Goal: Task Accomplishment & Management: Manage account settings

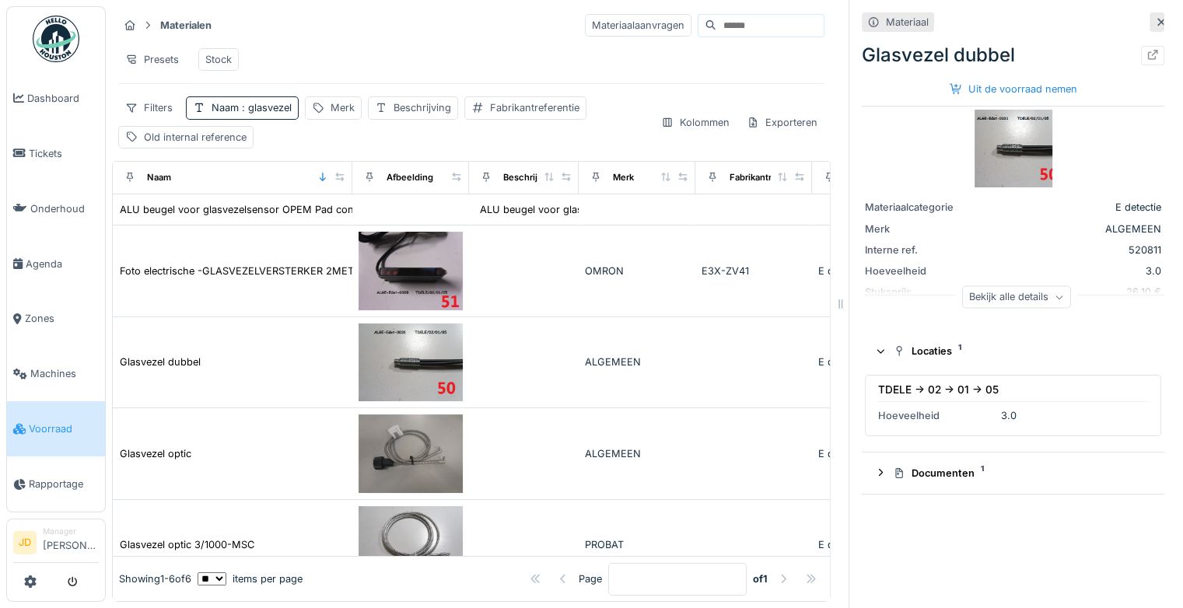
click at [19, 424] on icon at bounding box center [19, 429] width 12 height 11
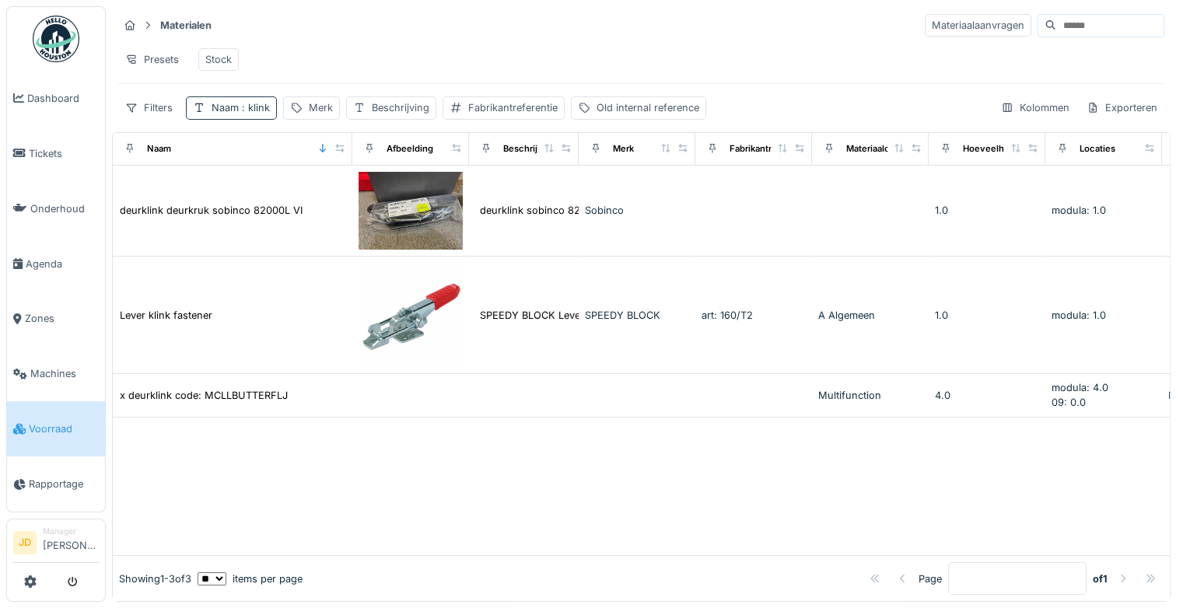
click at [249, 115] on div "Naam : klink" at bounding box center [241, 107] width 58 height 15
click at [338, 192] on icon at bounding box center [332, 193] width 12 height 10
click at [296, 191] on input "Naam" at bounding box center [272, 193] width 158 height 33
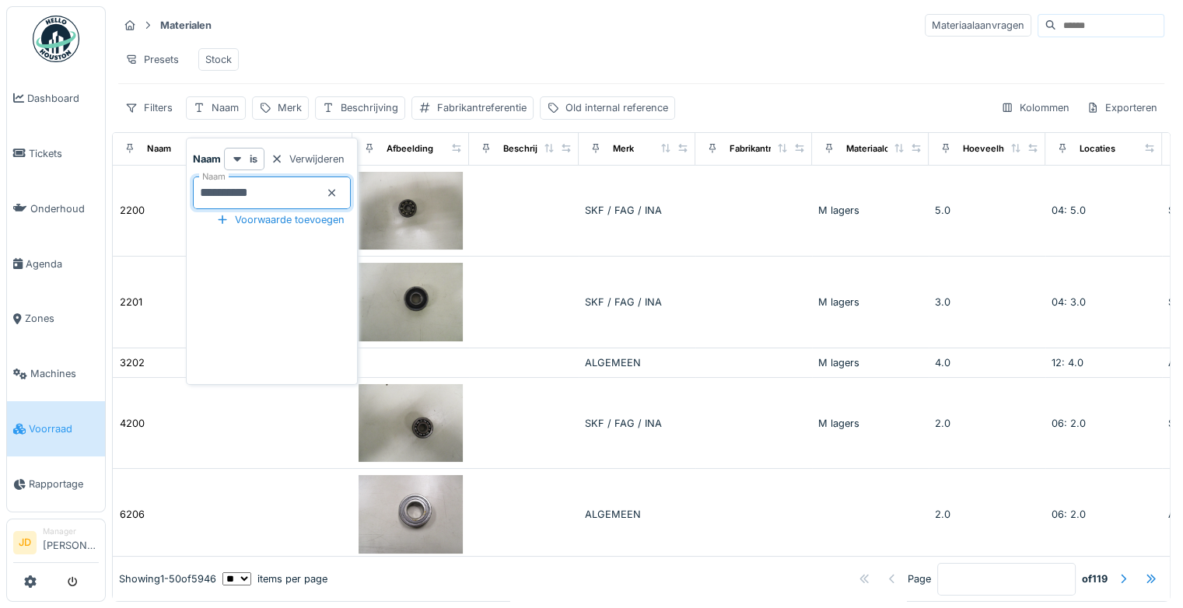
type input "**********"
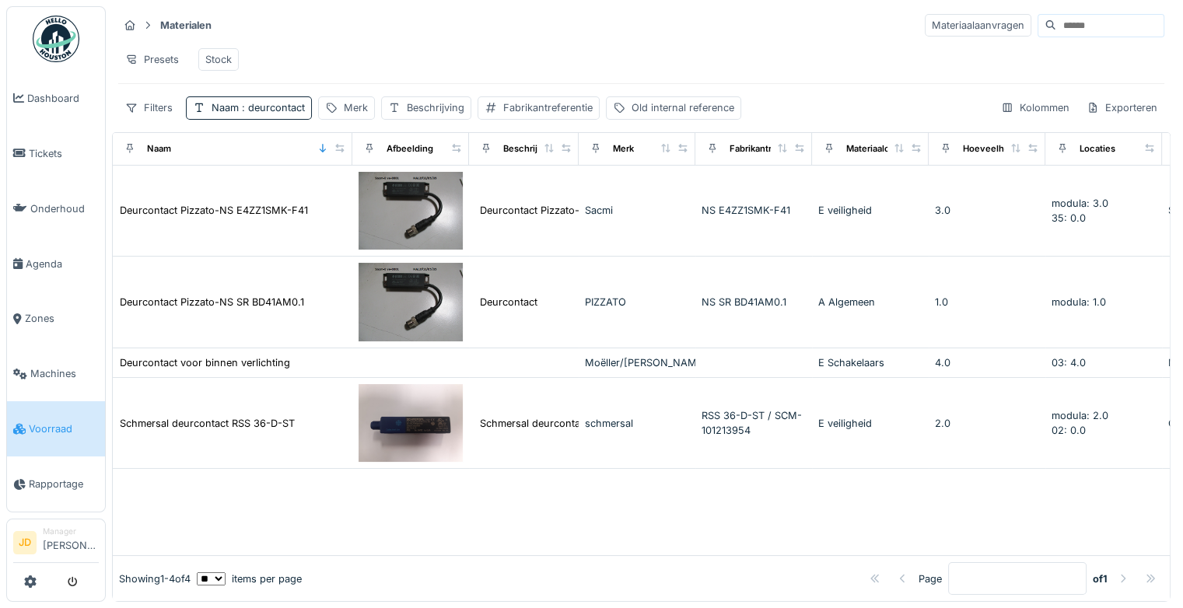
click at [451, 39] on div "Materialen Materiaalaanvragen Presets Stock Filters Naam : deurcontact Merk Bes…" at bounding box center [641, 66] width 1059 height 120
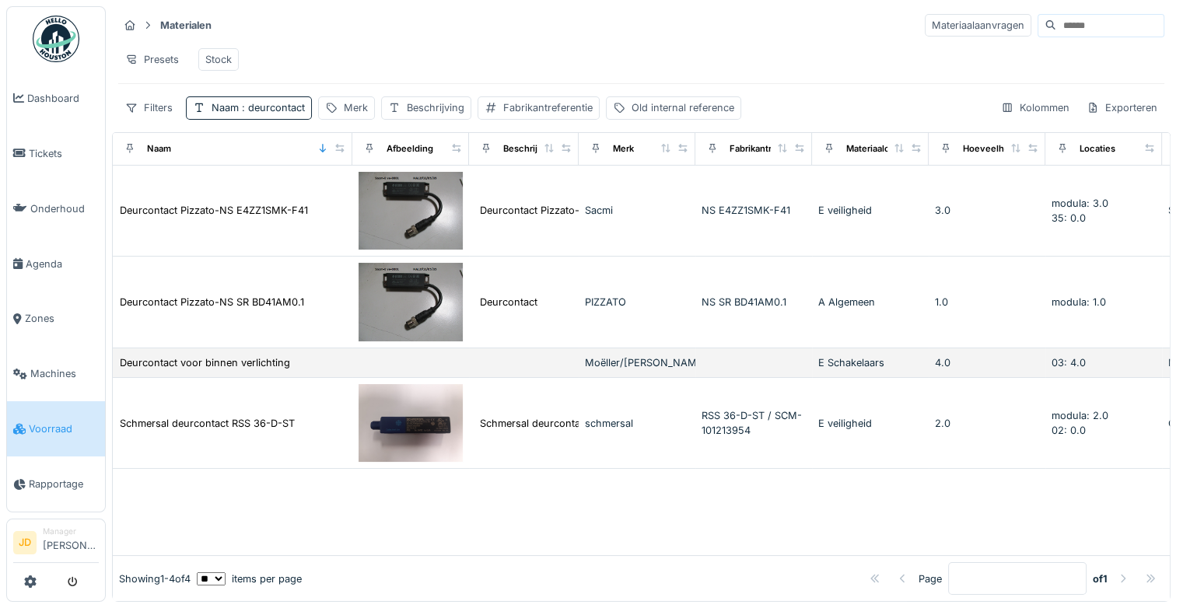
scroll to position [12, 0]
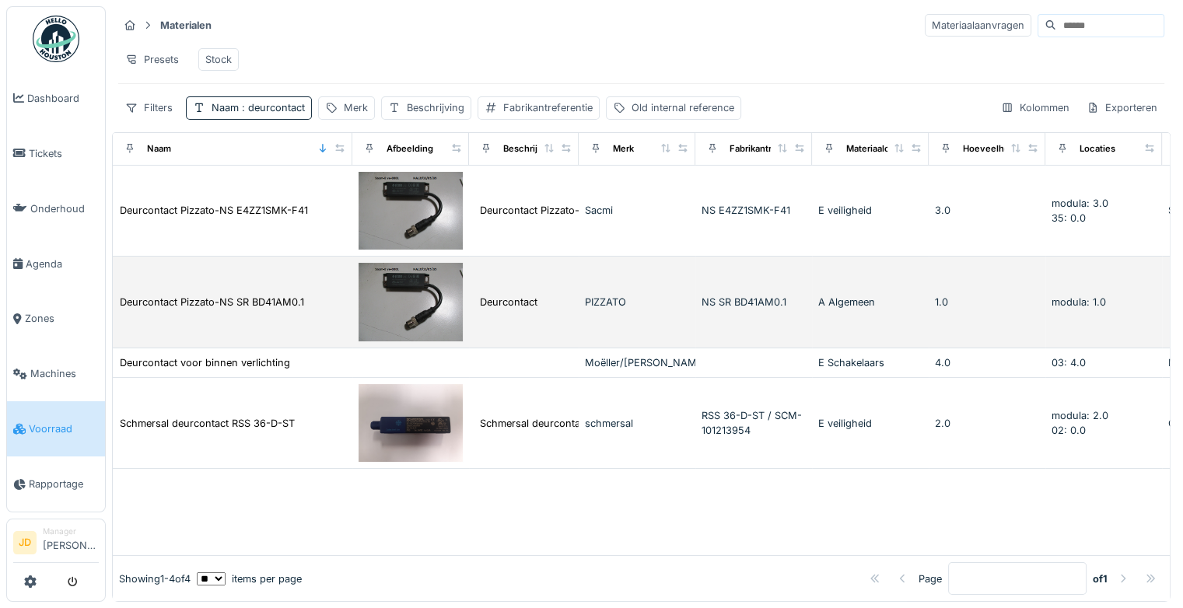
click at [419, 285] on img at bounding box center [411, 302] width 104 height 79
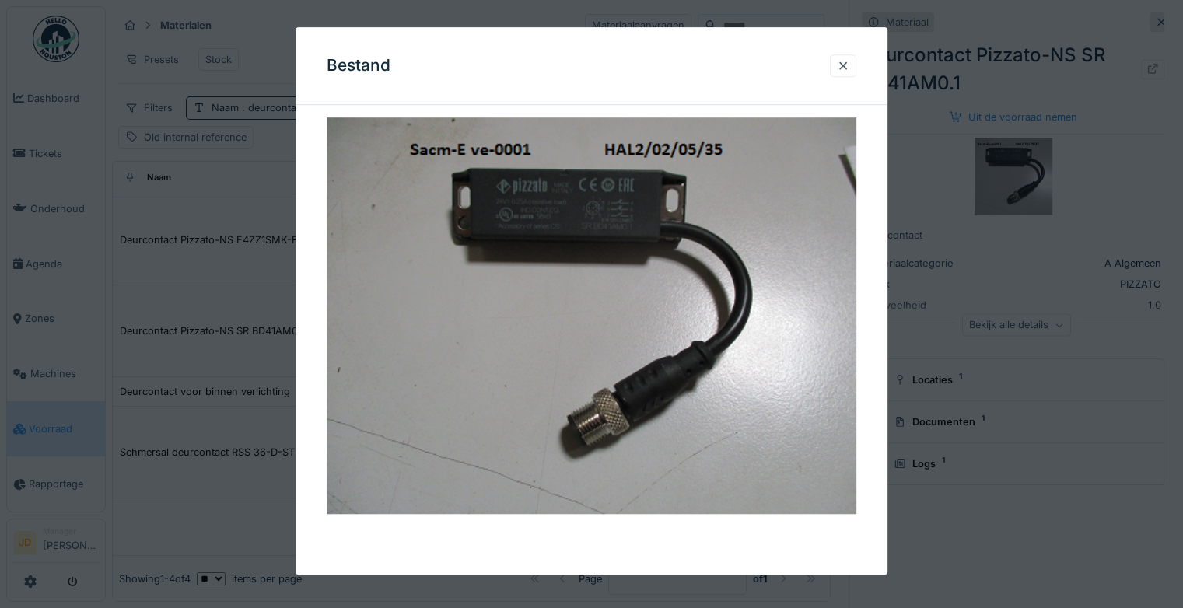
click at [990, 475] on div at bounding box center [591, 304] width 1183 height 608
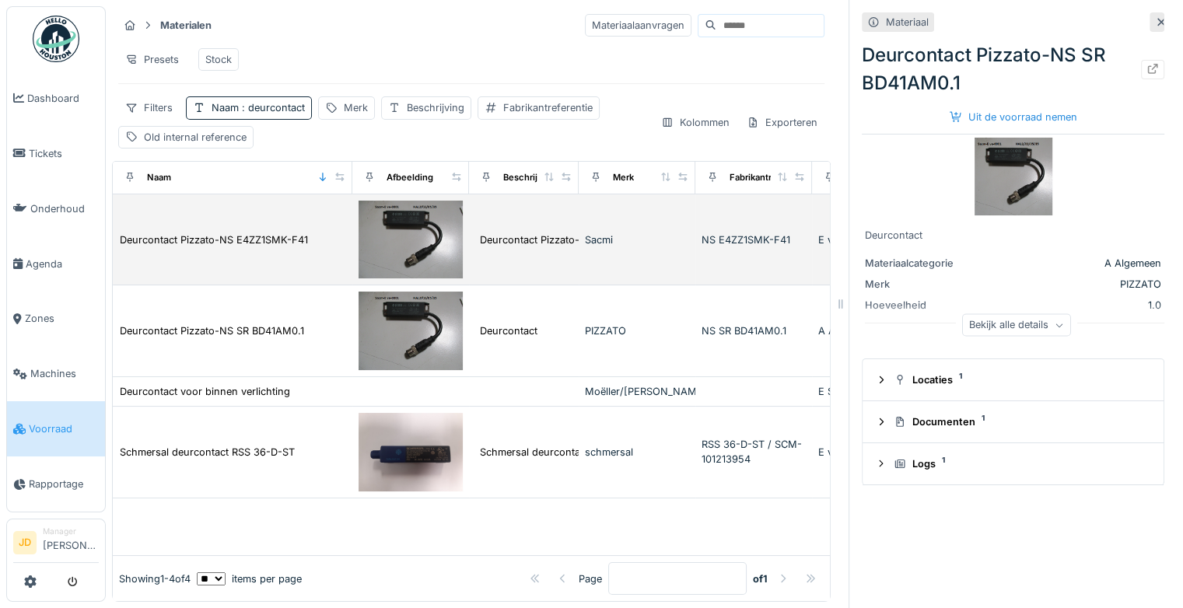
click at [387, 238] on img at bounding box center [411, 240] width 104 height 79
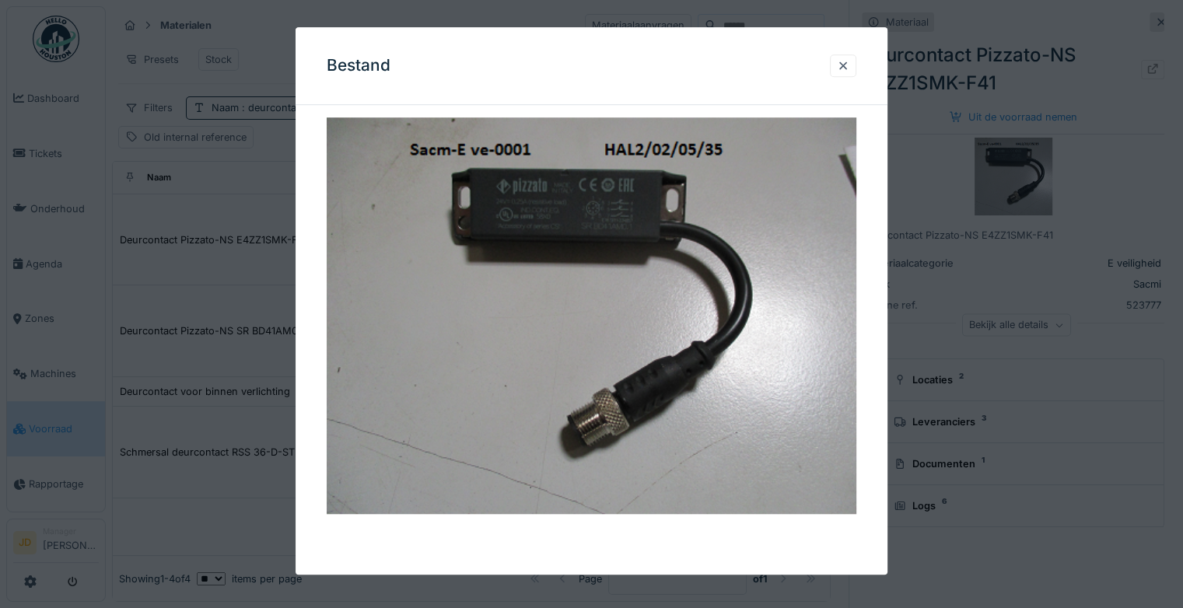
click at [1019, 449] on div at bounding box center [591, 304] width 1183 height 608
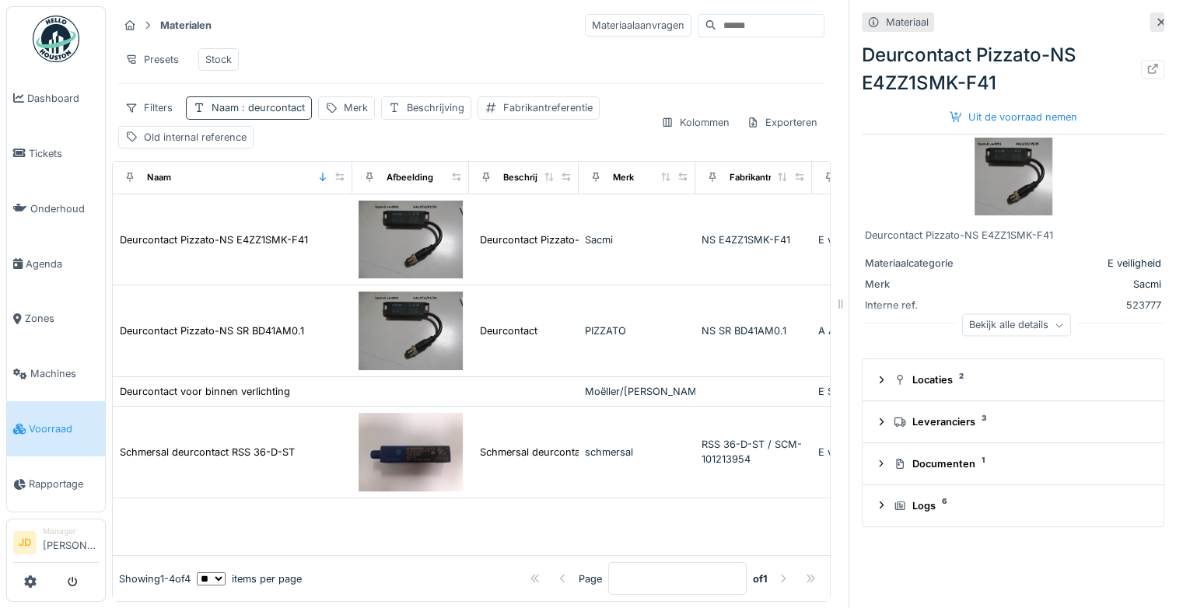
click at [283, 114] on span ": deurcontact" at bounding box center [272, 108] width 66 height 12
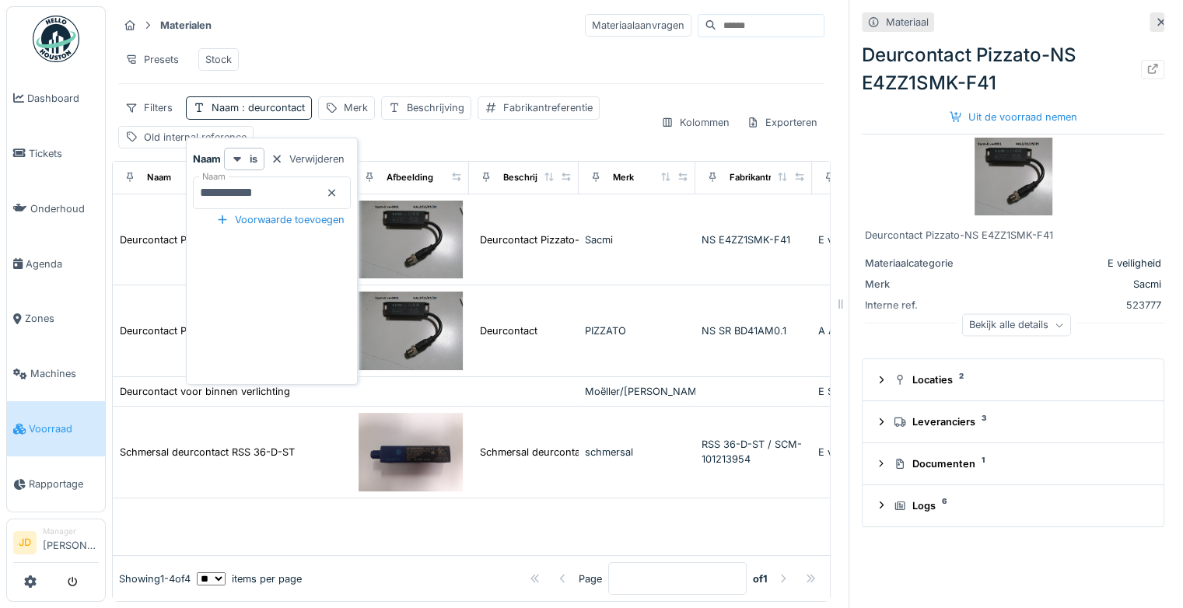
click at [338, 191] on icon at bounding box center [332, 193] width 12 height 10
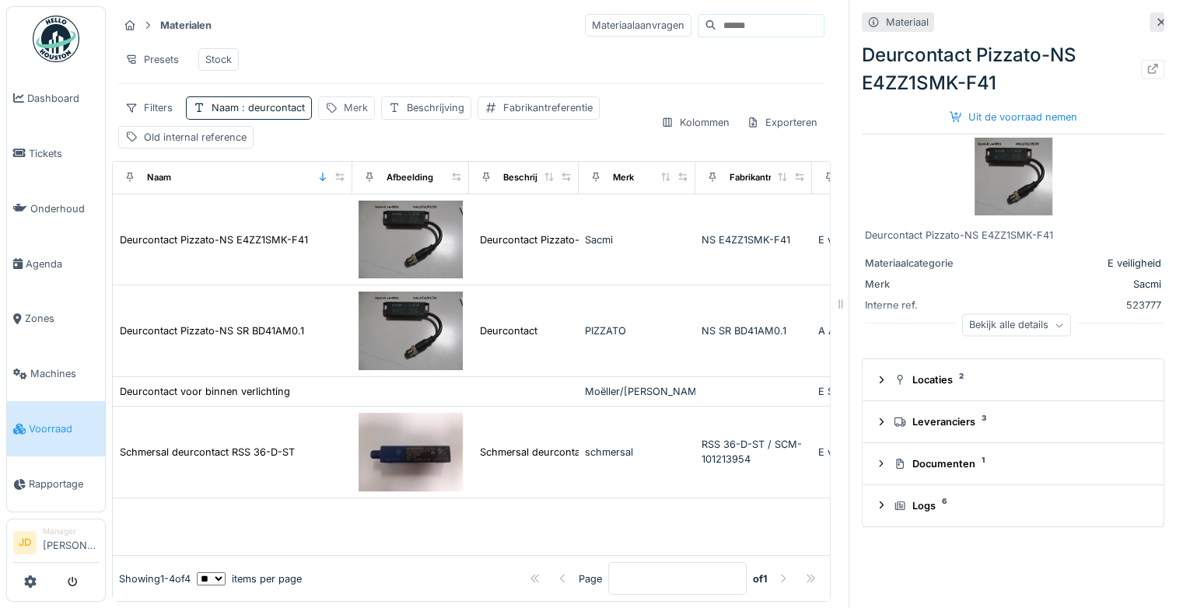
click at [358, 121] on div "Filters Naam : deurcontact Merk Beschrijving Fabrikantreferentie Old internal r…" at bounding box center [383, 121] width 530 height 51
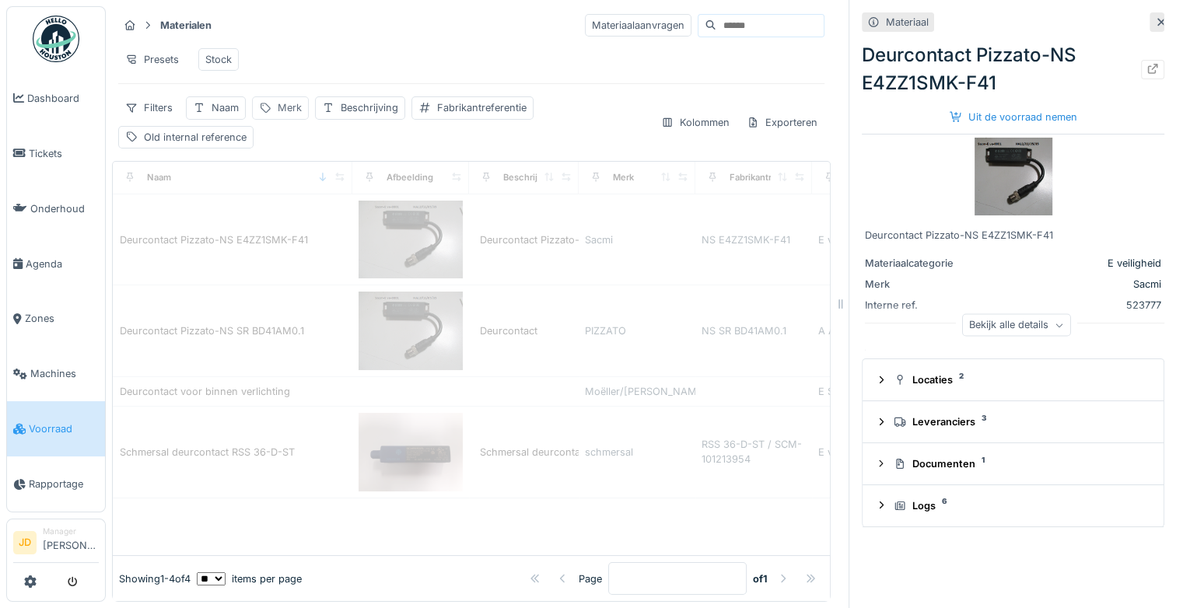
click at [280, 115] on div "Merk" at bounding box center [290, 107] width 24 height 15
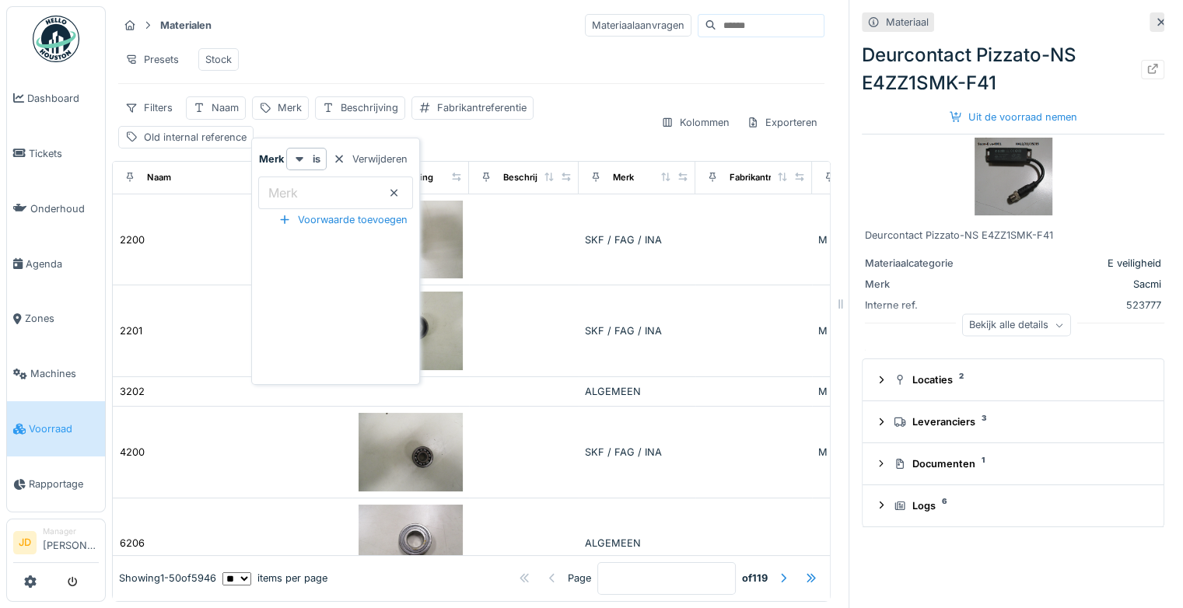
click at [338, 187] on input "Merk" at bounding box center [335, 193] width 155 height 33
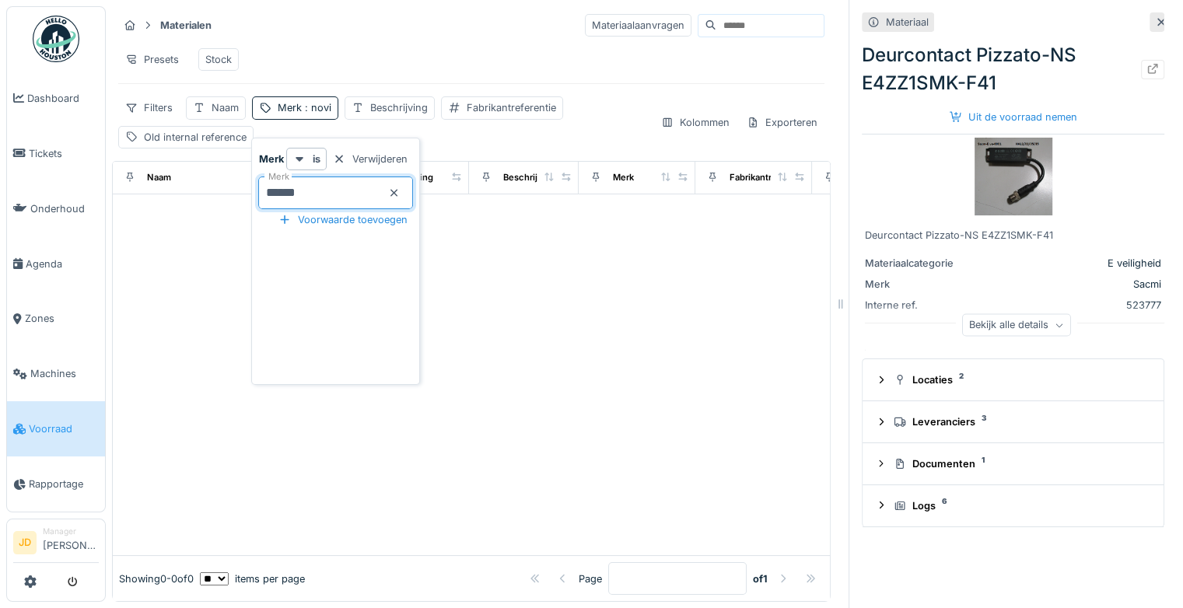
type input "*******"
click at [412, 48] on div "Presets Stock" at bounding box center [471, 59] width 707 height 35
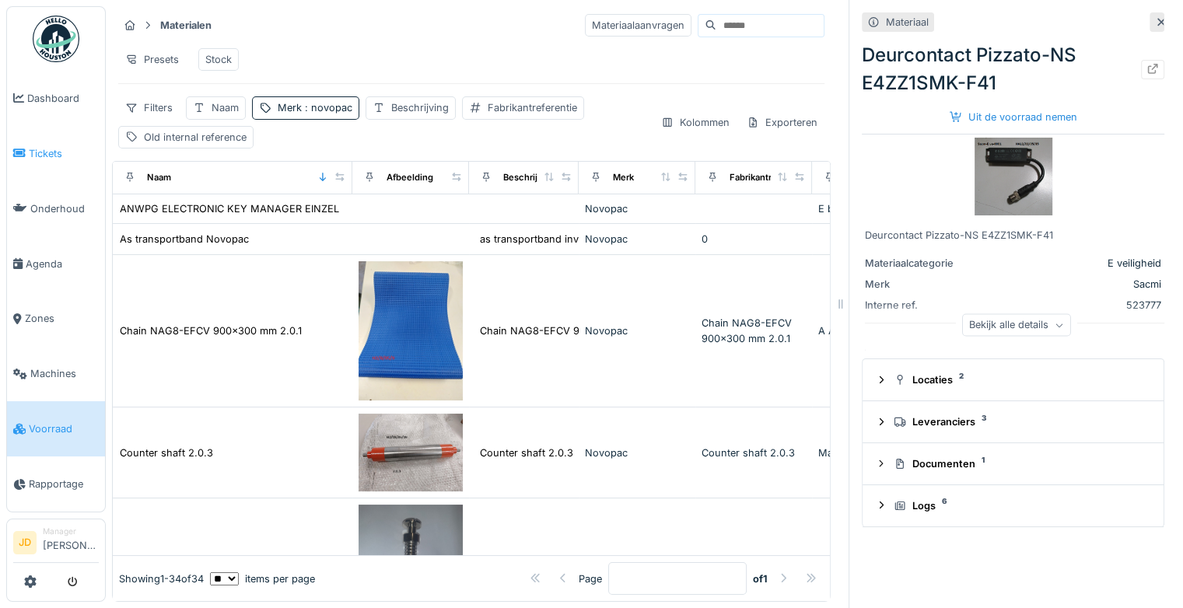
click at [50, 149] on span "Tickets" at bounding box center [64, 153] width 70 height 15
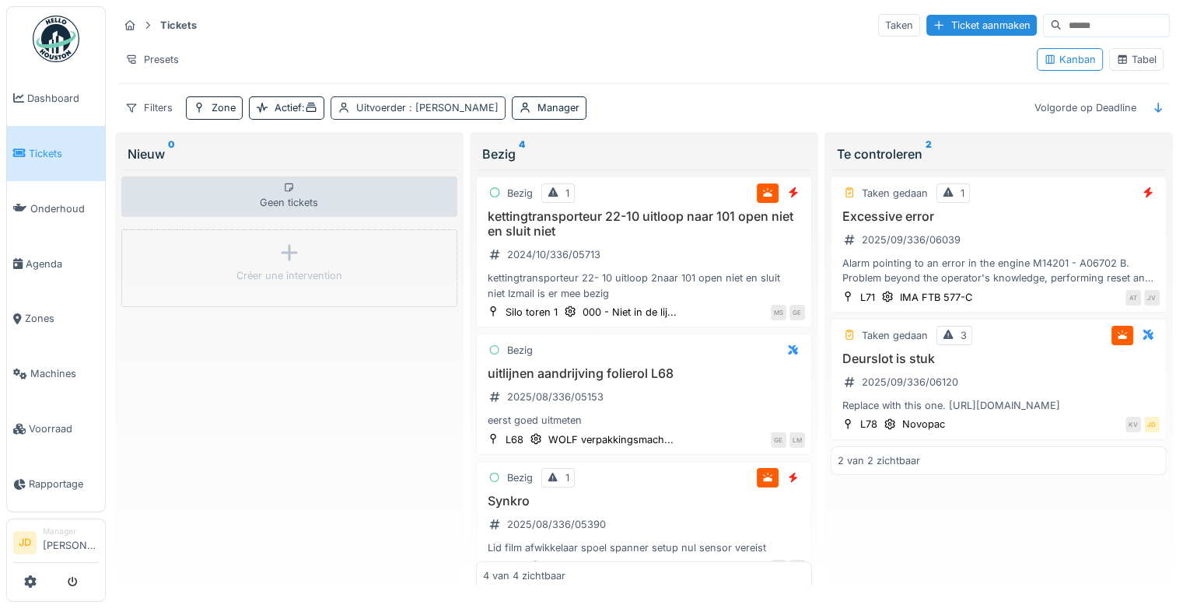
click at [454, 104] on span ": [PERSON_NAME]" at bounding box center [452, 108] width 93 height 12
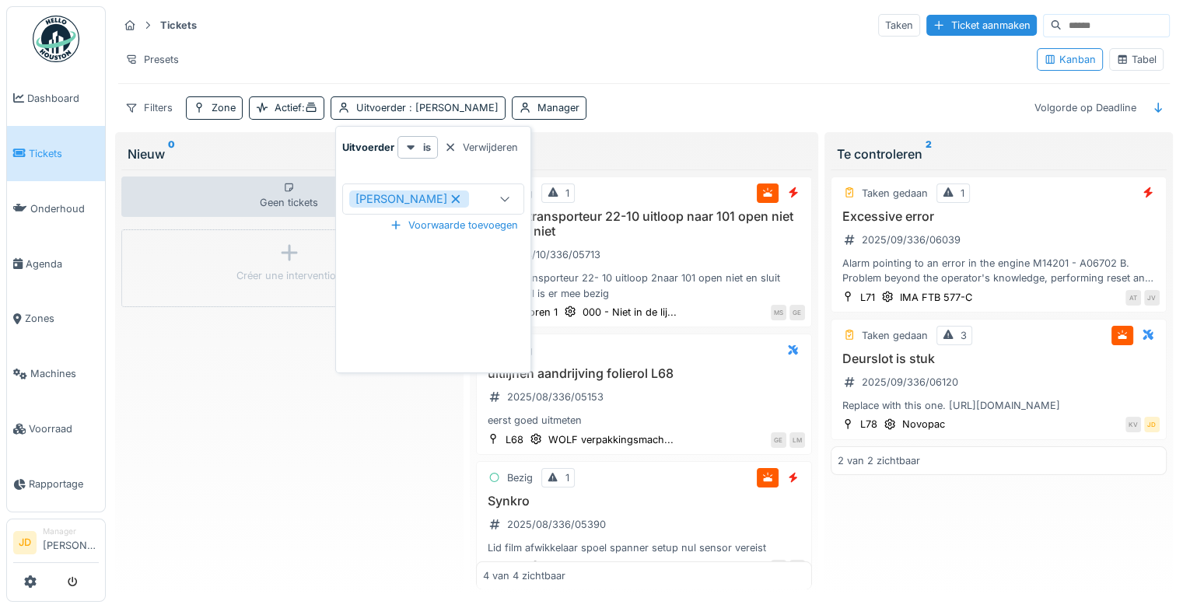
click at [449, 198] on icon at bounding box center [456, 199] width 14 height 11
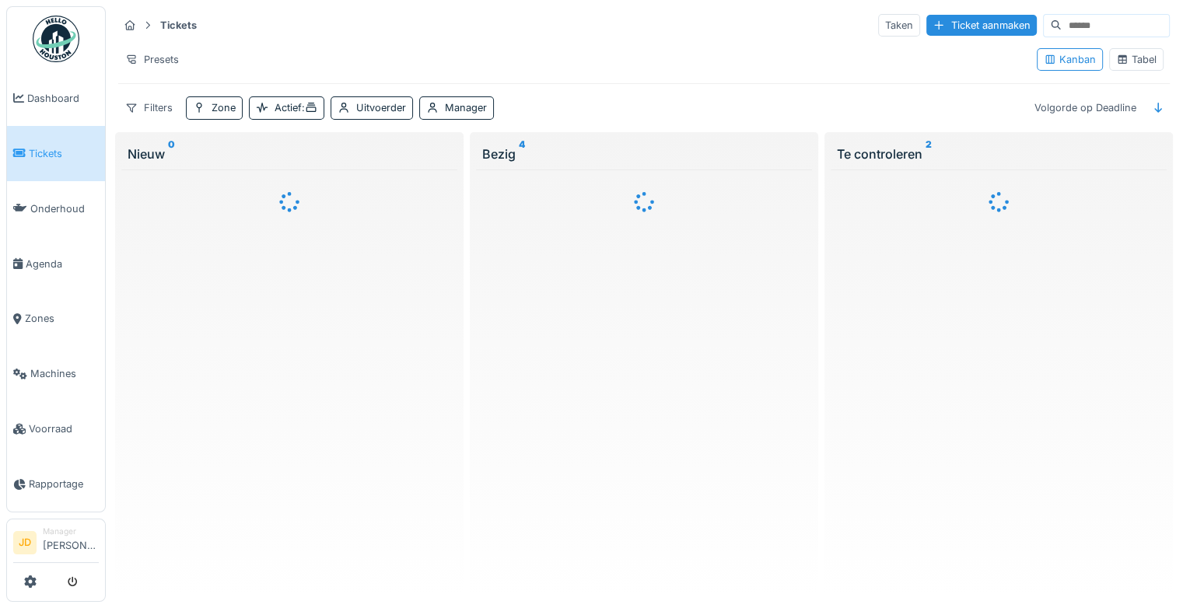
click at [576, 28] on div "Tickets Taken Ticket aanmaken" at bounding box center [644, 25] width 1052 height 26
click at [455, 107] on div "Manager" at bounding box center [466, 107] width 42 height 15
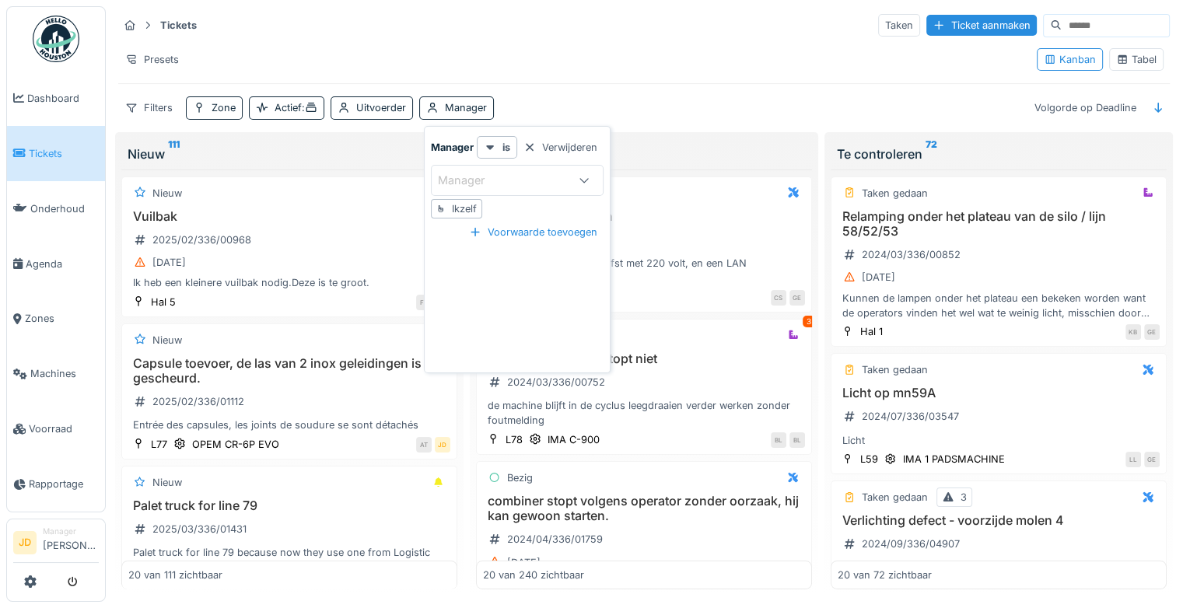
click at [463, 204] on div "Ikzelf" at bounding box center [464, 209] width 25 height 15
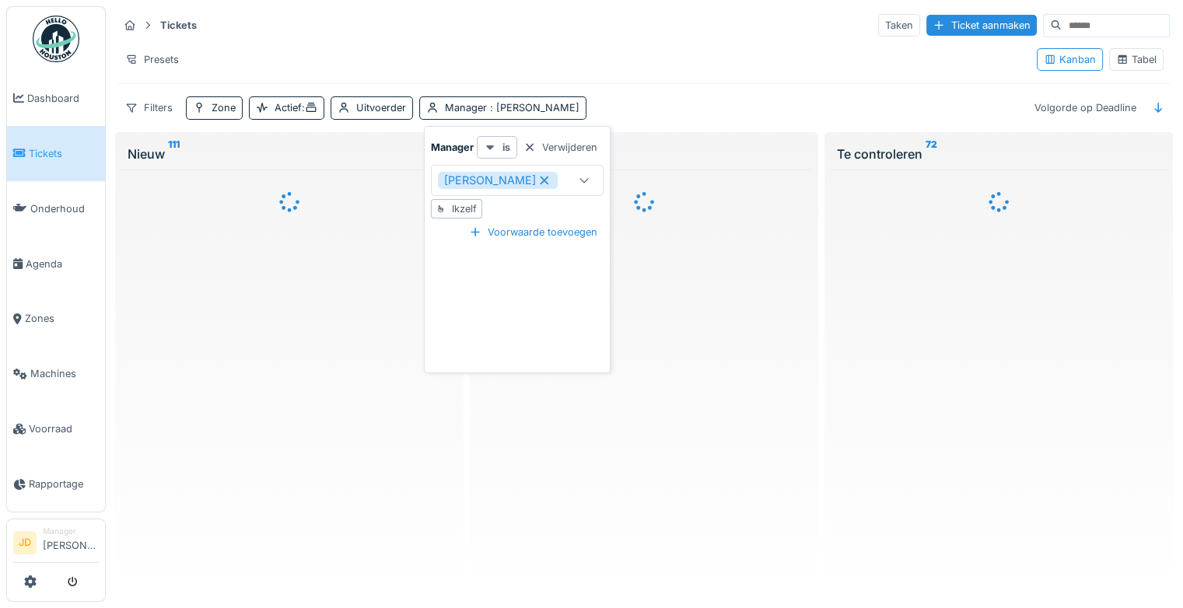
type input "****"
click at [543, 61] on div "Presets" at bounding box center [571, 59] width 906 height 23
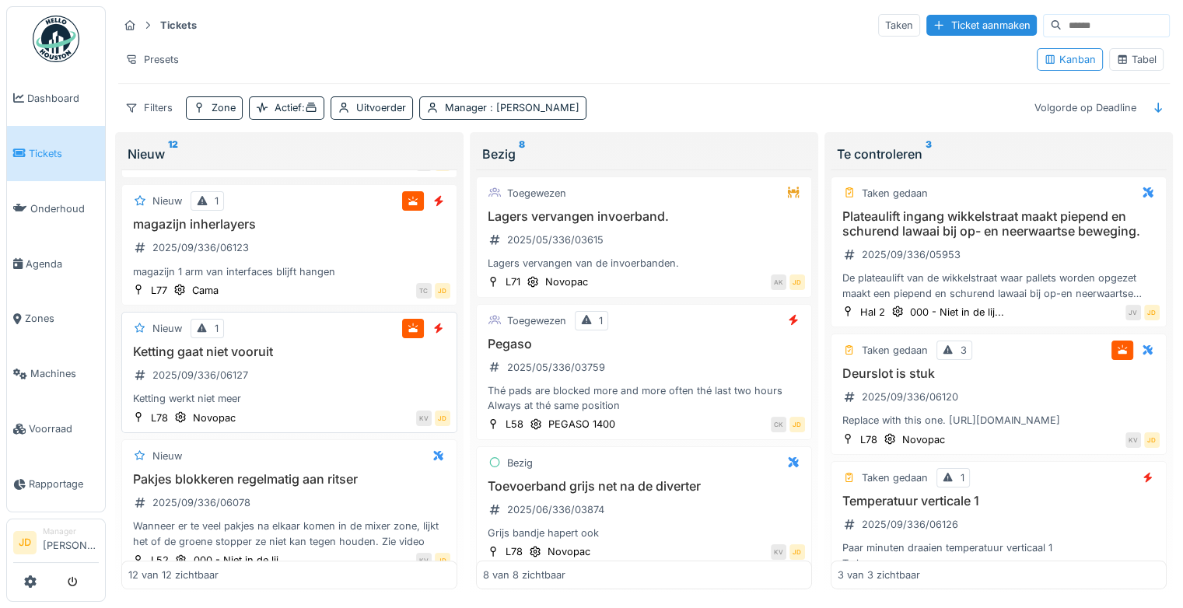
scroll to position [1176, 0]
click at [305, 372] on div "Ketting gaat niet vooruit 2025/09/336/06127 Ketting werkt niet meer" at bounding box center [289, 375] width 322 height 62
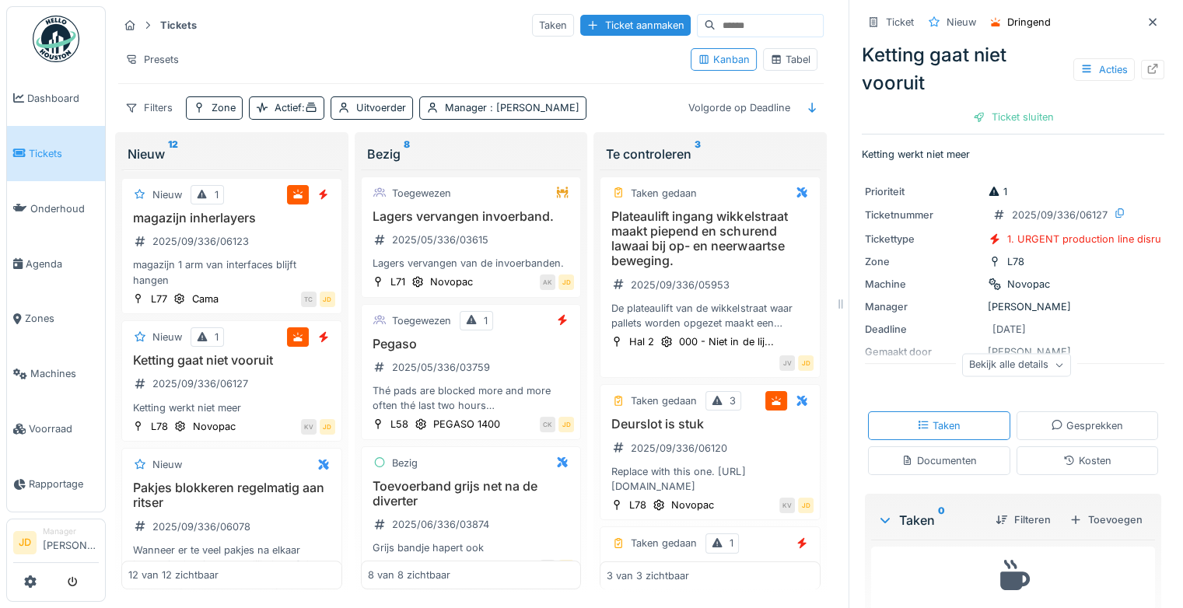
scroll to position [65, 0]
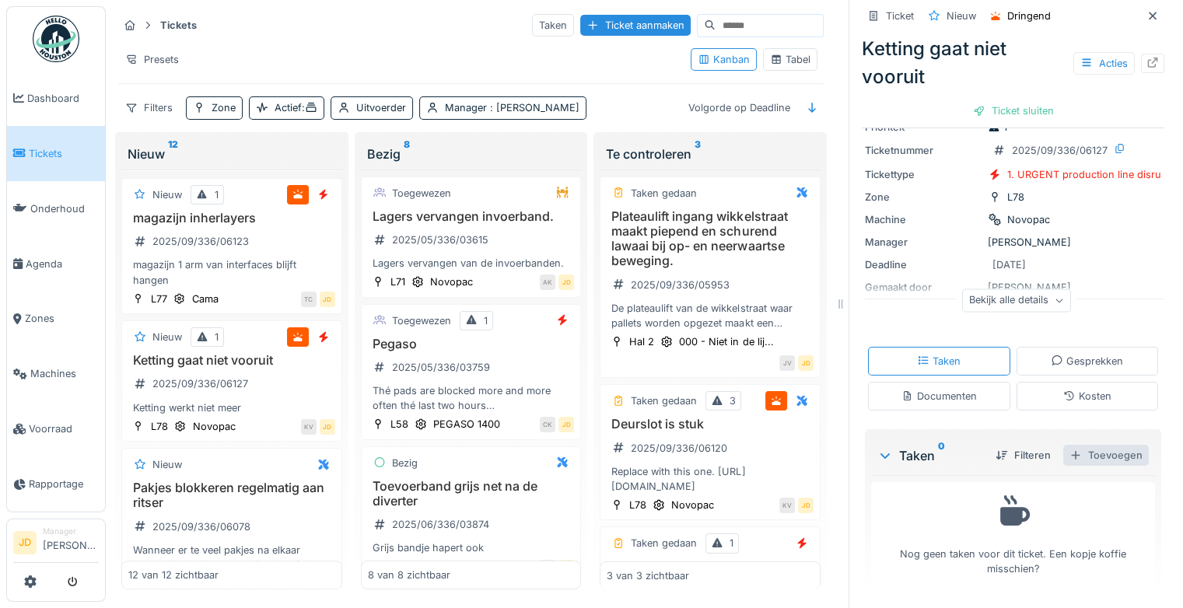
click at [1102, 453] on div "Toevoegen" at bounding box center [1107, 455] width 86 height 21
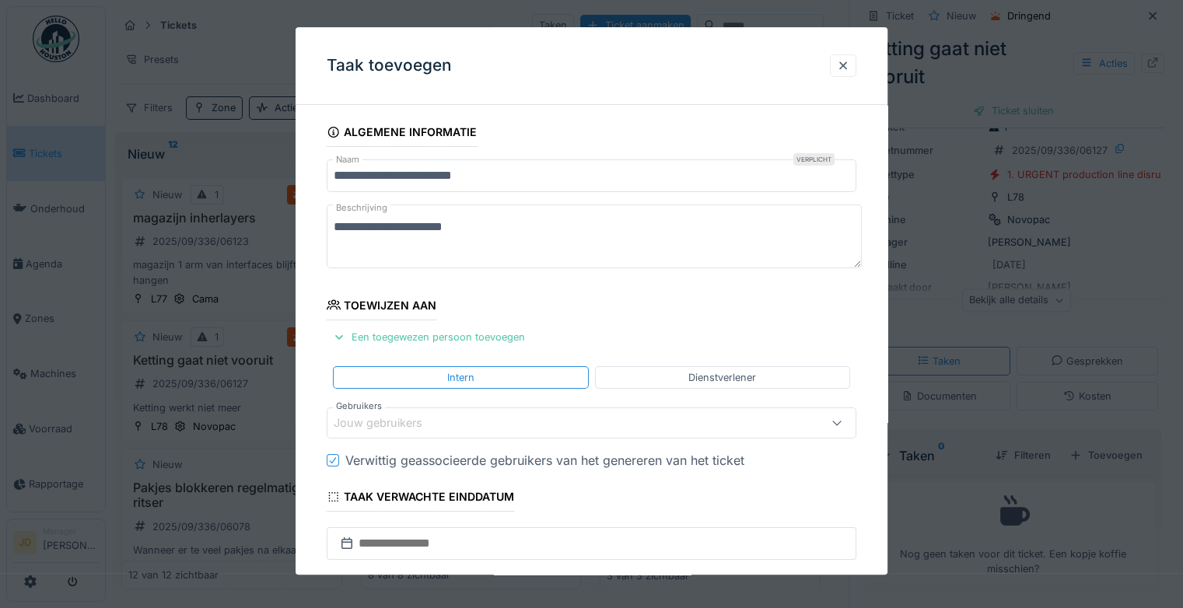
click at [408, 417] on div "Jouw gebruikers" at bounding box center [389, 423] width 110 height 17
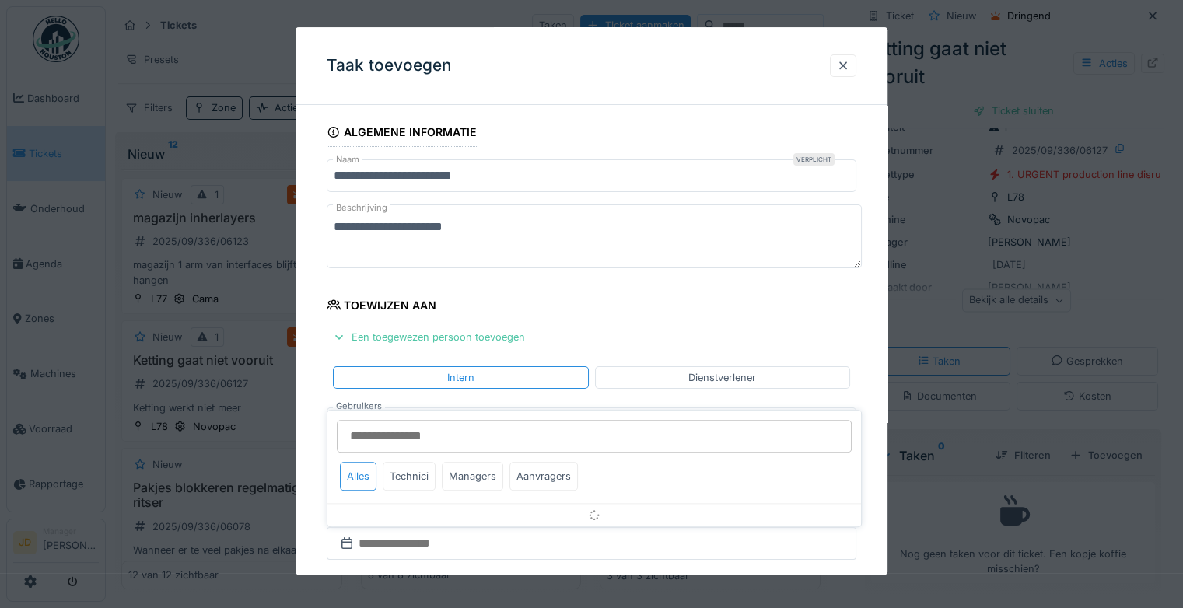
scroll to position [121, 0]
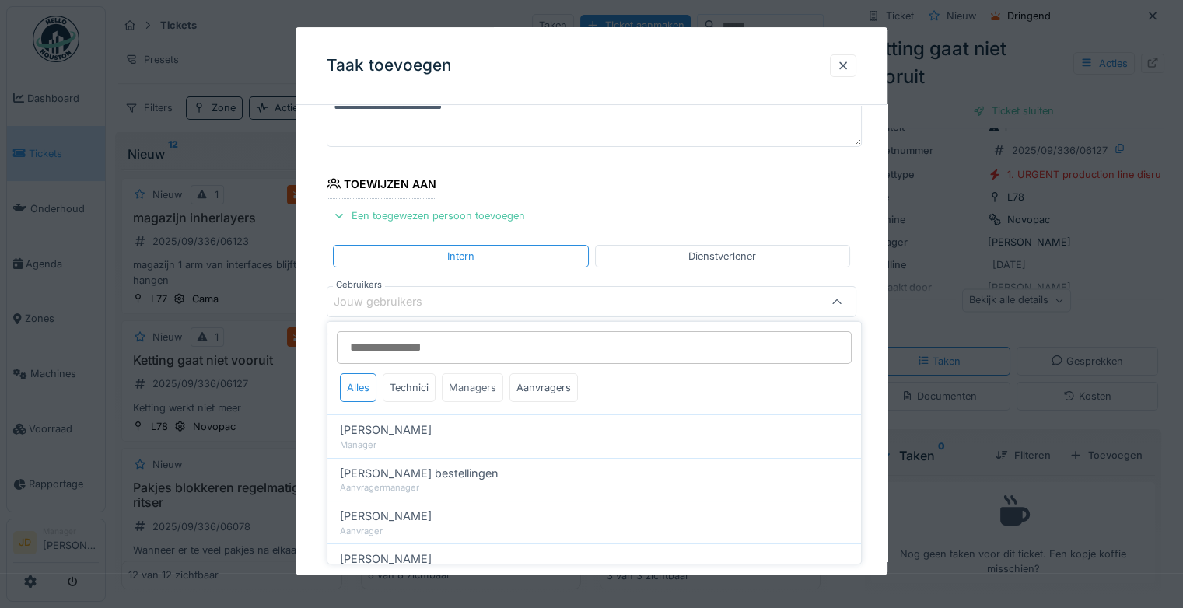
click at [468, 394] on div "Managers" at bounding box center [472, 387] width 61 height 29
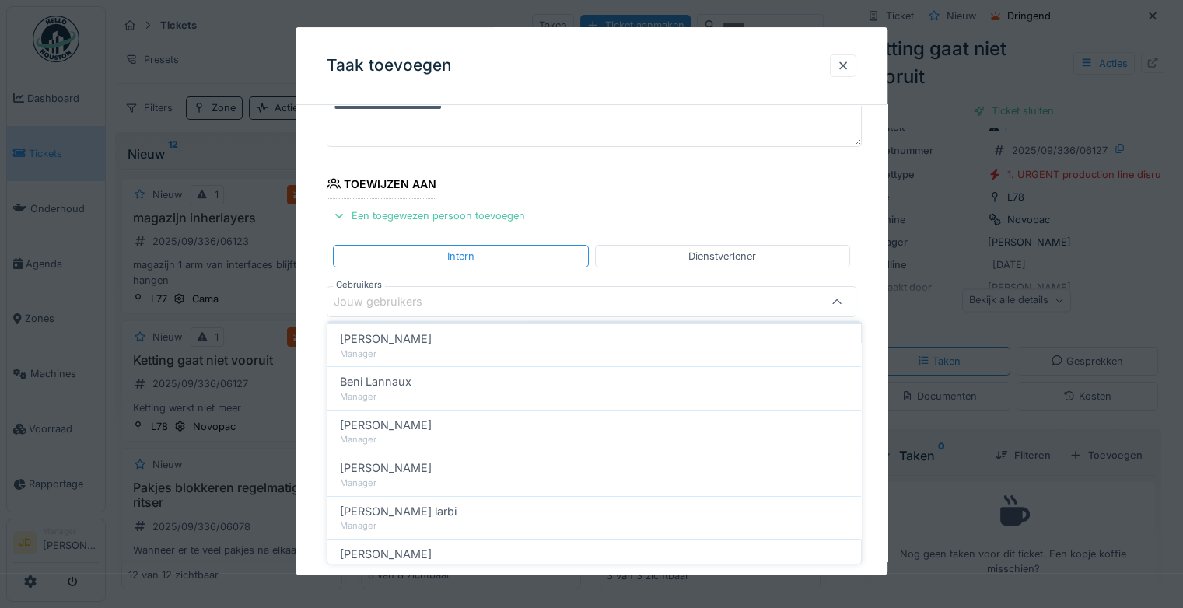
scroll to position [184, 0]
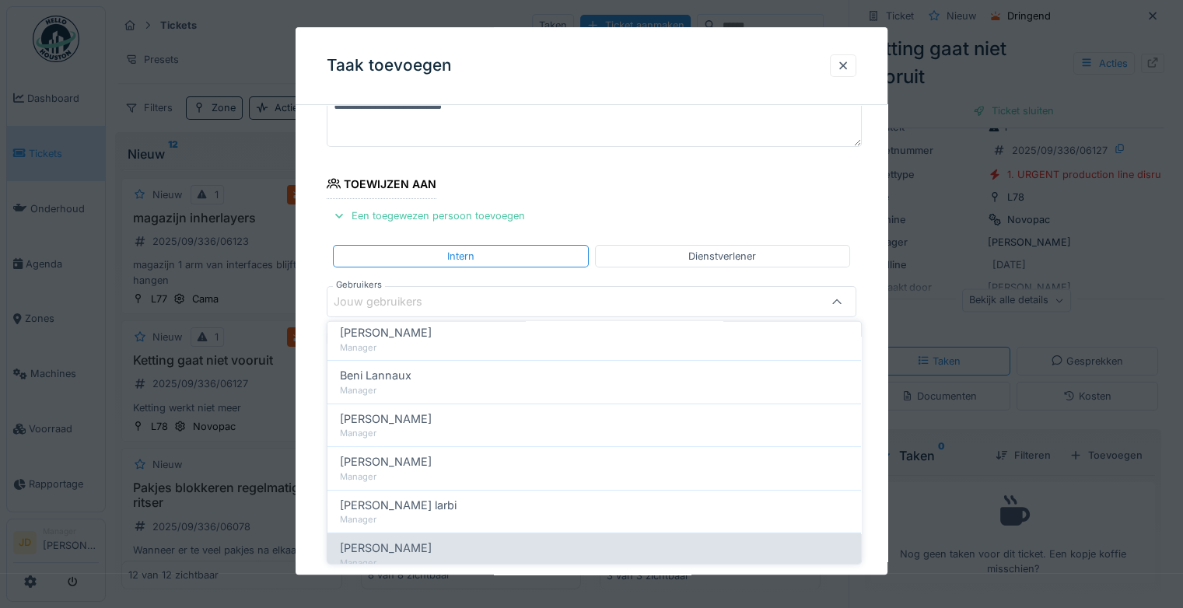
click at [442, 552] on div "[PERSON_NAME]" at bounding box center [594, 548] width 509 height 17
type input "****"
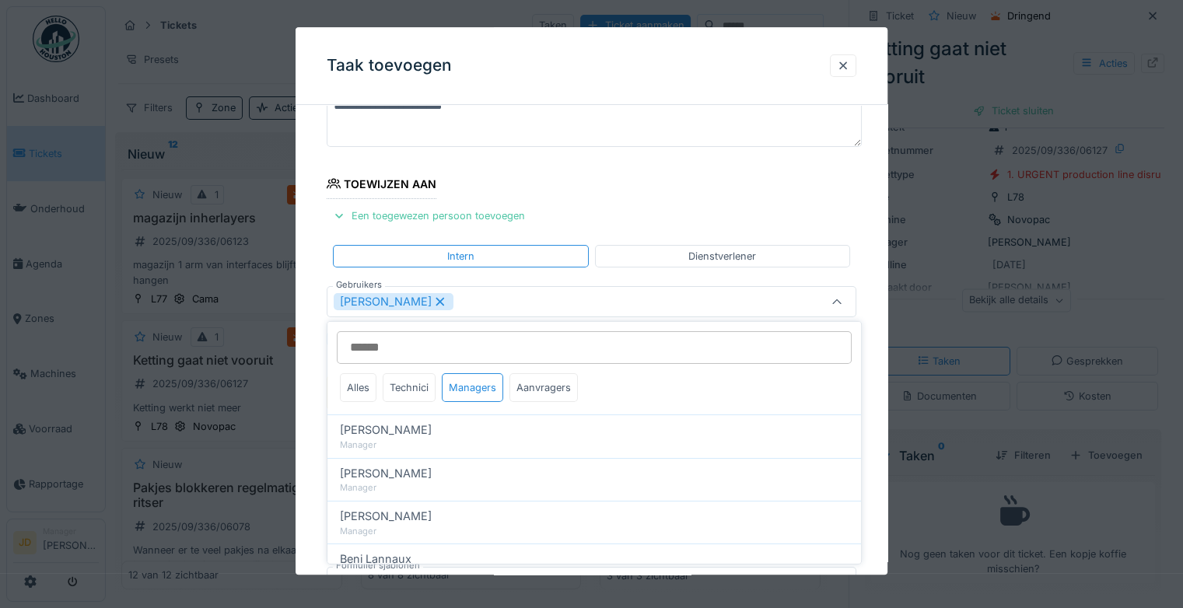
click at [842, 300] on icon at bounding box center [837, 302] width 12 height 10
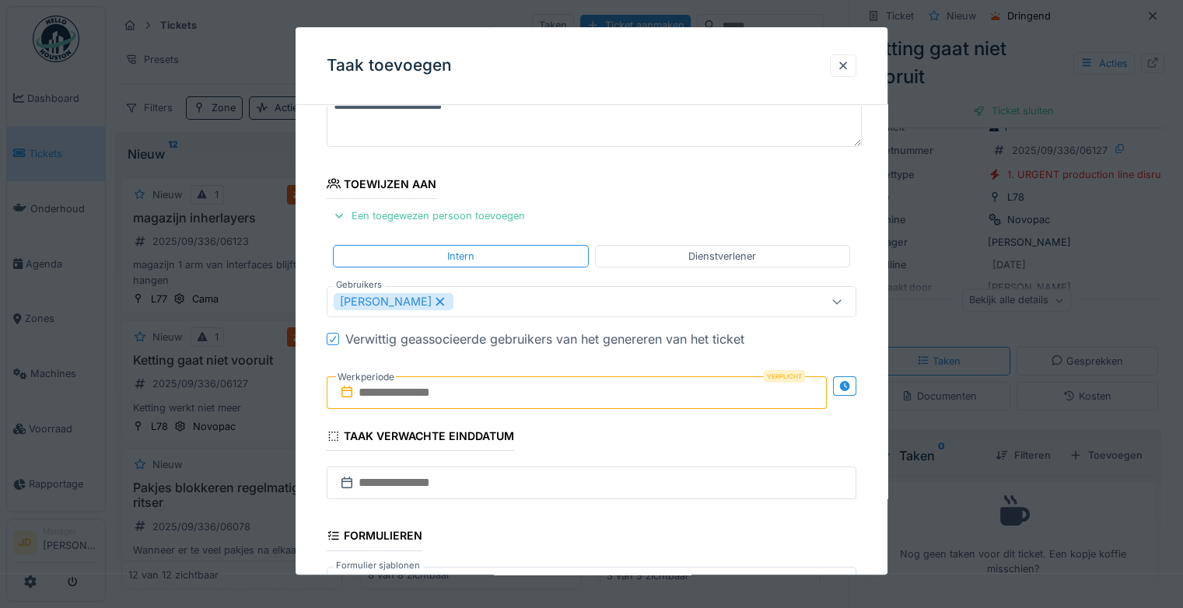
click at [454, 387] on input "text" at bounding box center [577, 393] width 500 height 33
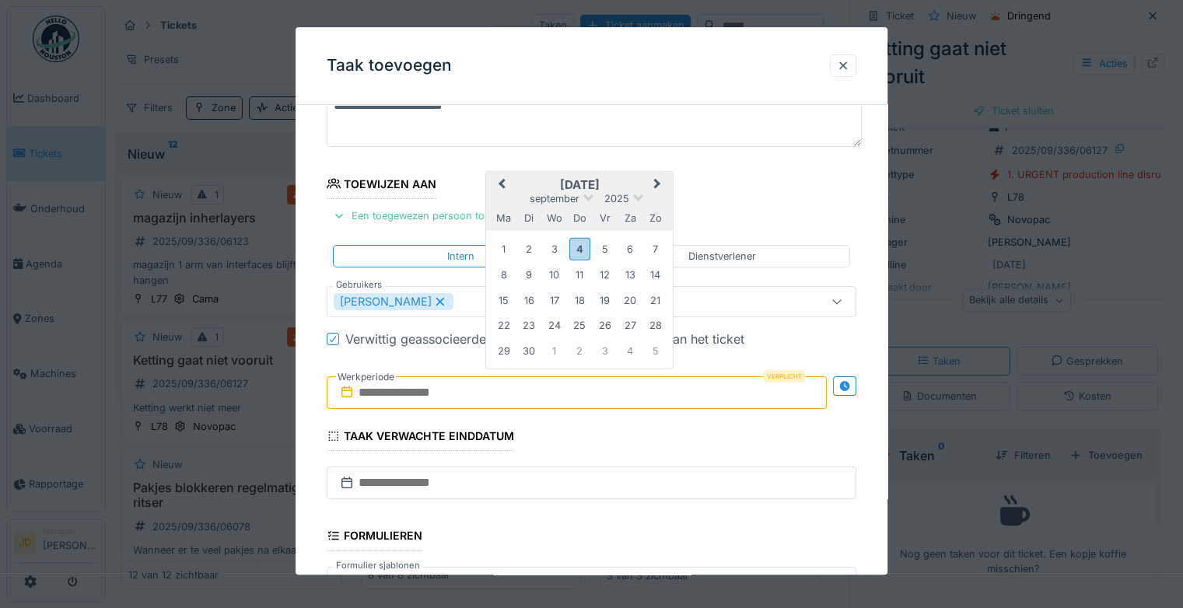
click at [616, 188] on h2 "september 2025" at bounding box center [579, 185] width 187 height 14
click at [586, 247] on div "4" at bounding box center [580, 249] width 21 height 23
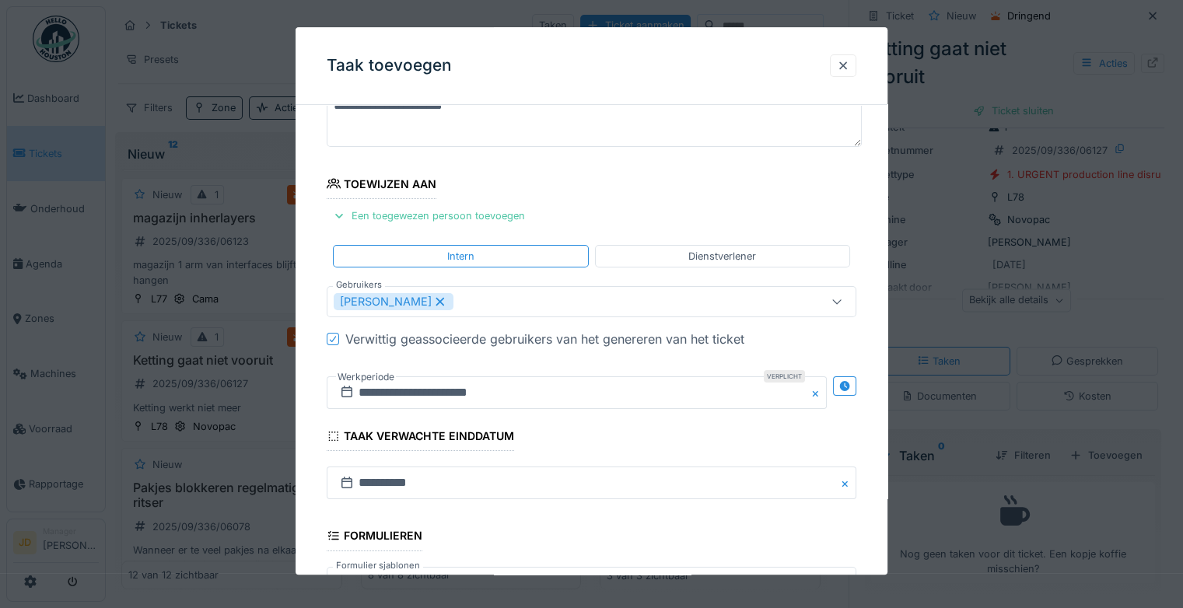
scroll to position [337, 0]
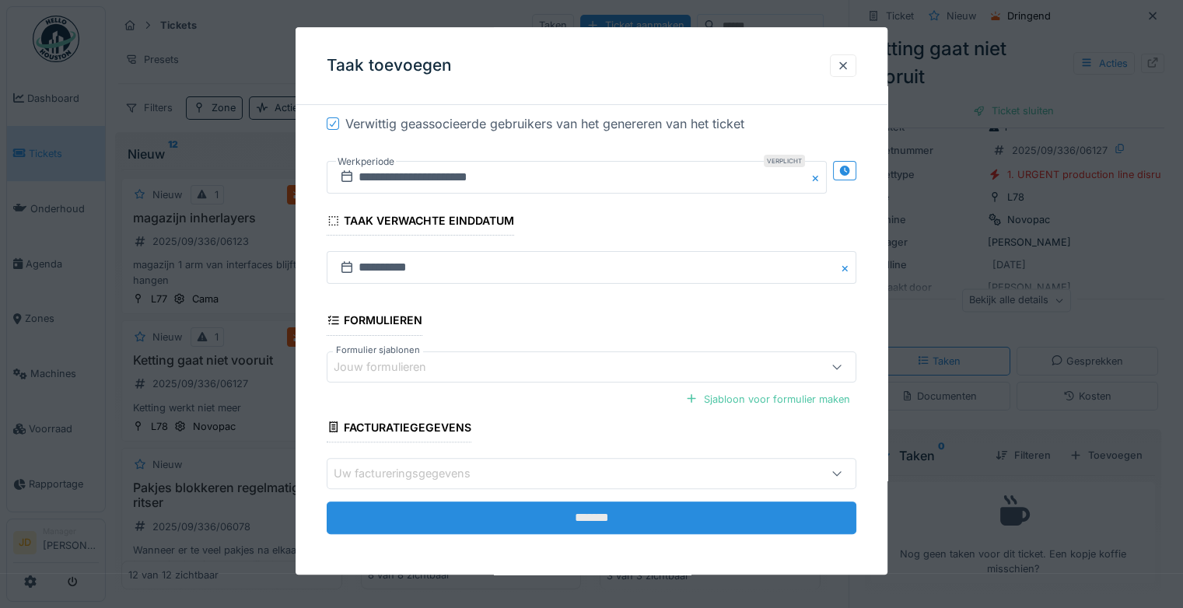
click at [619, 506] on input "*******" at bounding box center [592, 518] width 530 height 33
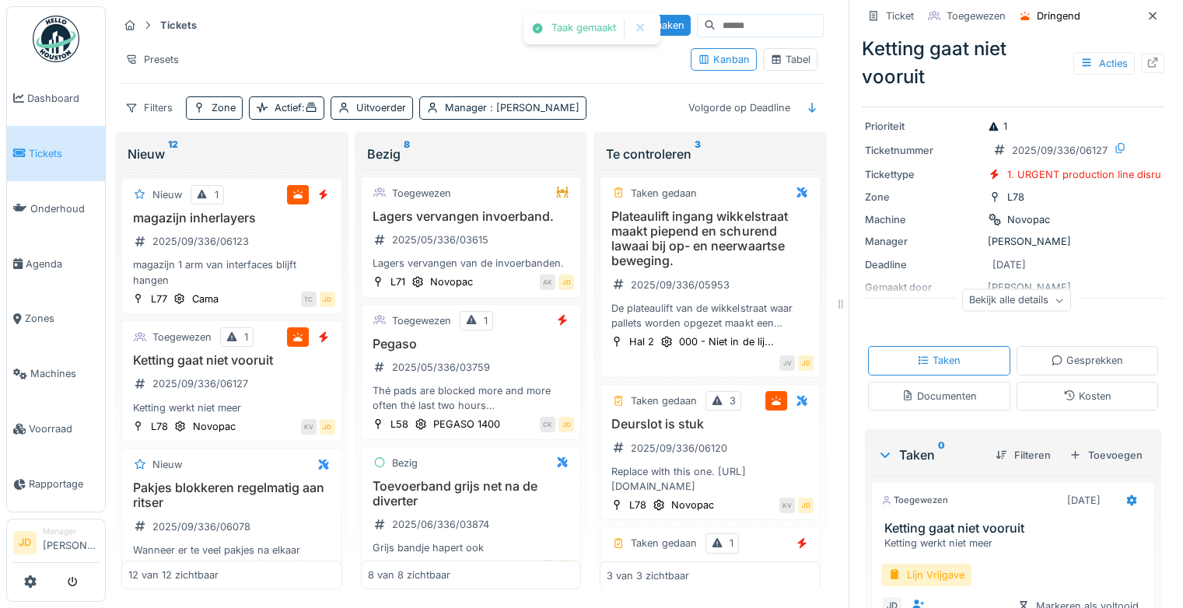
scroll to position [135, 0]
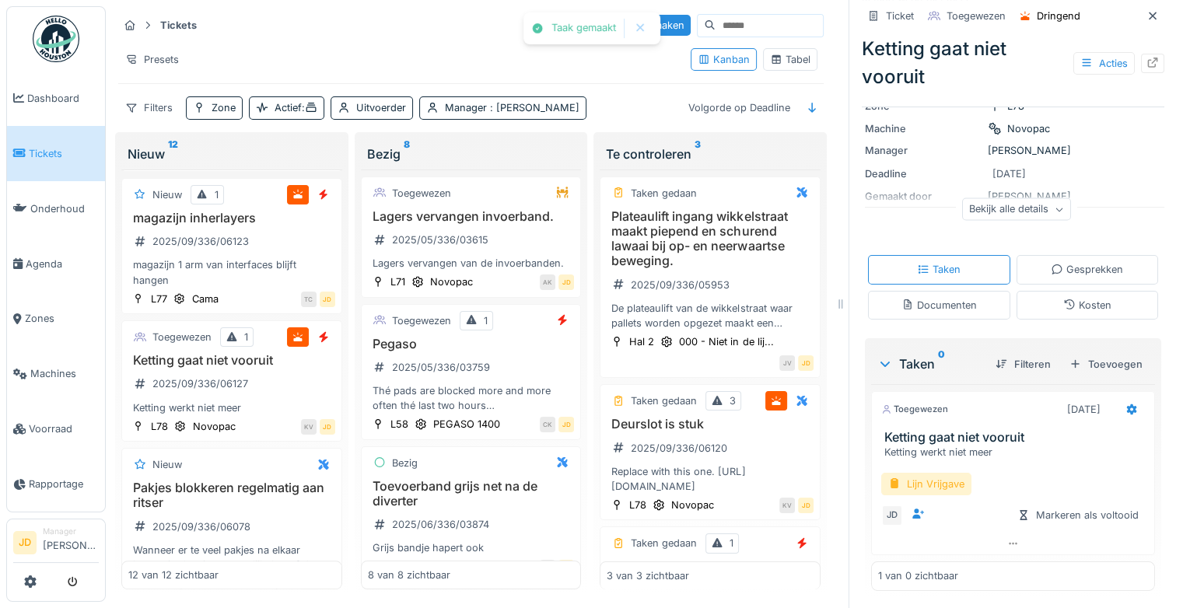
click at [919, 478] on div "Lijn Vrijgave" at bounding box center [927, 484] width 90 height 23
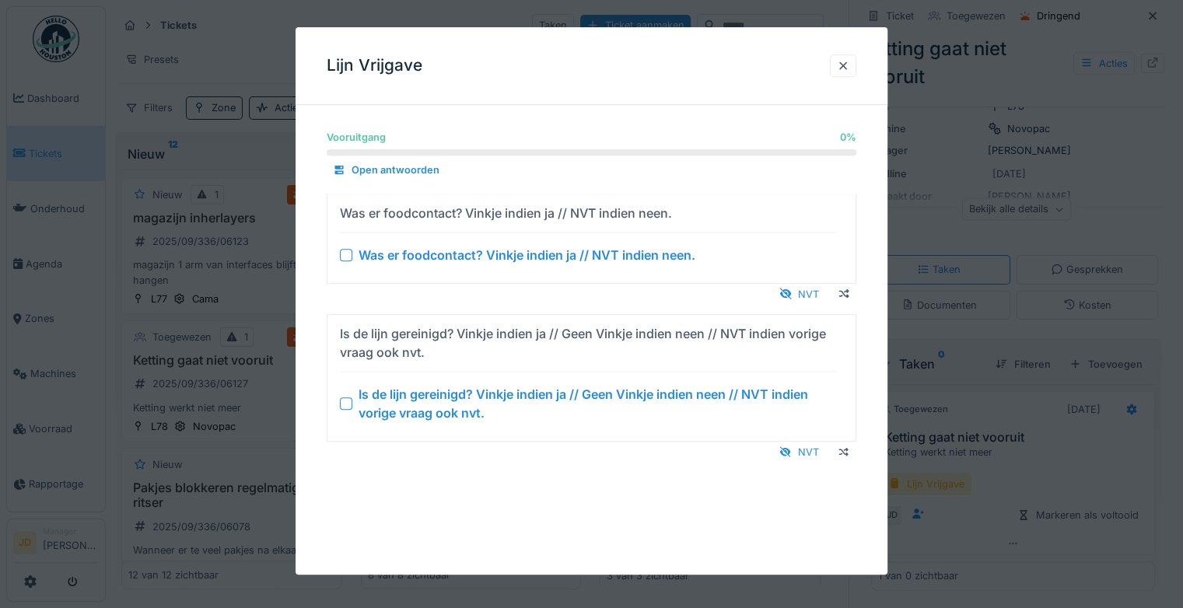
click at [340, 401] on div at bounding box center [346, 404] width 12 height 12
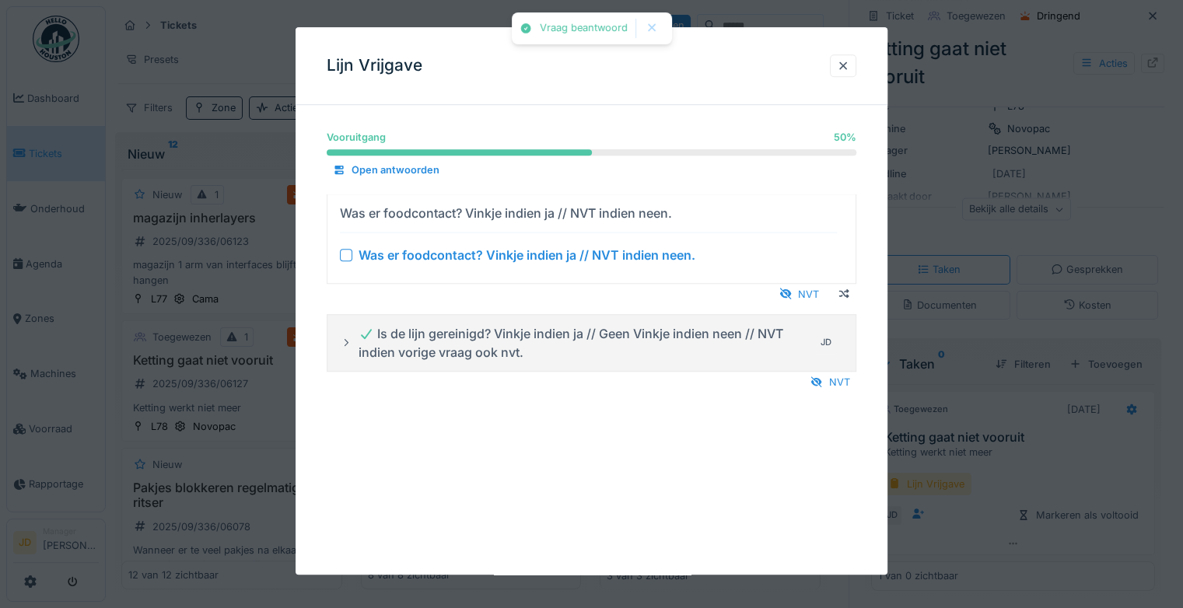
click at [350, 260] on div at bounding box center [346, 255] width 12 height 12
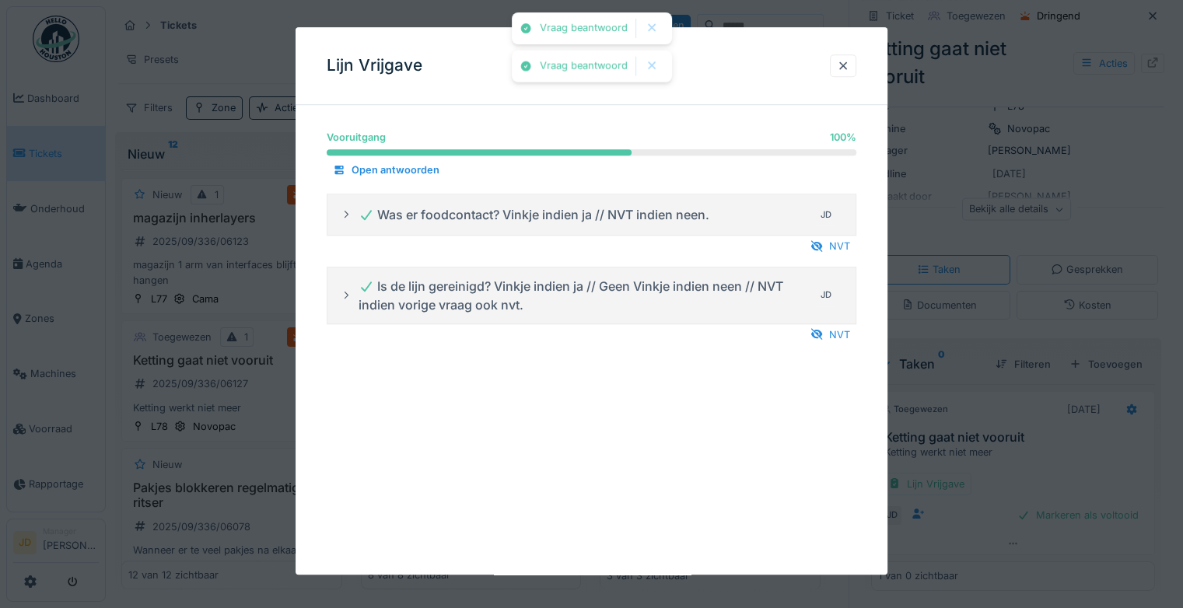
click at [1033, 451] on div at bounding box center [591, 304] width 1183 height 608
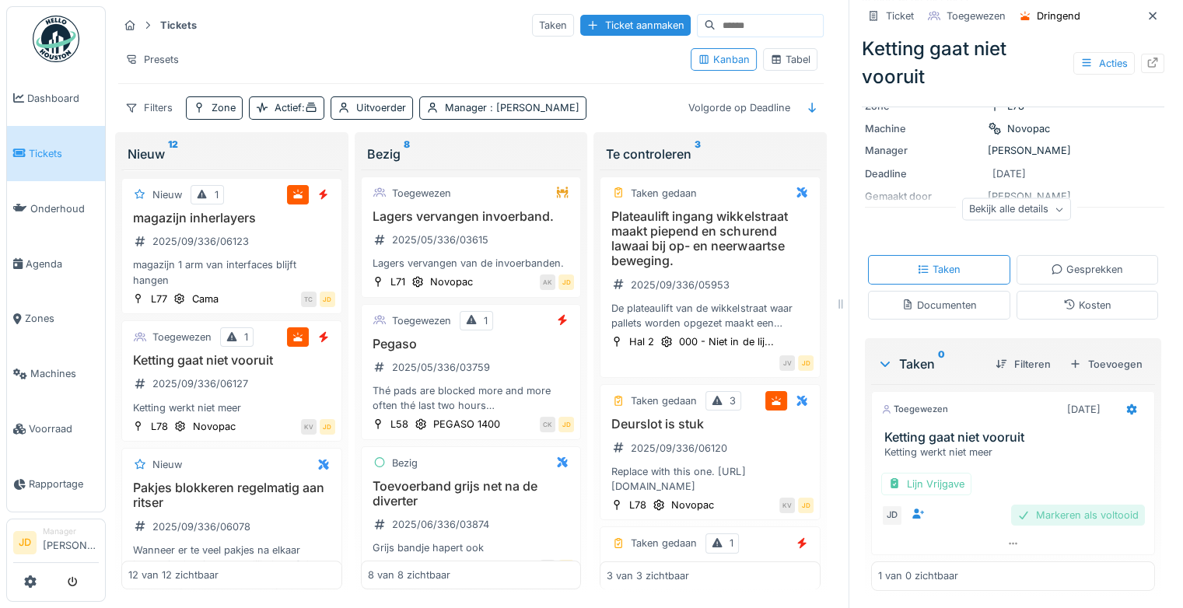
click at [1050, 522] on div "Markeren als voltooid" at bounding box center [1079, 515] width 134 height 21
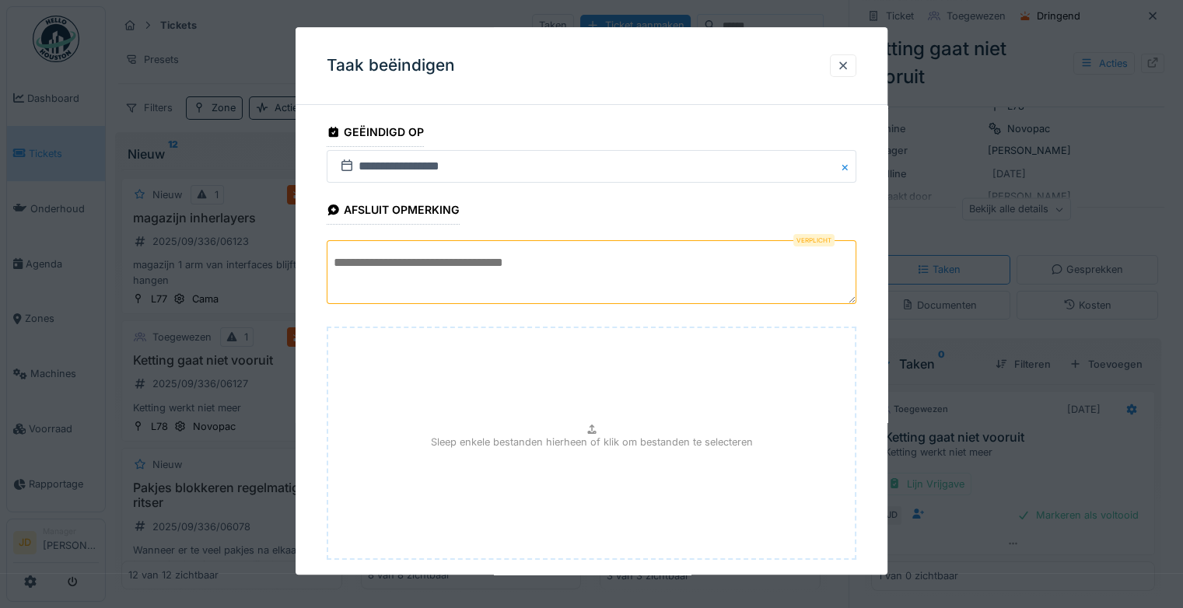
click at [570, 277] on textarea at bounding box center [592, 272] width 530 height 64
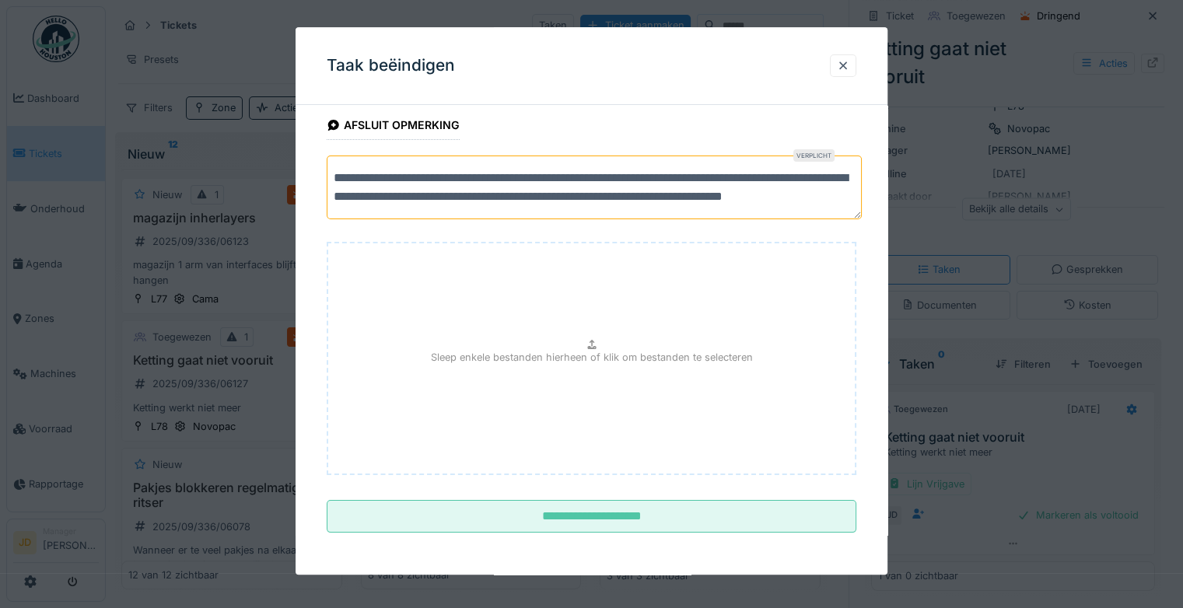
scroll to position [84, 0]
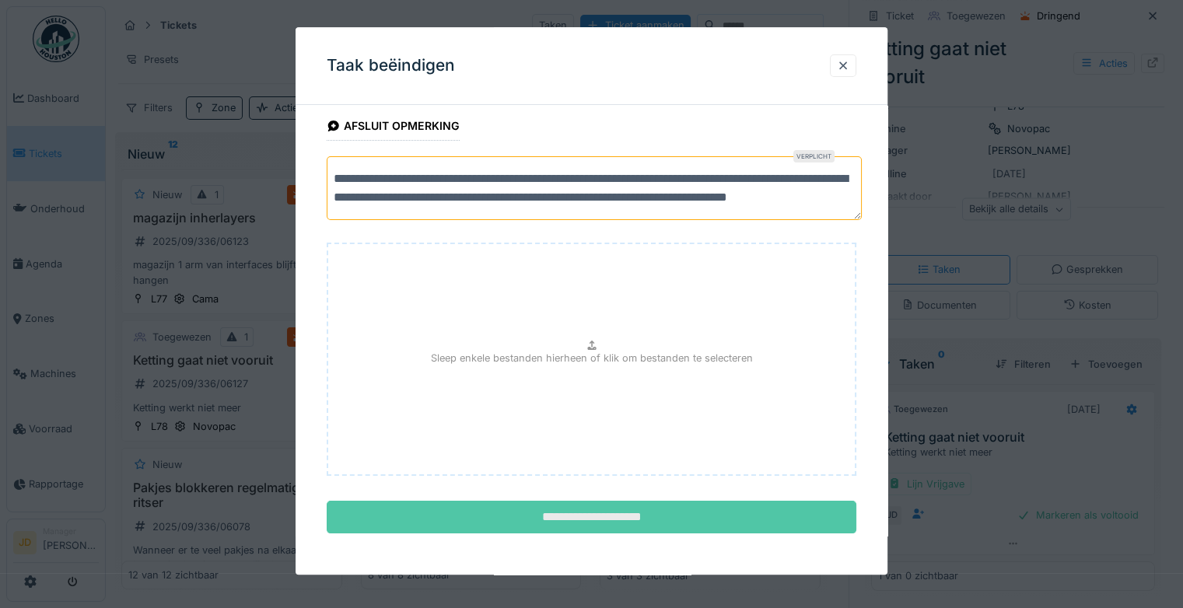
type textarea "**********"
click at [573, 517] on input "**********" at bounding box center [592, 517] width 530 height 33
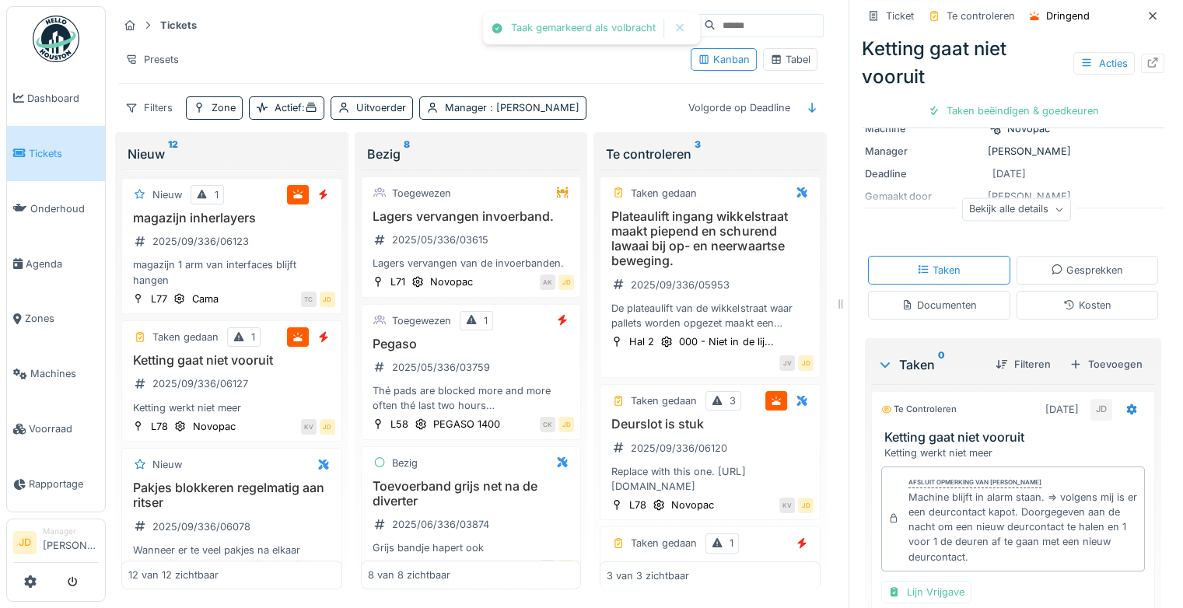
scroll to position [265, 0]
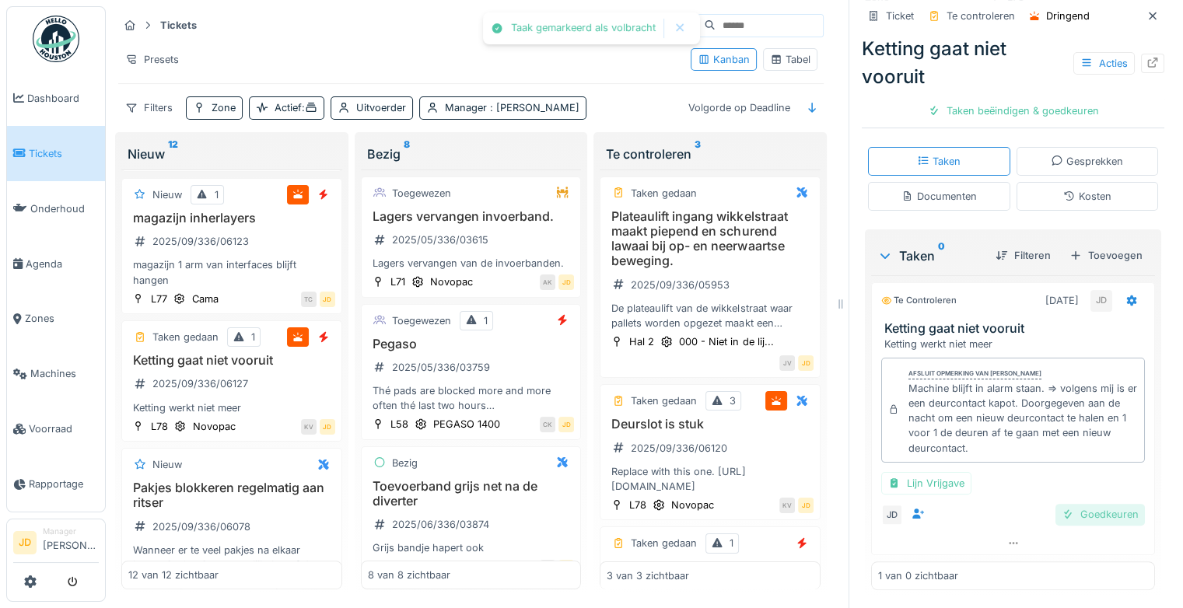
click at [1079, 513] on div "Goedkeuren" at bounding box center [1100, 514] width 89 height 21
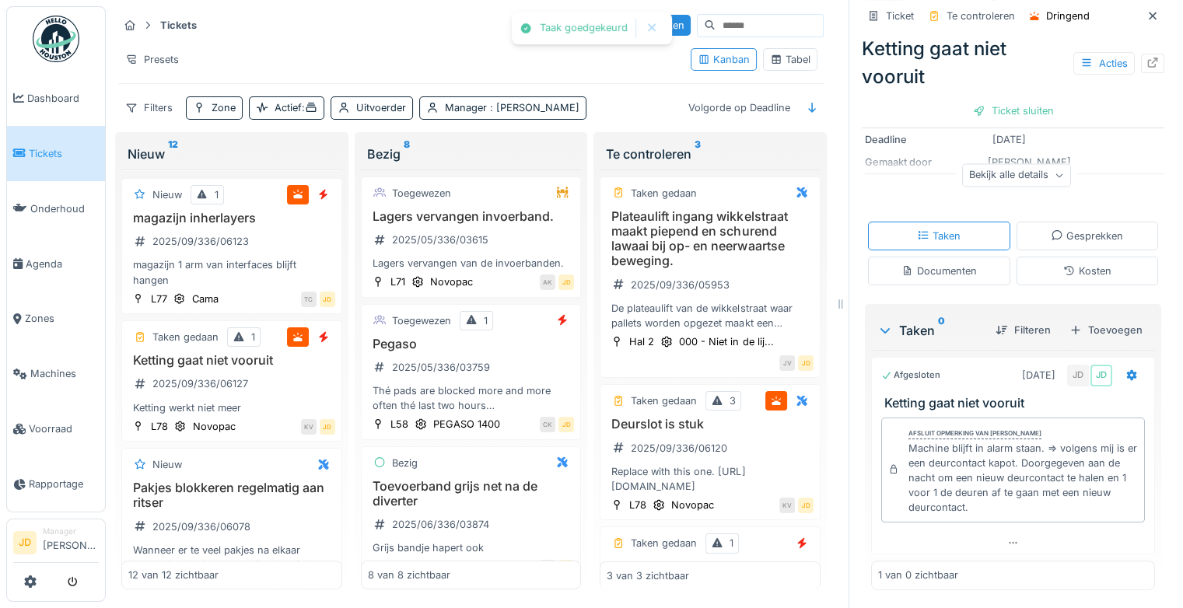
scroll to position [12, 0]
click at [1080, 320] on div "Toevoegen" at bounding box center [1107, 330] width 86 height 21
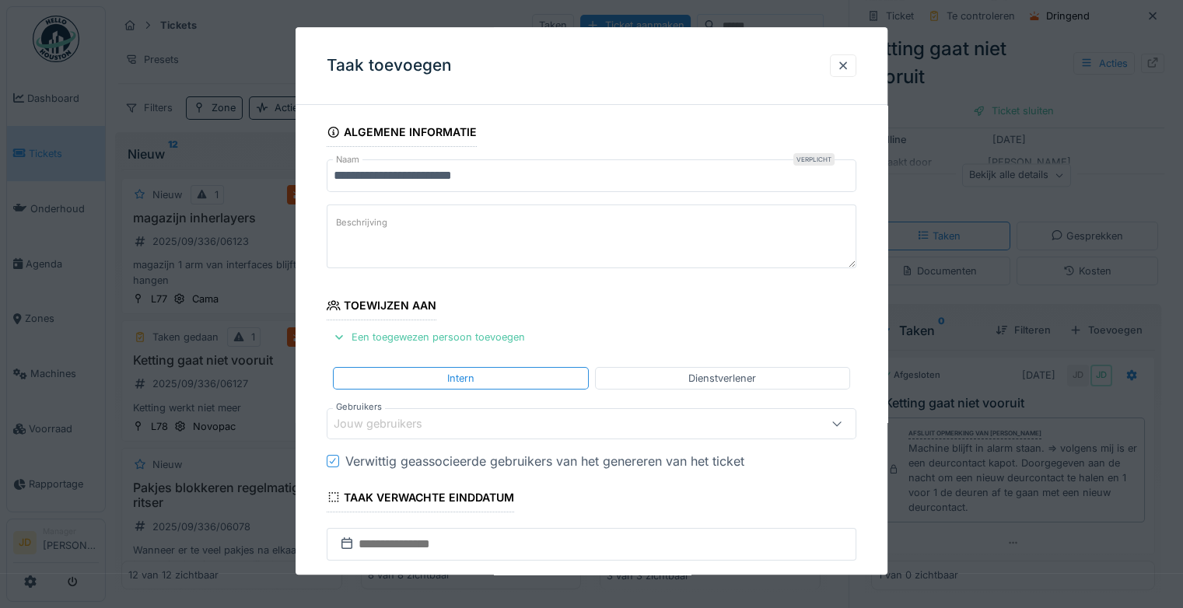
click at [404, 430] on div "Jouw gebruikers" at bounding box center [389, 423] width 110 height 17
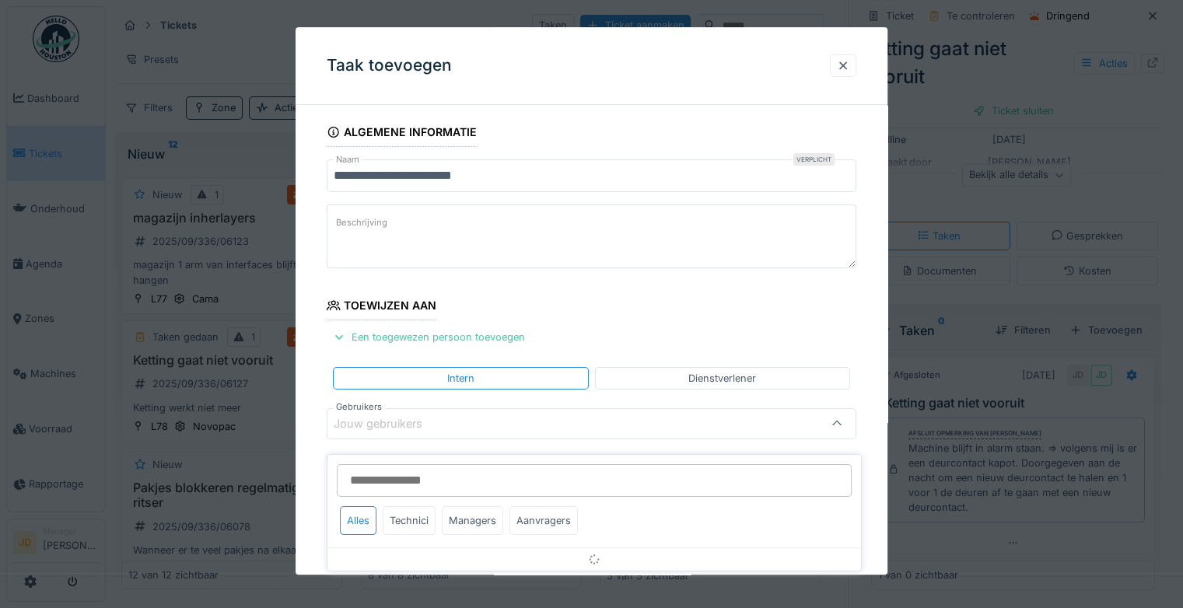
scroll to position [121, 0]
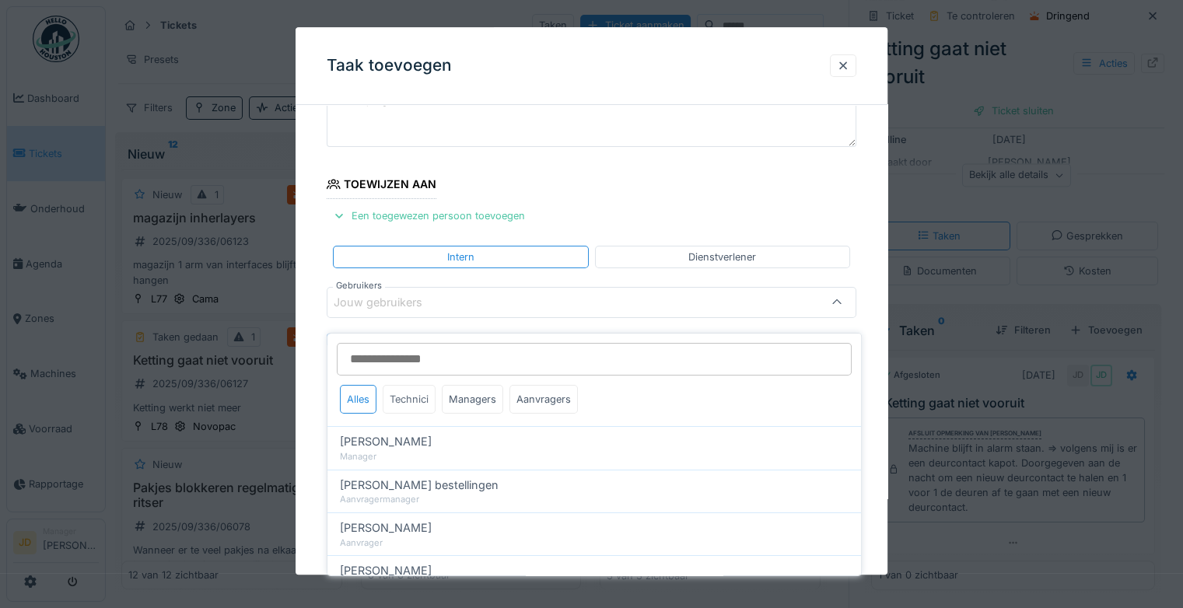
click at [410, 385] on div "Technici" at bounding box center [409, 399] width 53 height 29
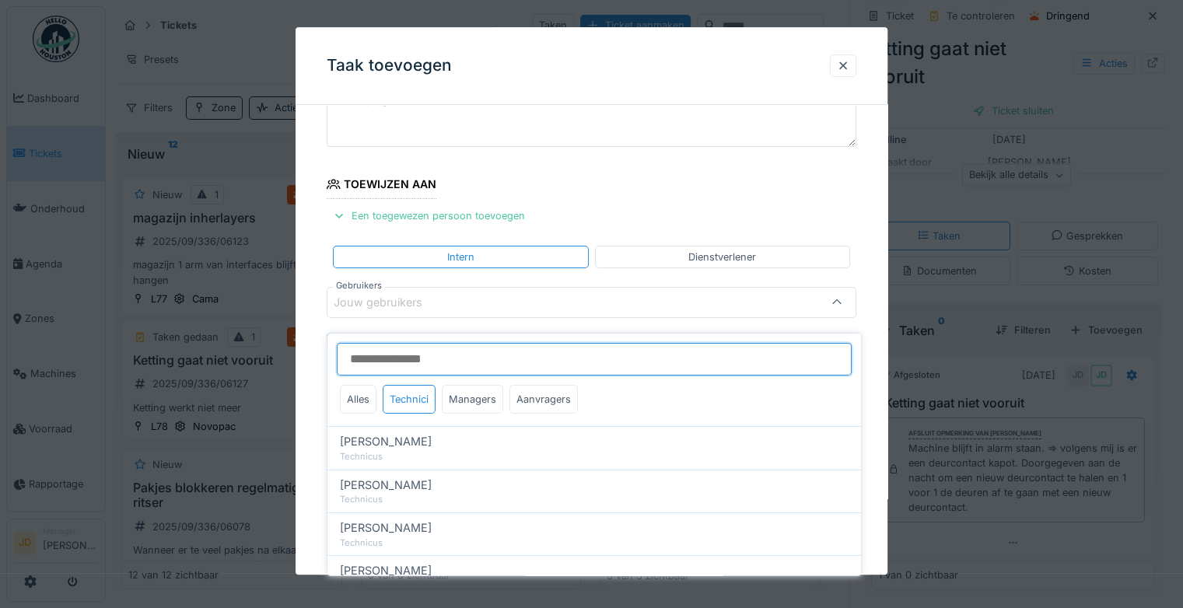
click at [451, 345] on input "Gebruikers" at bounding box center [594, 359] width 515 height 33
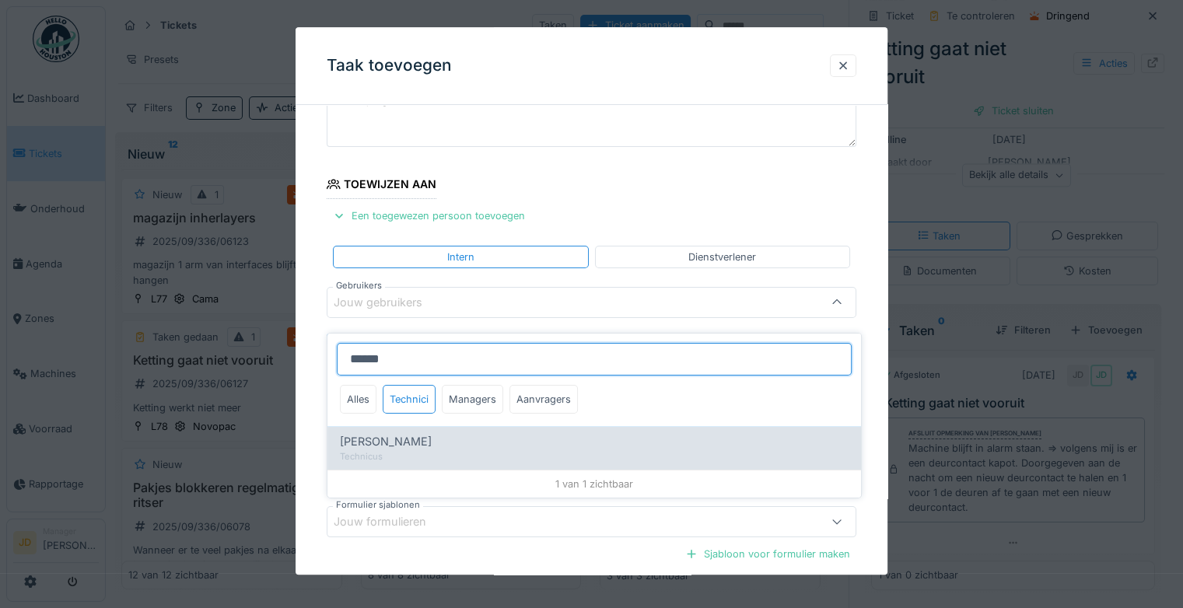
type input "******"
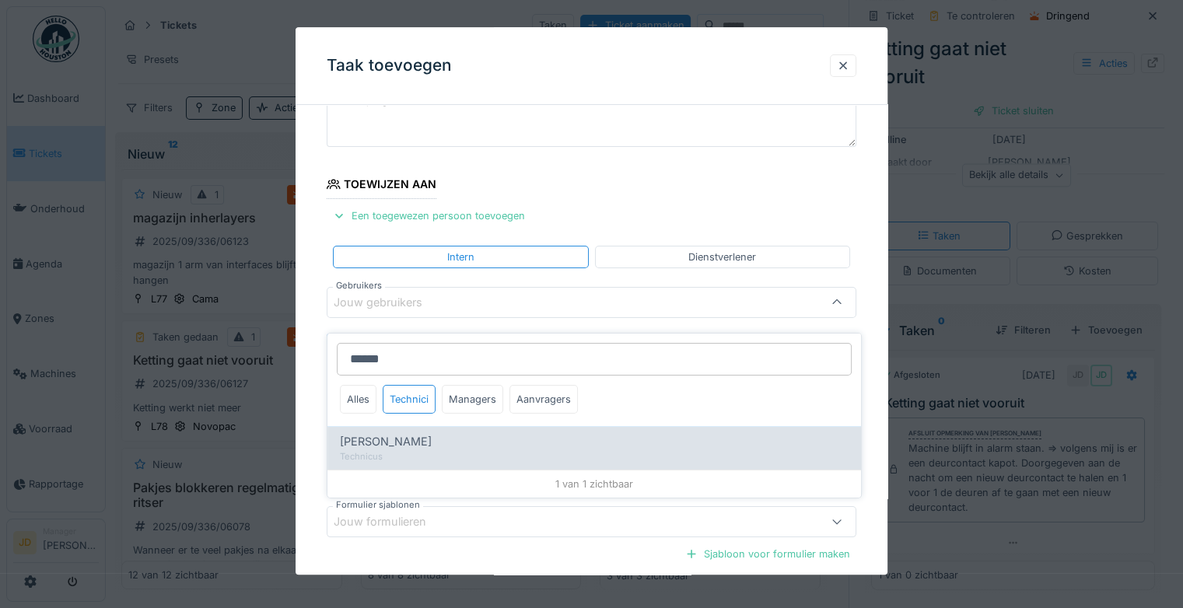
click at [415, 451] on div "Technicus" at bounding box center [594, 457] width 509 height 13
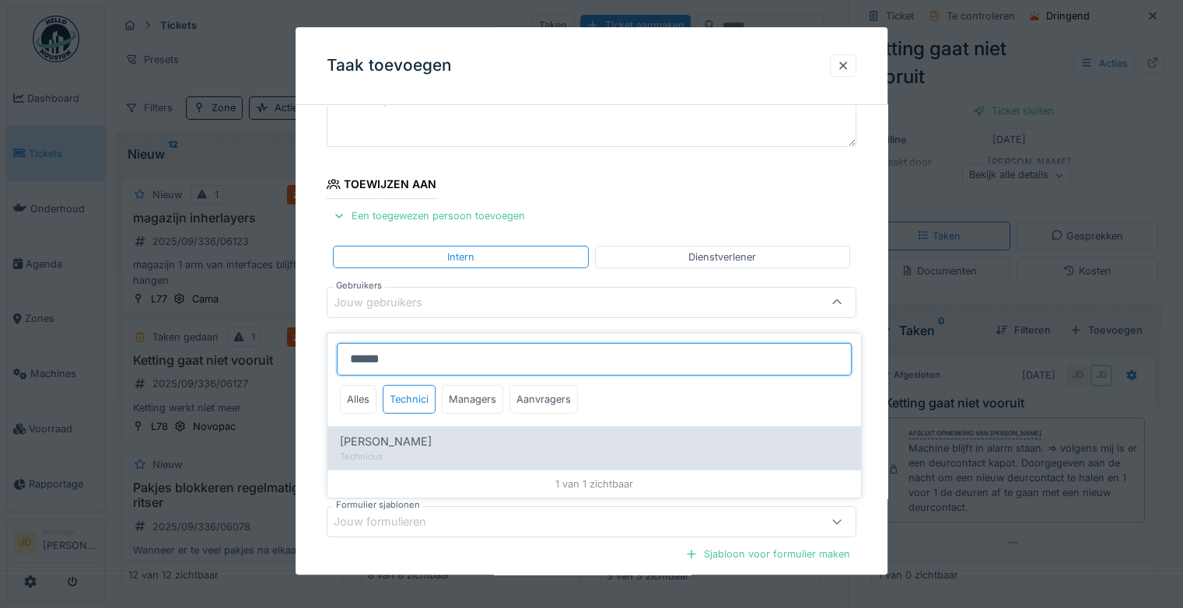
type input "****"
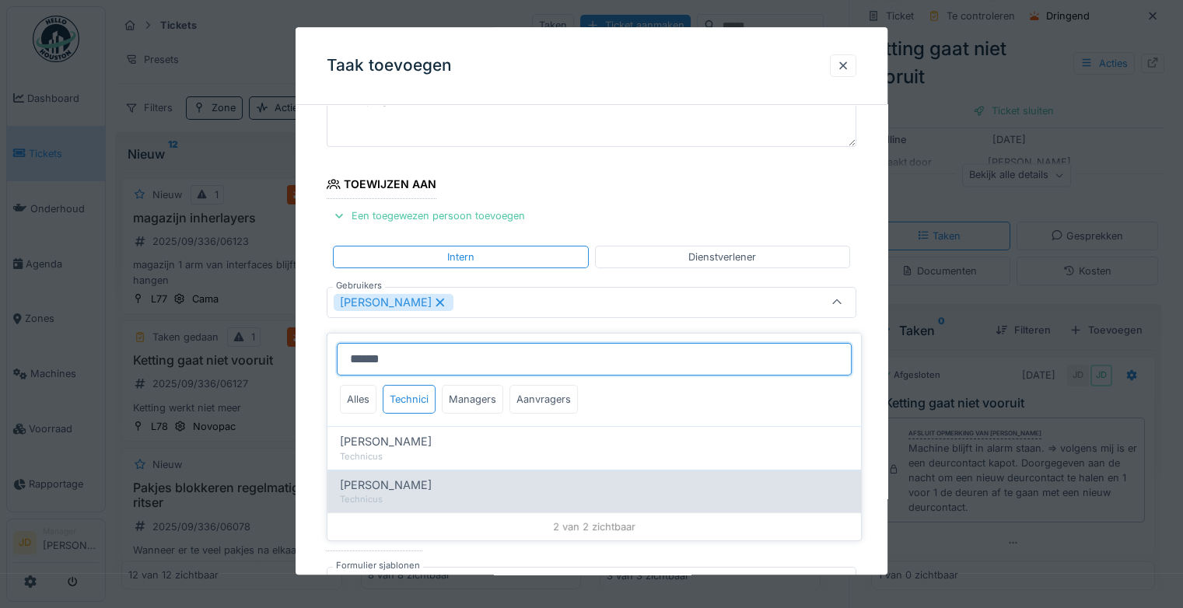
type input "******"
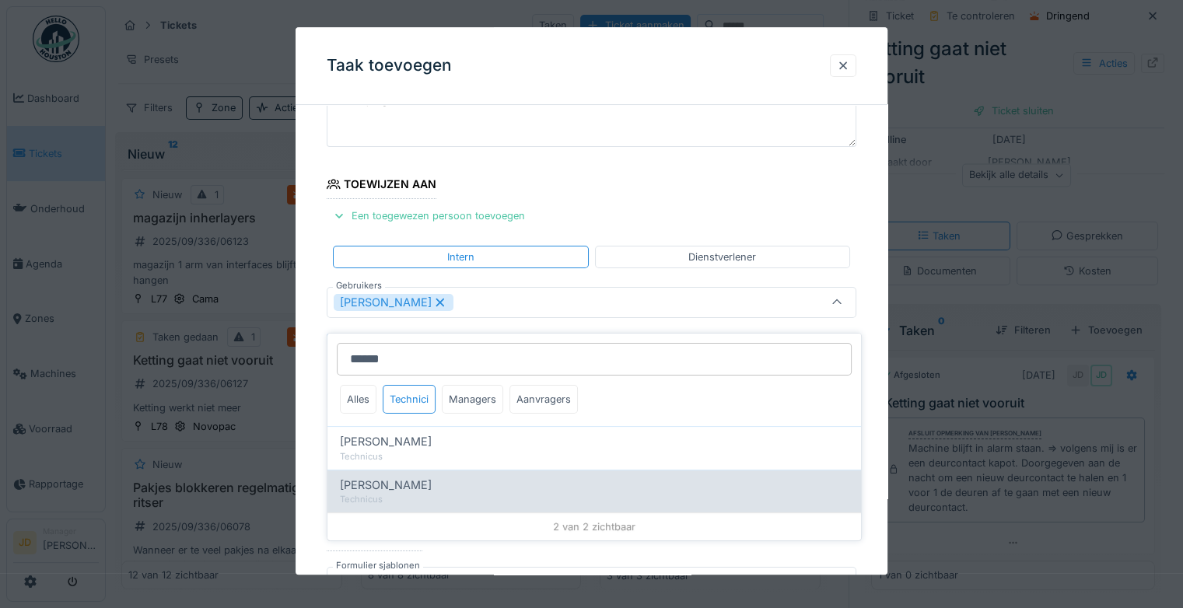
click at [424, 493] on div "Technicus" at bounding box center [594, 499] width 509 height 13
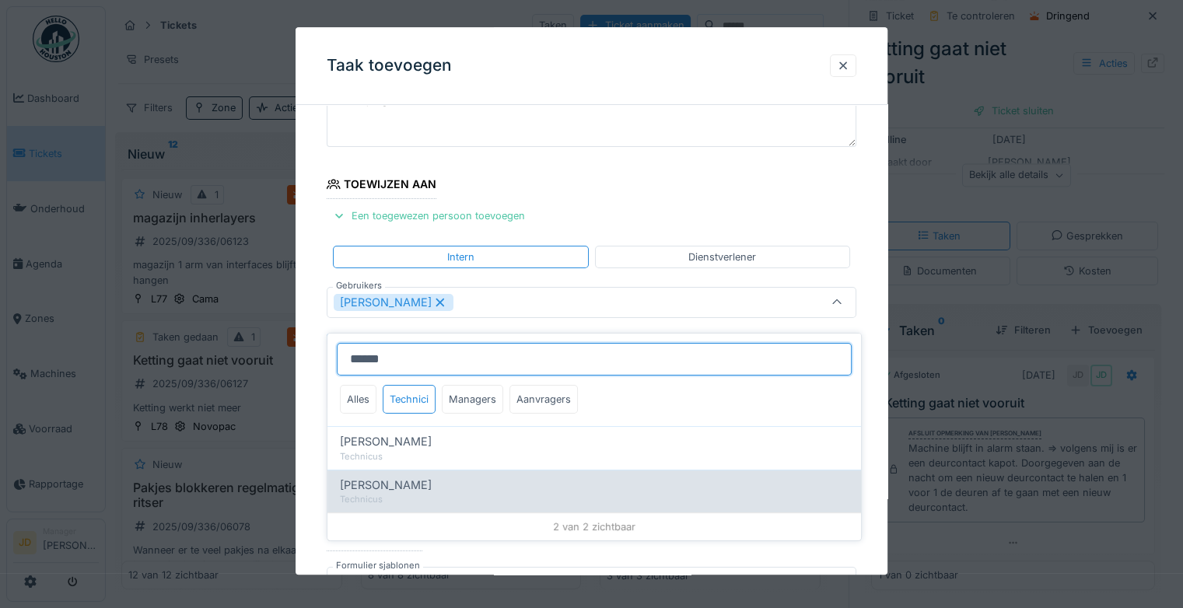
type input "*********"
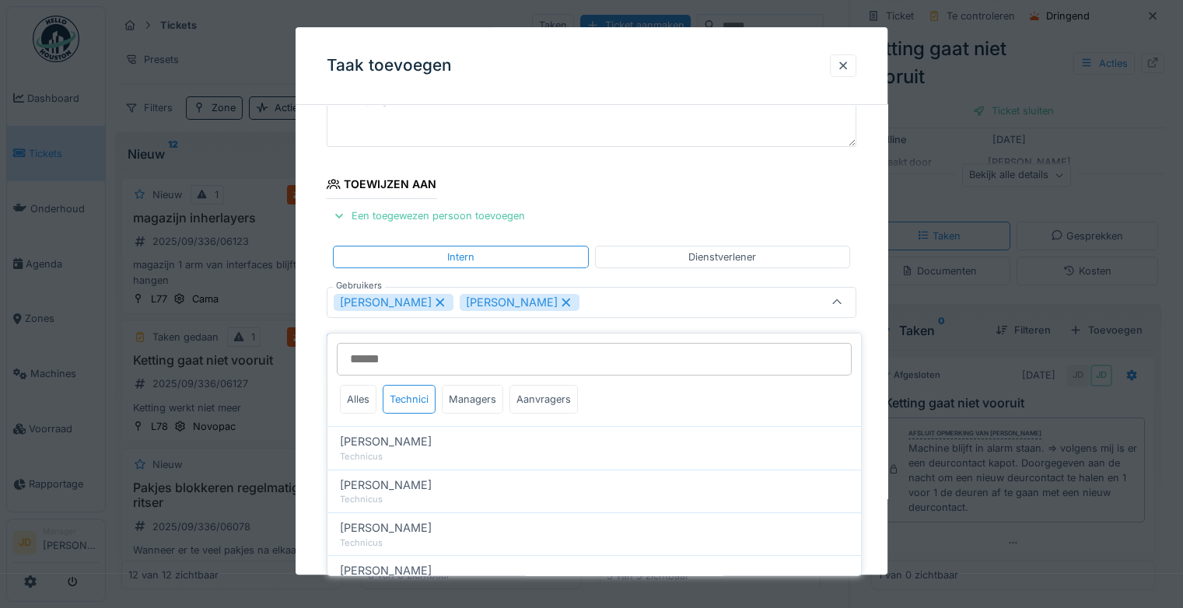
click at [840, 306] on icon at bounding box center [837, 303] width 12 height 10
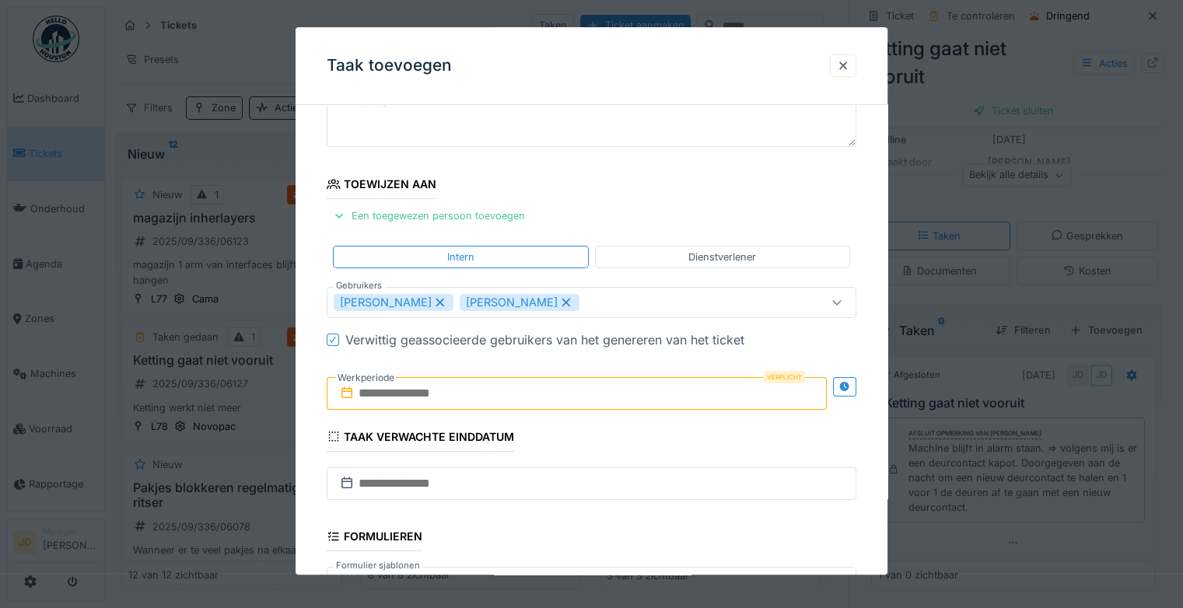
scroll to position [0, 0]
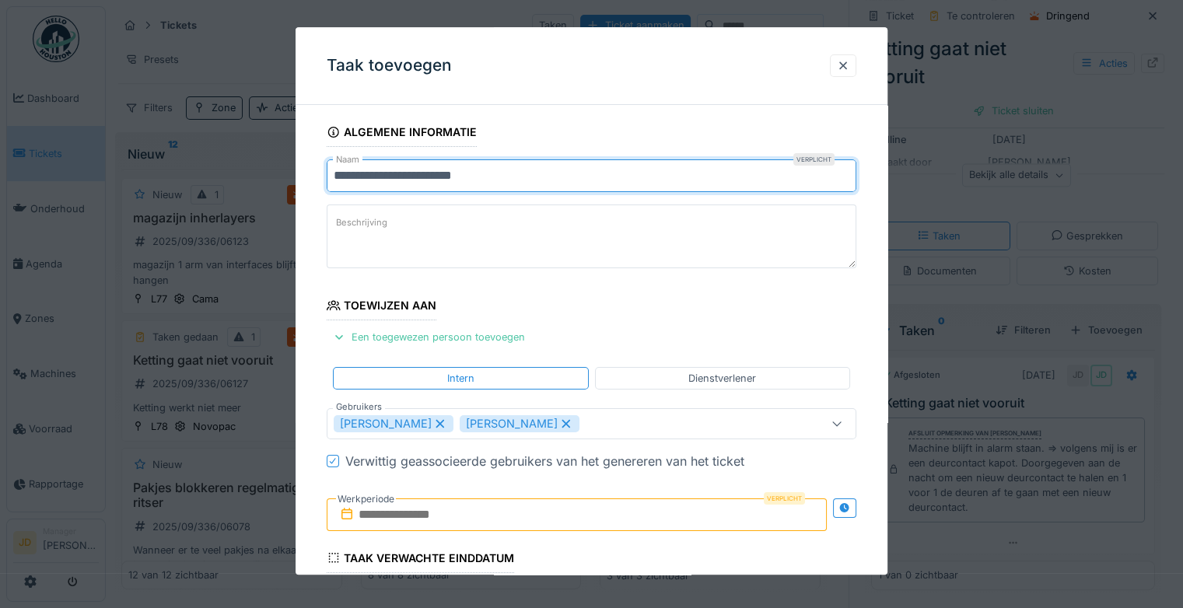
drag, startPoint x: 503, startPoint y: 180, endPoint x: 230, endPoint y: 165, distance: 273.5
click at [230, 165] on div "**********" at bounding box center [645, 304] width 1078 height 608
type input "**********"
click at [345, 228] on label "Beschrijving" at bounding box center [362, 222] width 58 height 19
click at [345, 228] on textarea "Beschrijving" at bounding box center [592, 237] width 530 height 64
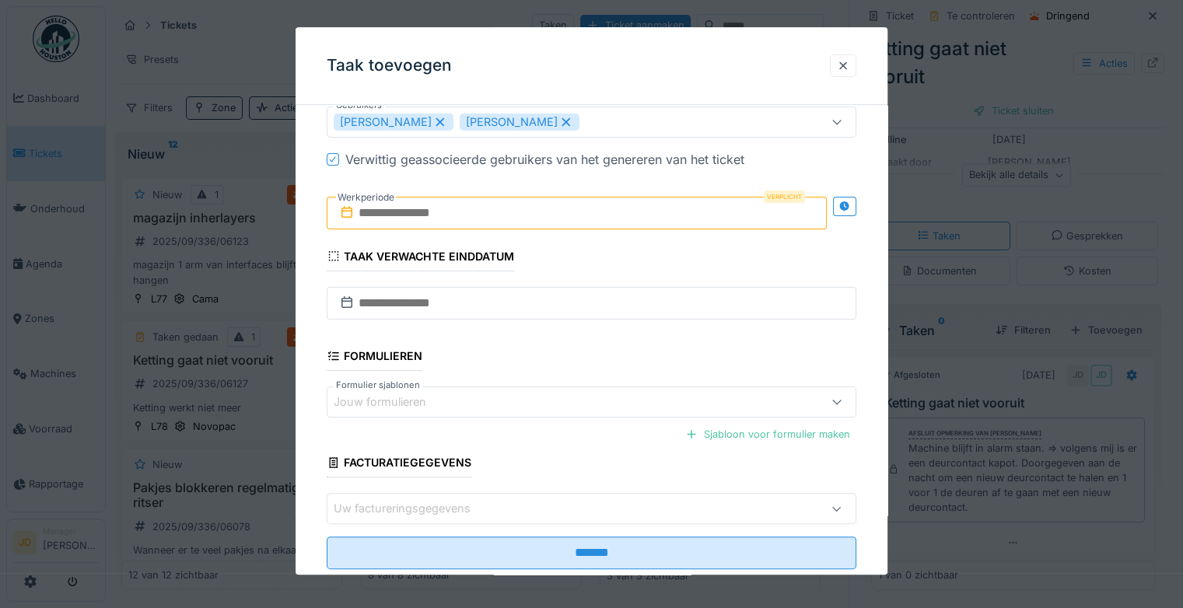
scroll to position [302, 0]
type textarea "**********"
click at [486, 210] on input "text" at bounding box center [577, 213] width 500 height 33
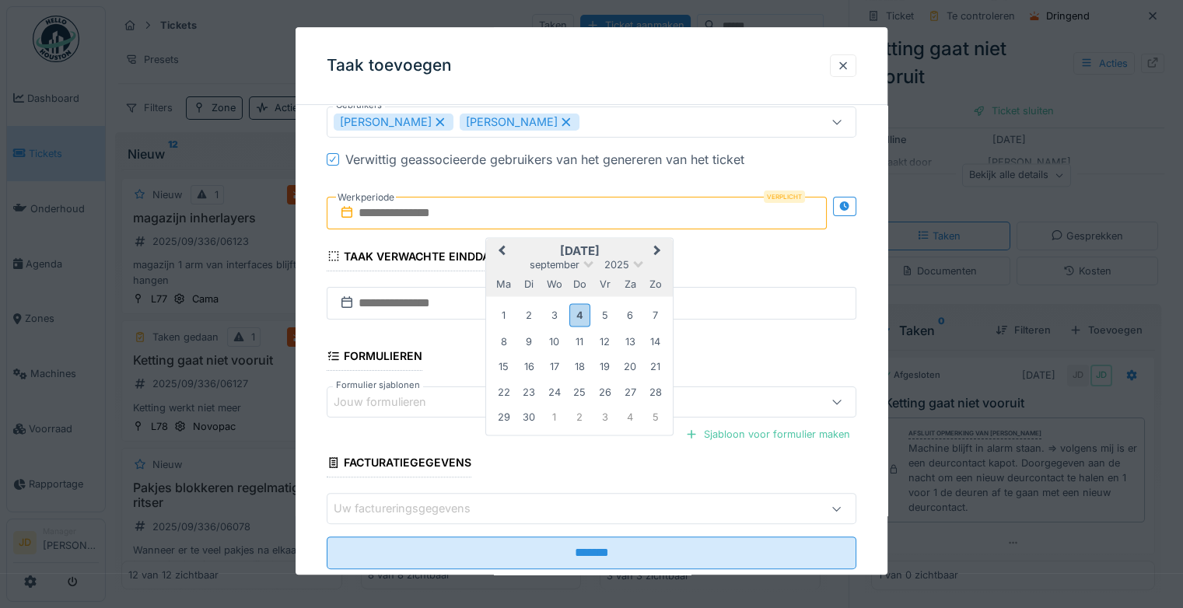
click at [615, 240] on div "september 2025 september 2025 ma di wo do vr za zo" at bounding box center [579, 267] width 187 height 59
click at [583, 317] on div "4" at bounding box center [580, 315] width 21 height 23
click at [606, 317] on div "5" at bounding box center [604, 315] width 21 height 21
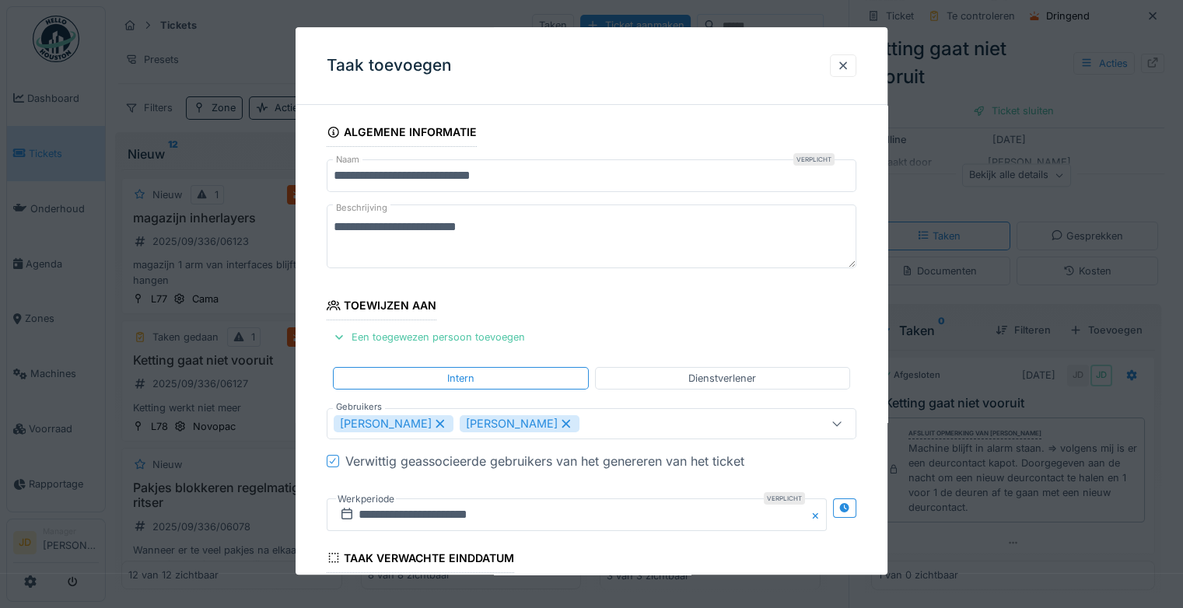
scroll to position [337, 0]
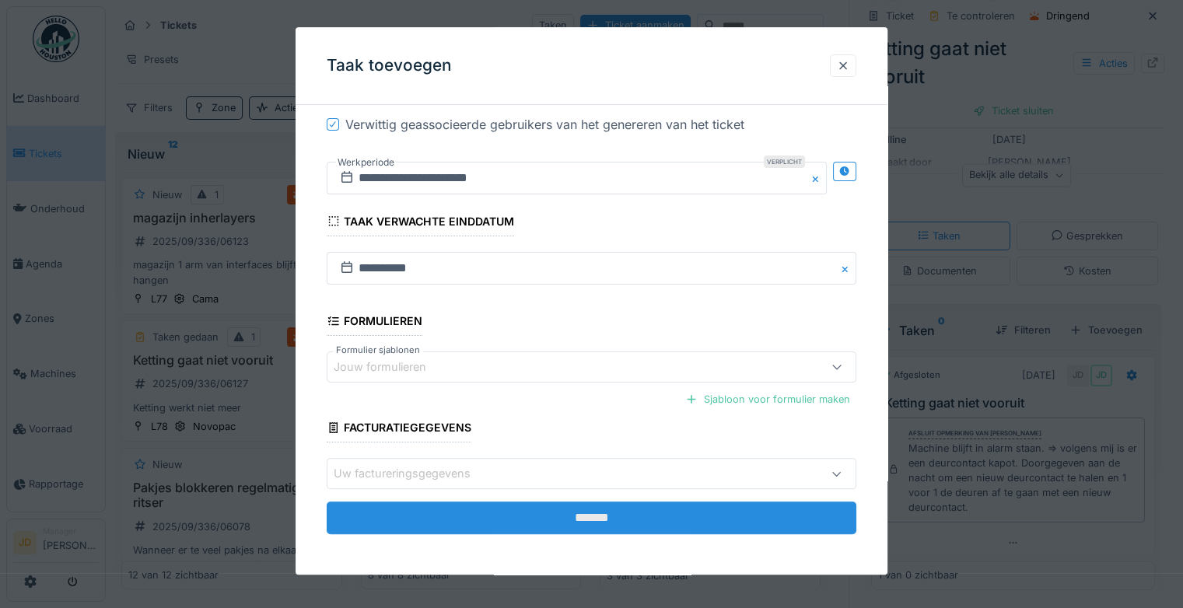
click at [598, 508] on input "*******" at bounding box center [592, 518] width 530 height 33
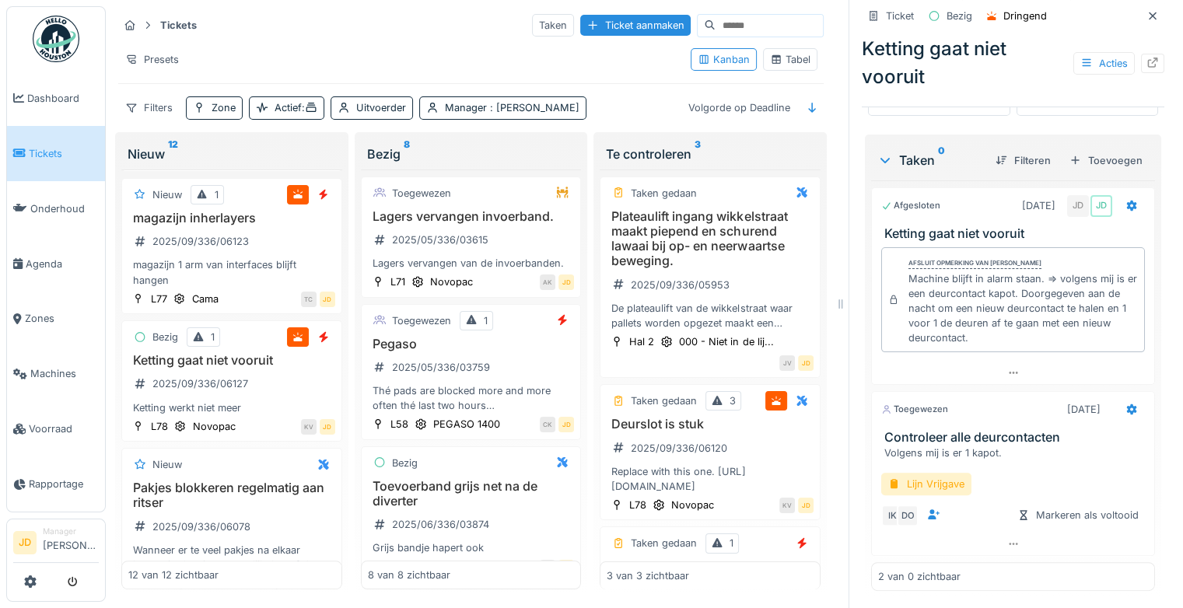
scroll to position [0, 0]
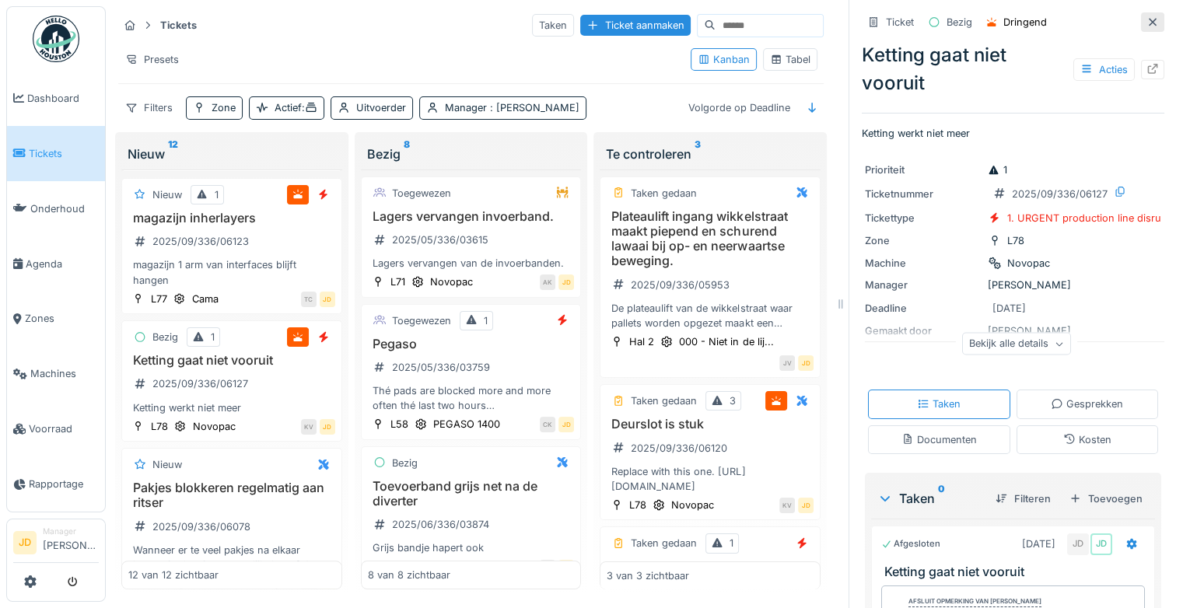
click at [1147, 17] on div at bounding box center [1153, 22] width 12 height 15
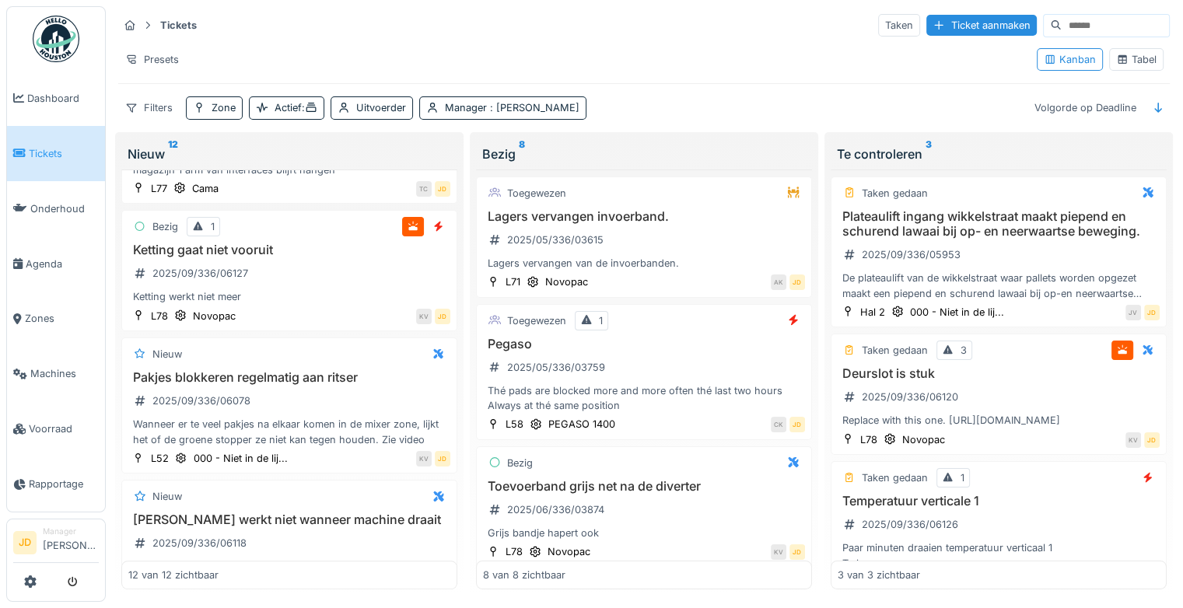
scroll to position [1176, 0]
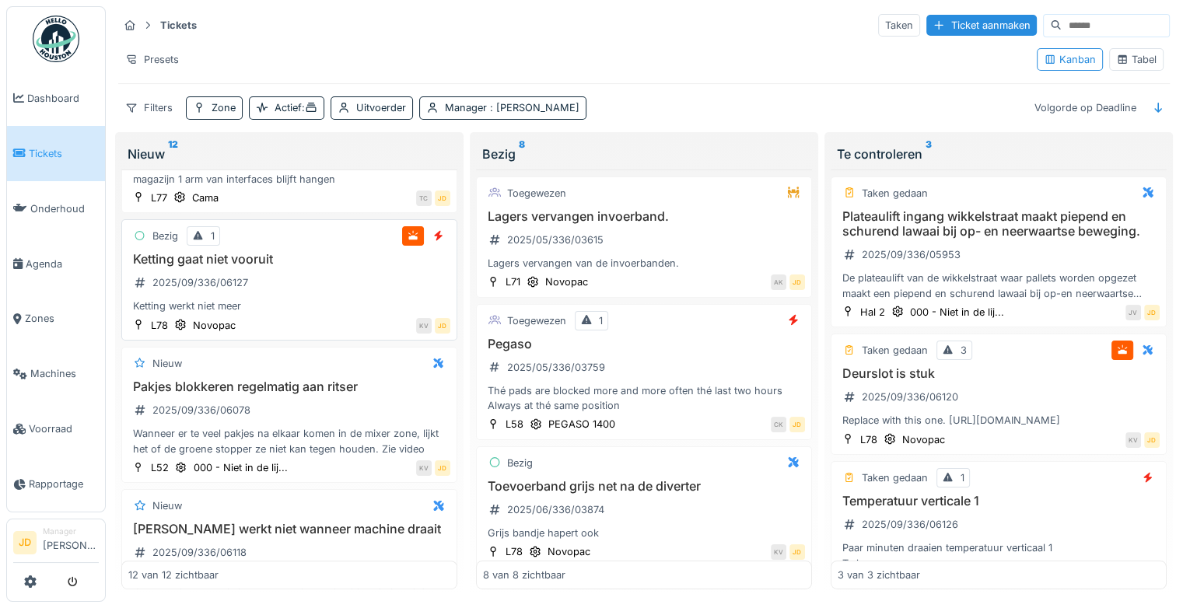
click at [349, 300] on div "Ketting werkt niet meer" at bounding box center [289, 306] width 322 height 15
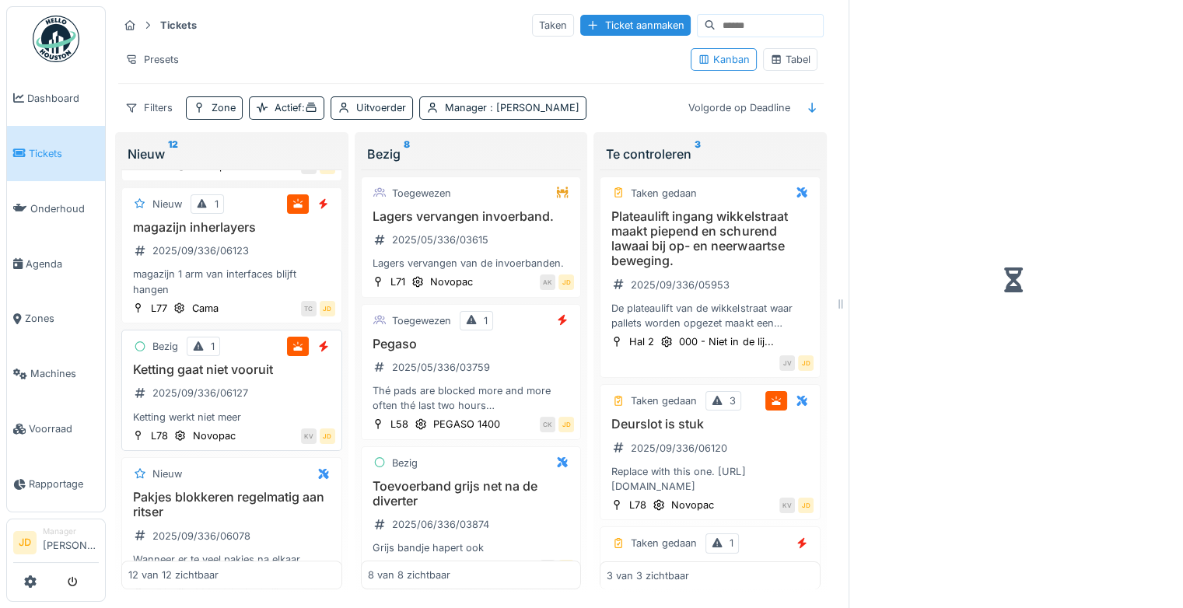
scroll to position [1369, 0]
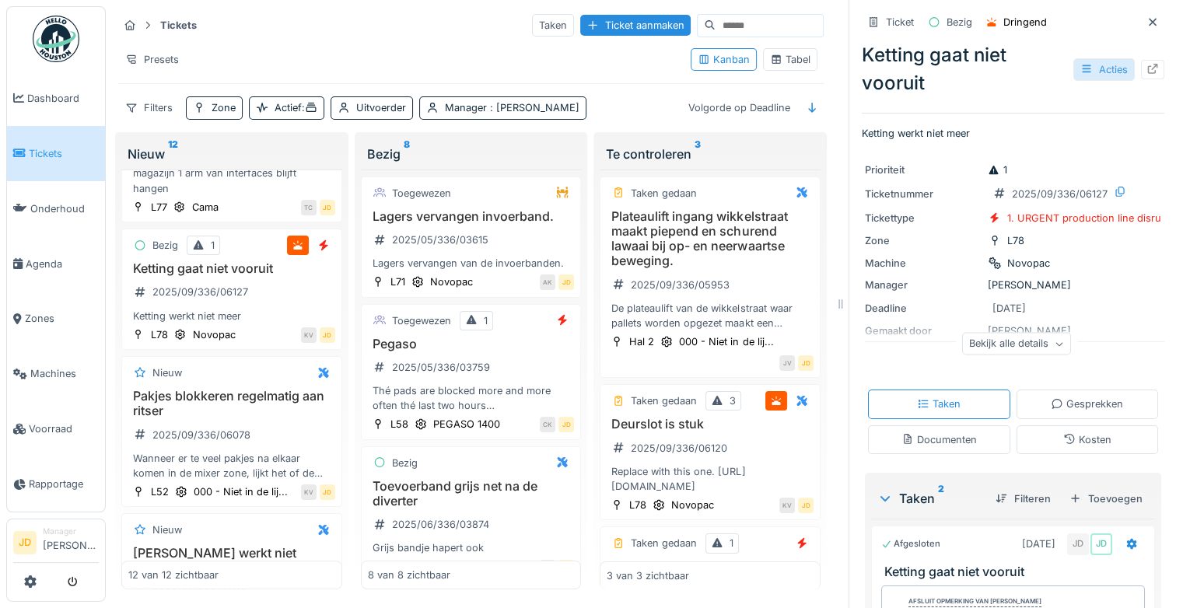
click at [1089, 58] on div "Acties" at bounding box center [1104, 69] width 61 height 23
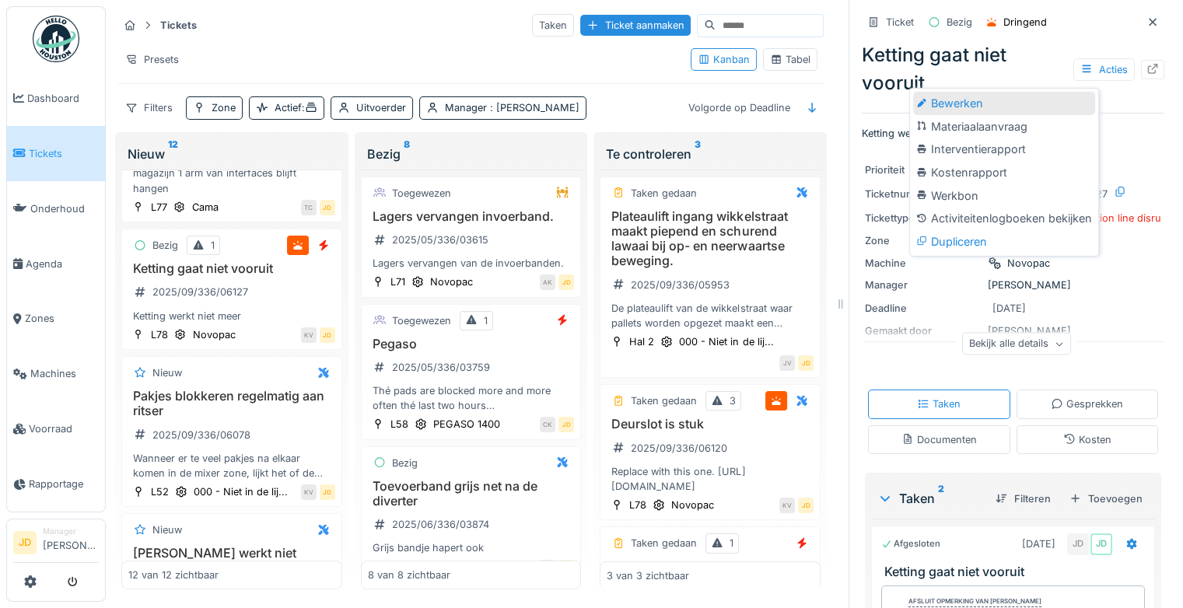
click at [1019, 95] on div "Bewerken" at bounding box center [1004, 103] width 182 height 23
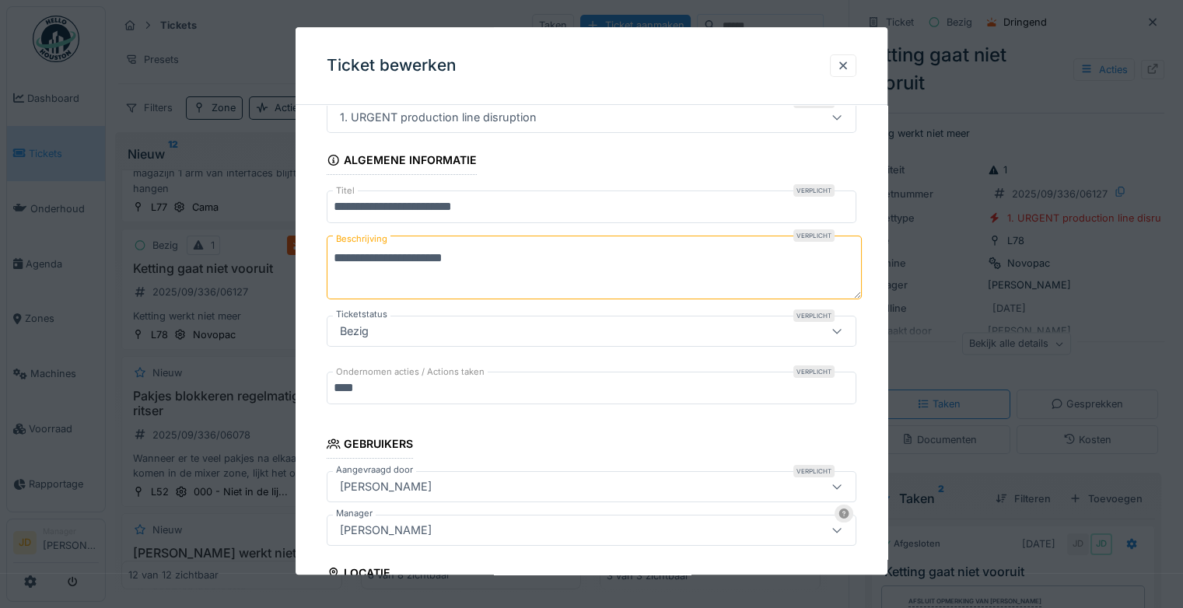
scroll to position [59, 0]
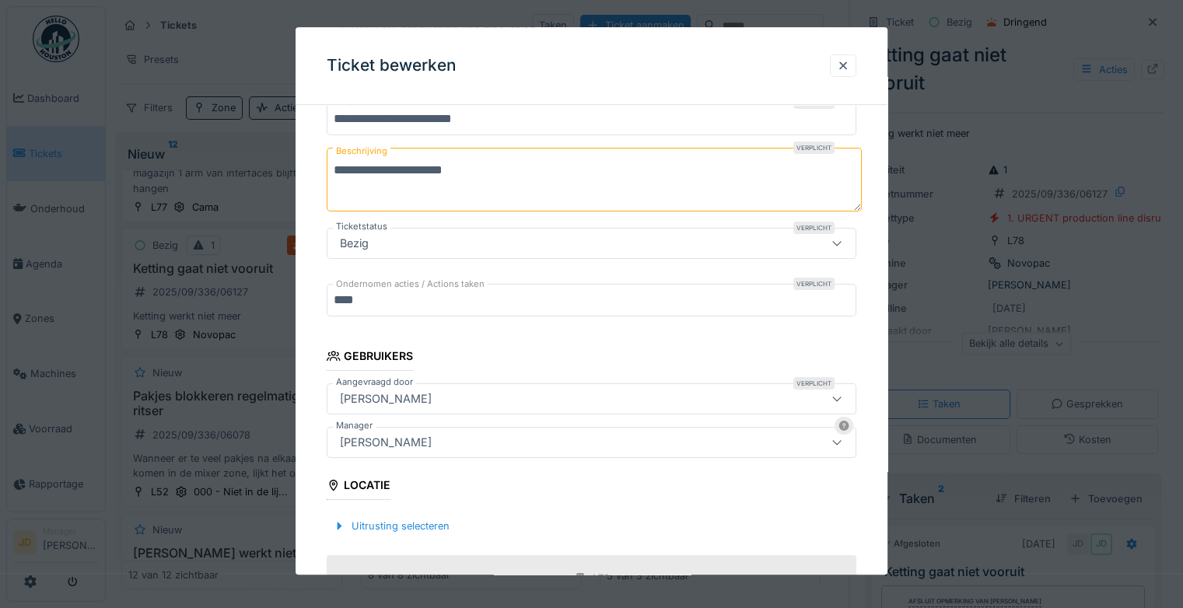
click at [486, 431] on div "[PERSON_NAME]" at bounding box center [592, 442] width 530 height 31
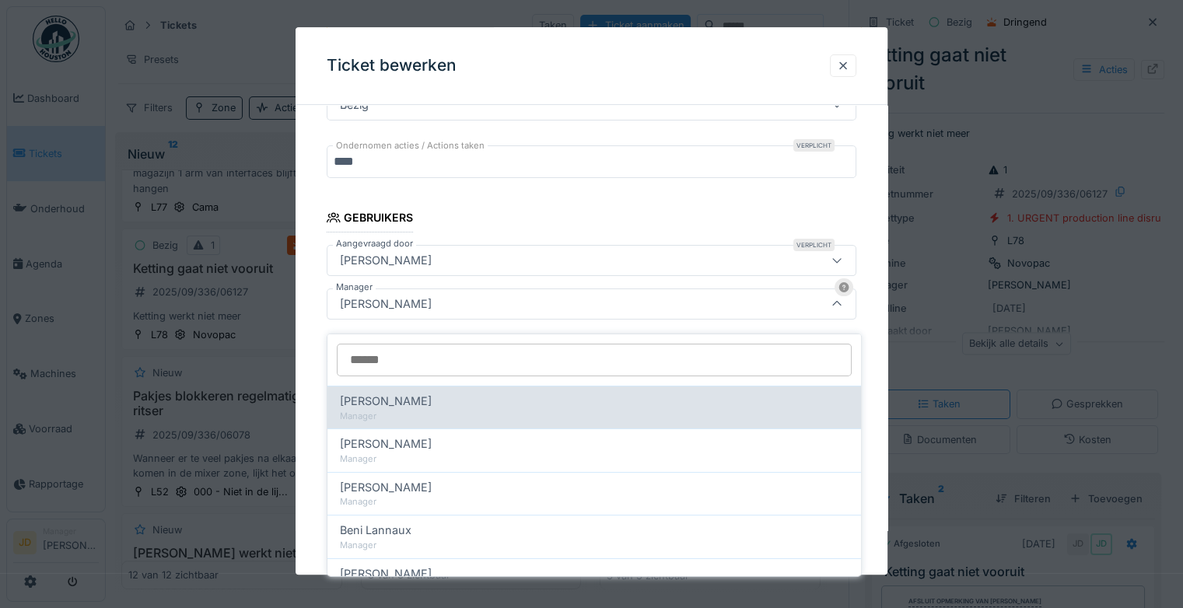
scroll to position [289, 0]
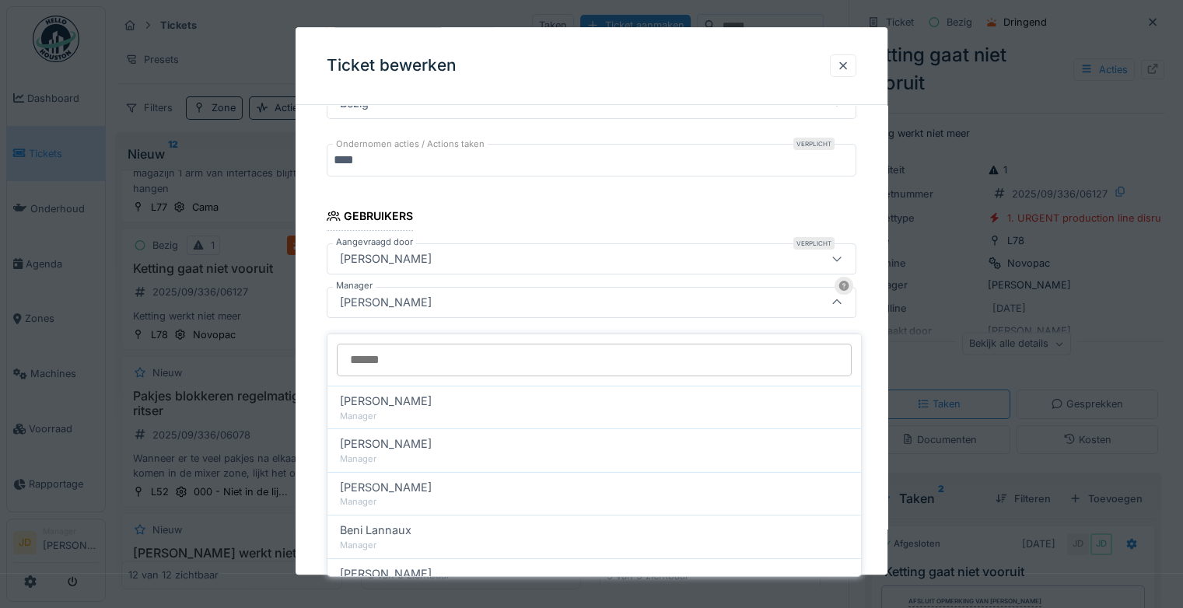
click at [482, 354] on input "Manager" at bounding box center [594, 360] width 515 height 33
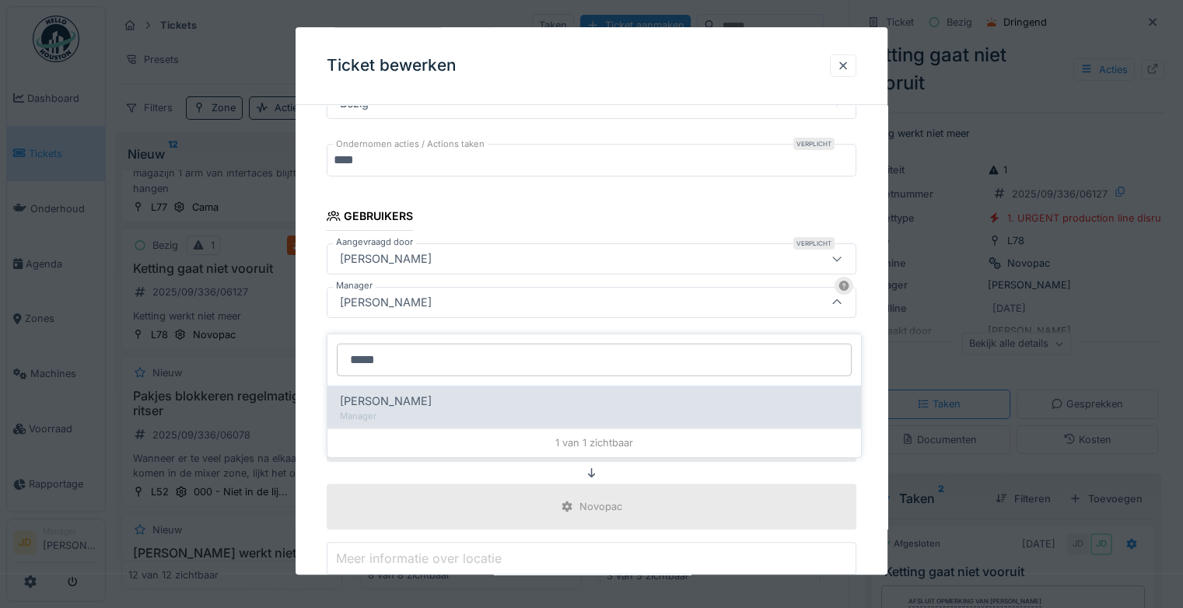
type input "*****"
click at [469, 386] on div "Sonja Van de wyngaert Manager" at bounding box center [595, 407] width 534 height 43
type input "****"
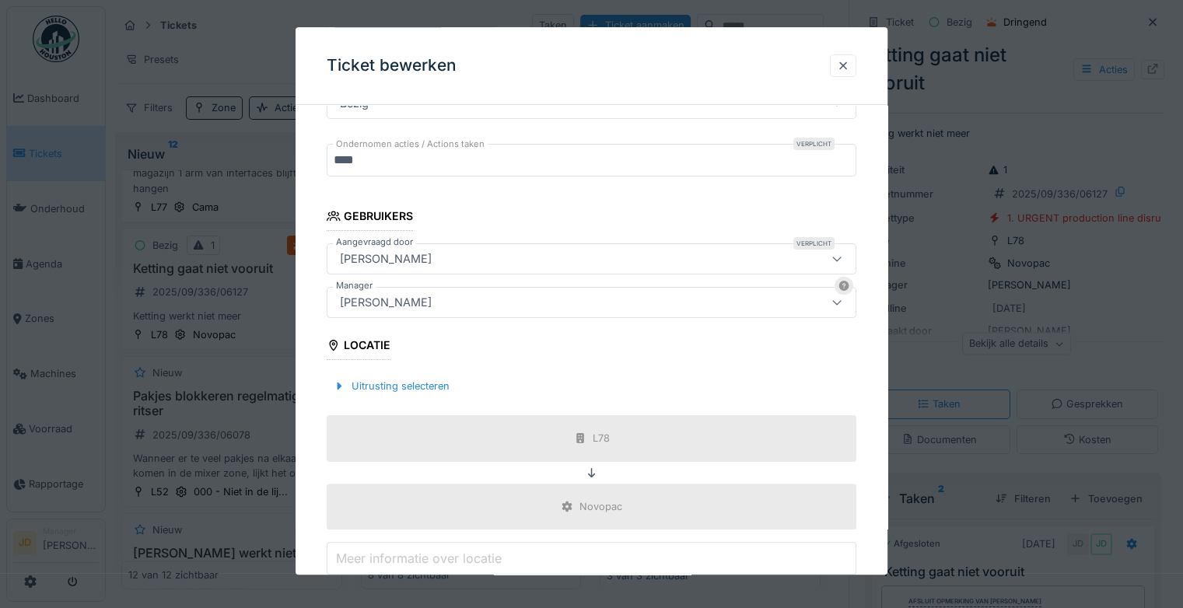
scroll to position [494, 0]
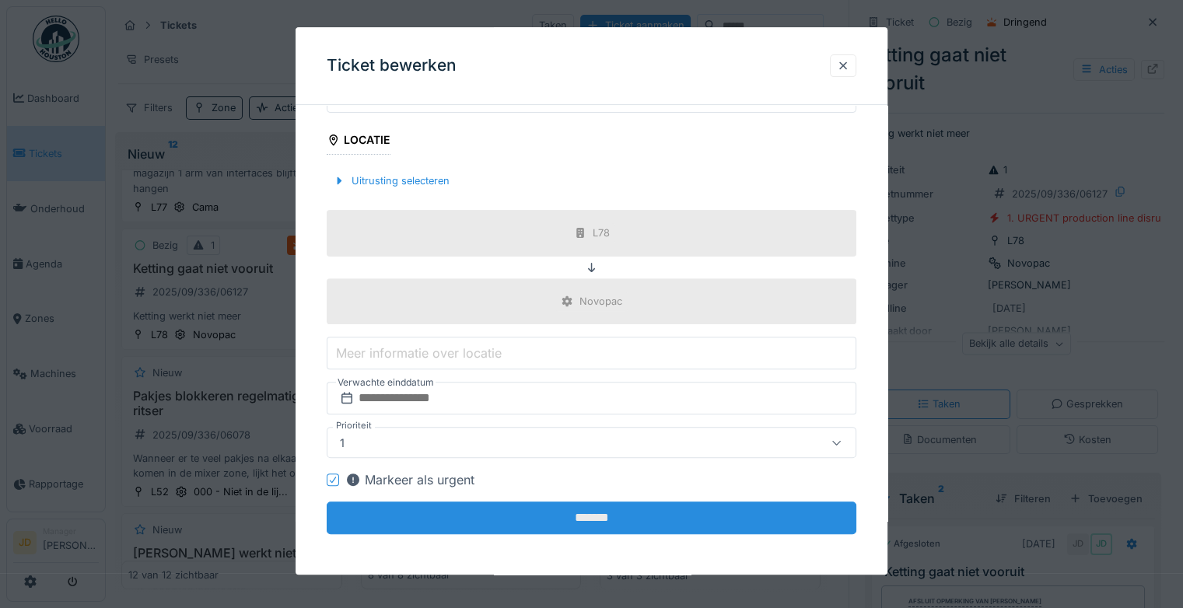
click at [534, 508] on input "*******" at bounding box center [592, 519] width 530 height 33
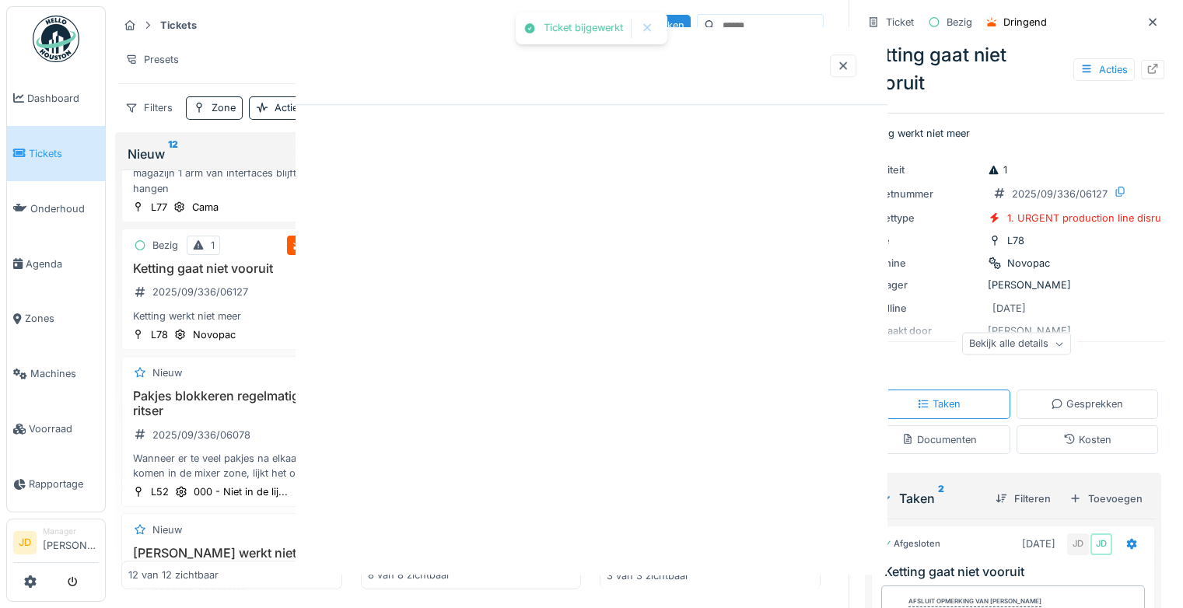
scroll to position [0, 0]
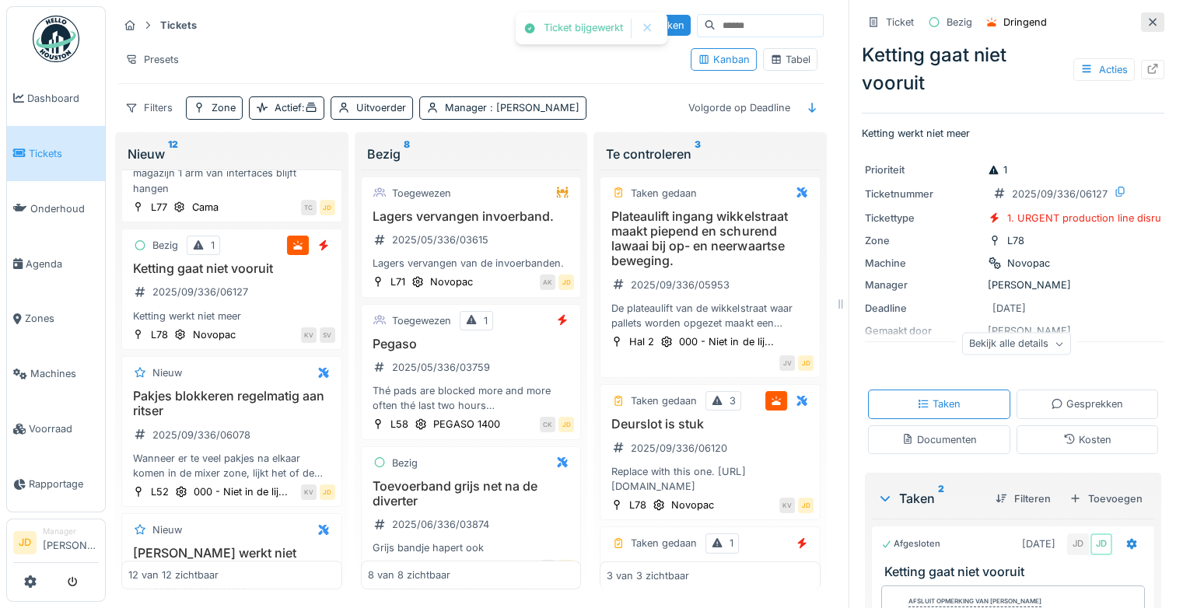
click at [1147, 17] on icon at bounding box center [1153, 22] width 12 height 10
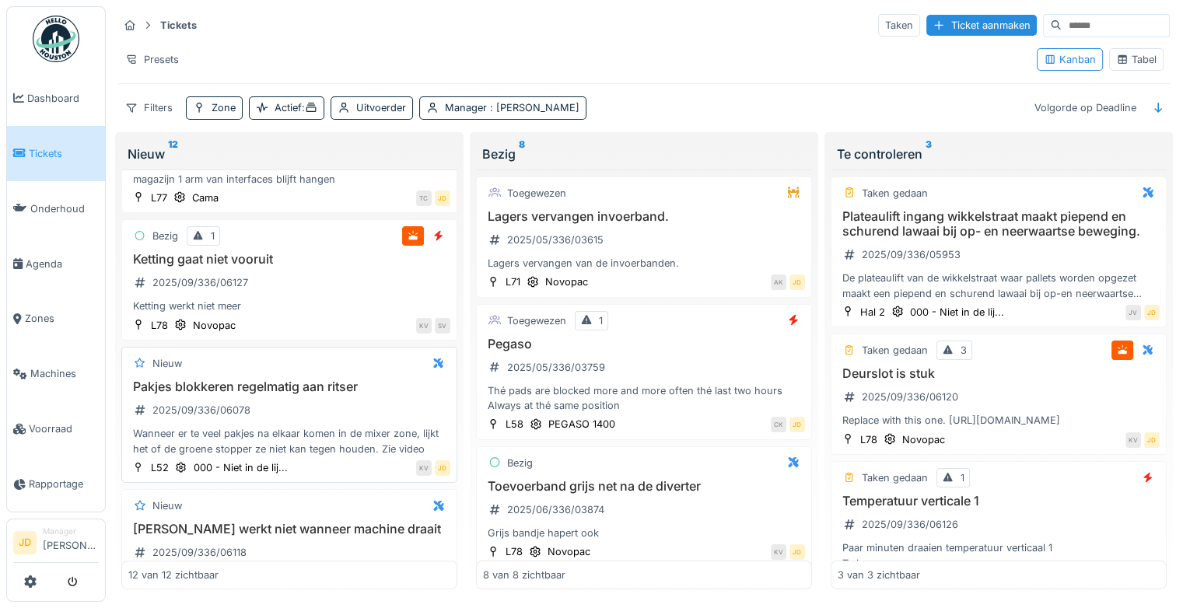
scroll to position [1345, 0]
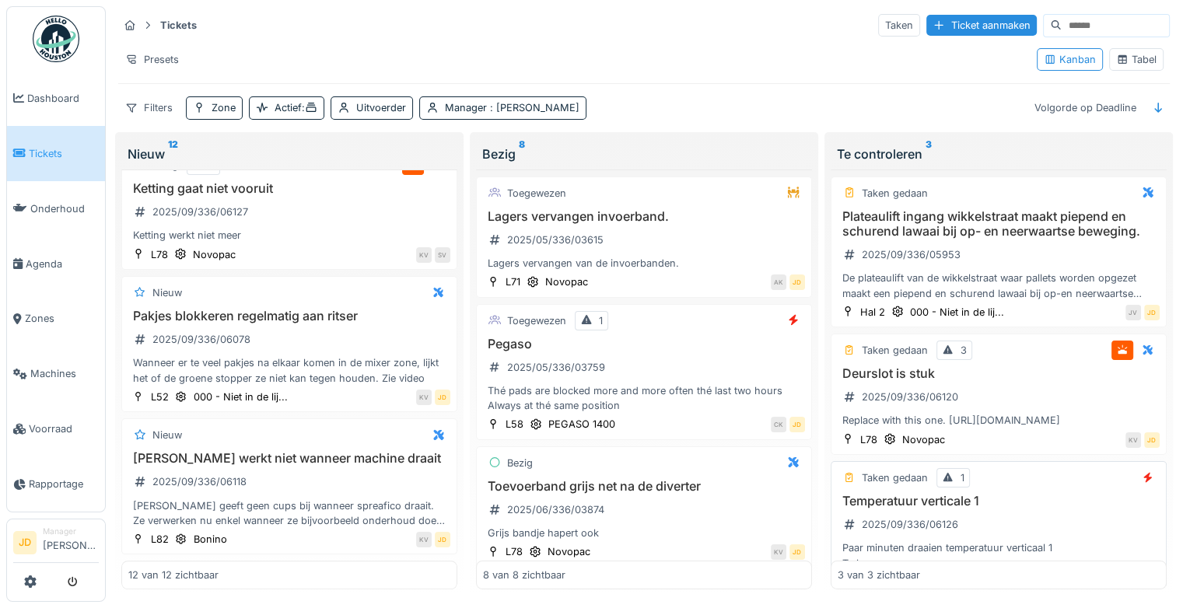
click at [1030, 509] on h3 "Temperatuur verticale 1" at bounding box center [999, 501] width 322 height 15
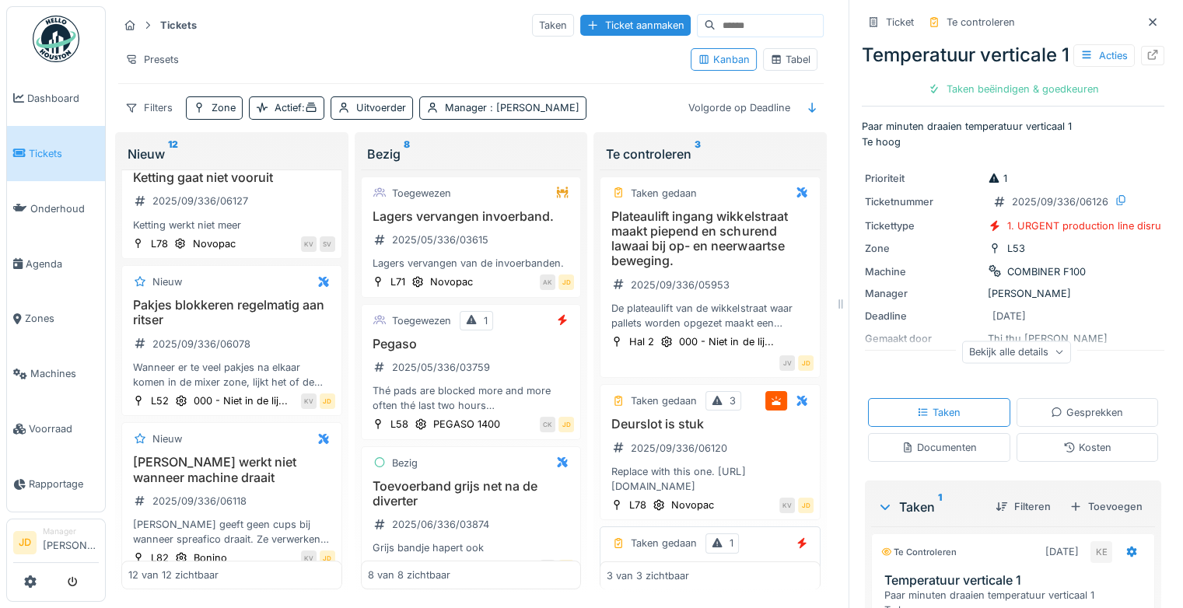
scroll to position [249, 0]
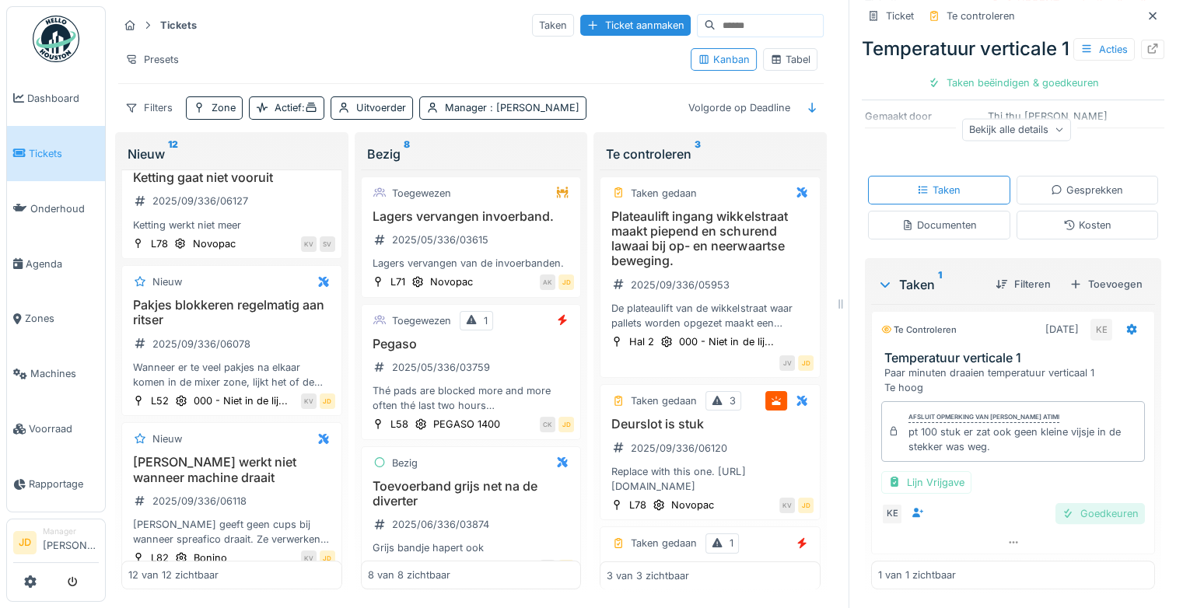
click at [1089, 509] on div "Goedkeuren" at bounding box center [1100, 513] width 89 height 21
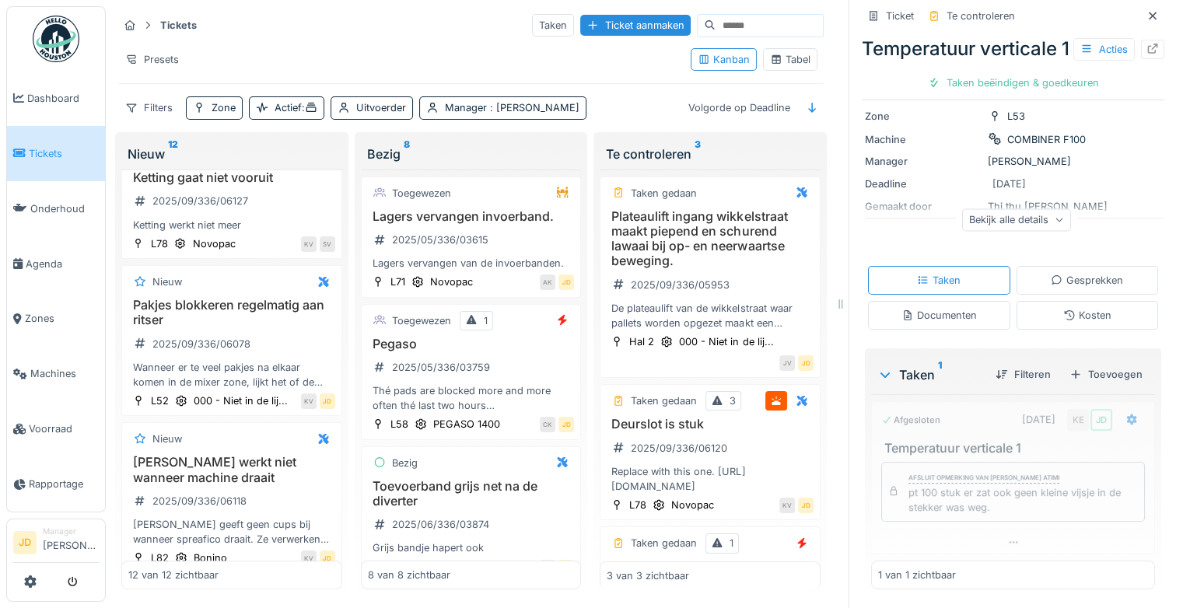
scroll to position [160, 0]
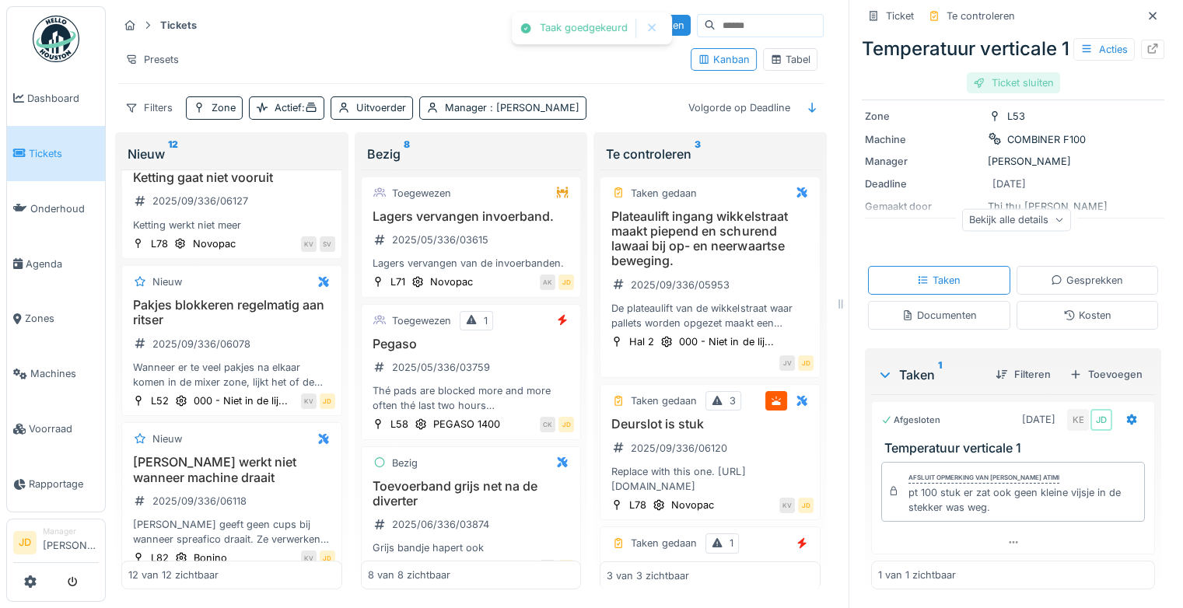
click at [1008, 93] on div "Ticket sluiten" at bounding box center [1013, 82] width 93 height 21
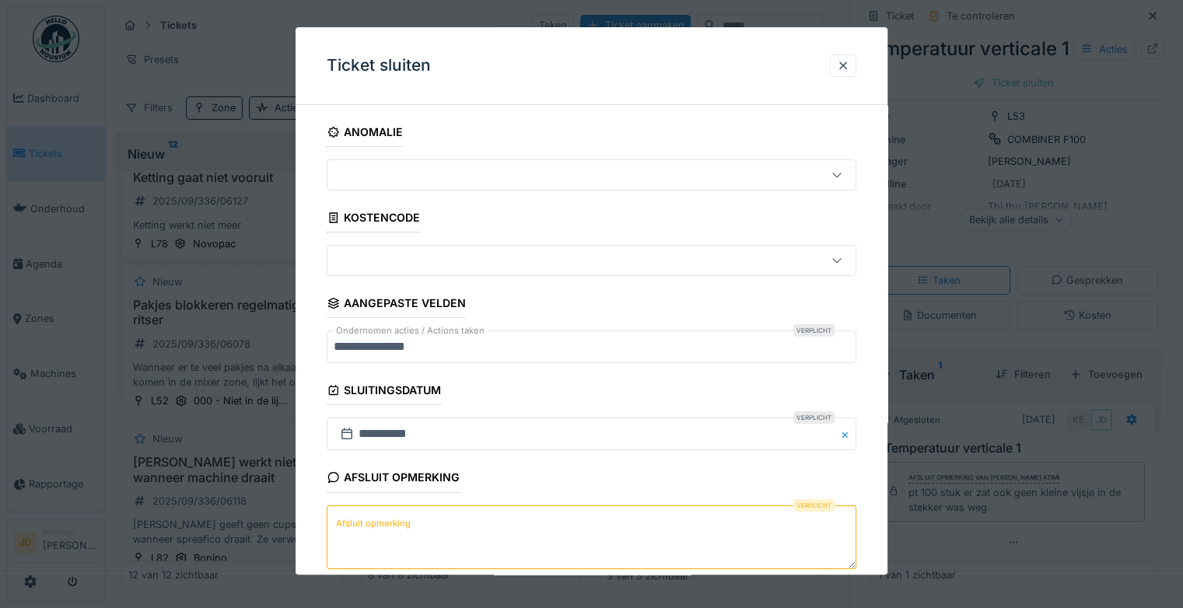
click at [437, 521] on textarea "Afsluit opmerking" at bounding box center [592, 538] width 530 height 64
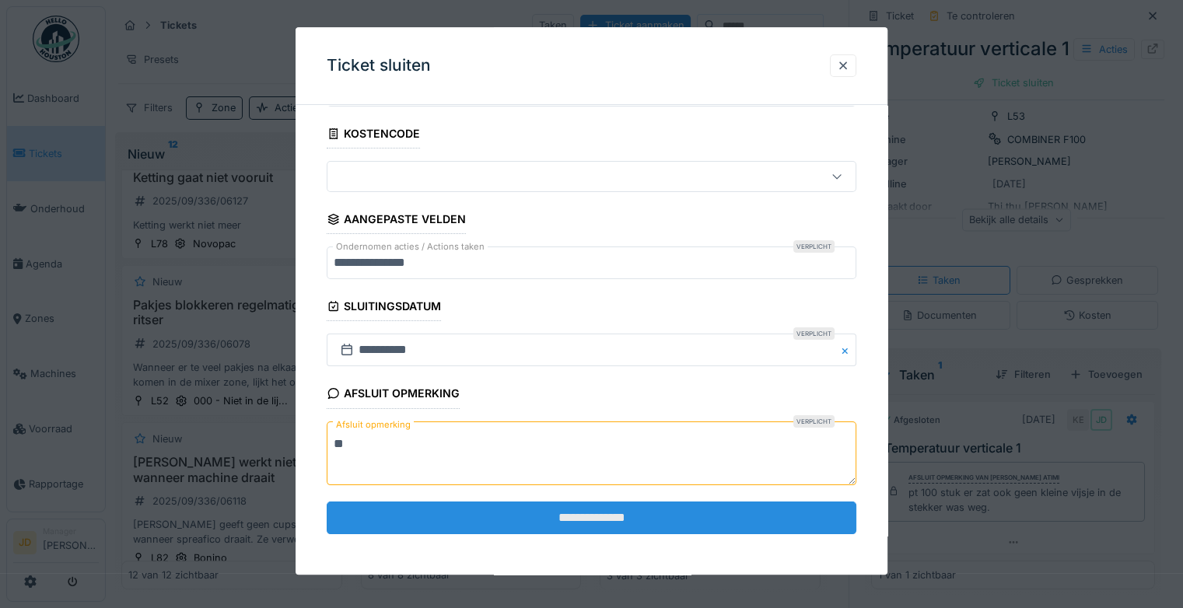
type textarea "**"
click at [481, 515] on input "**********" at bounding box center [592, 518] width 530 height 33
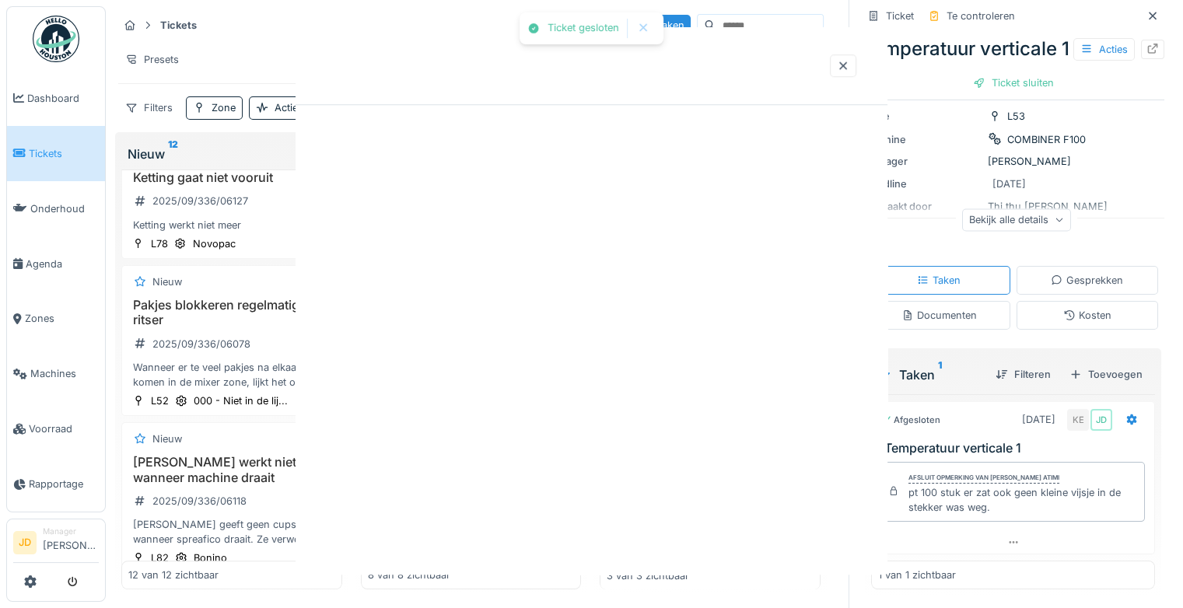
scroll to position [0, 0]
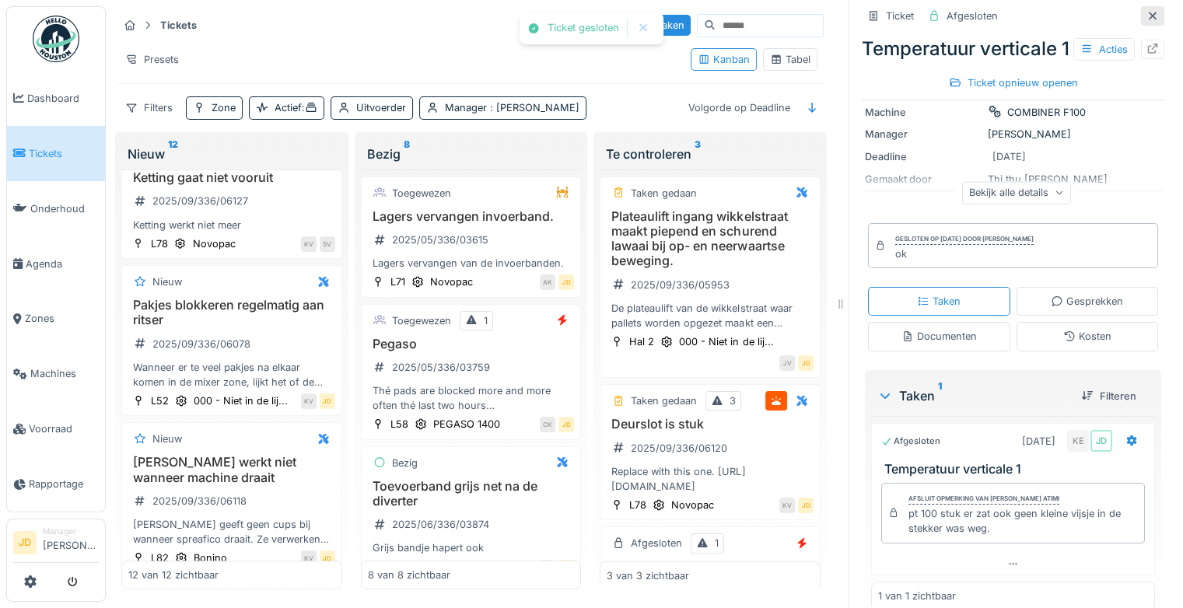
click at [1147, 9] on div at bounding box center [1153, 16] width 12 height 15
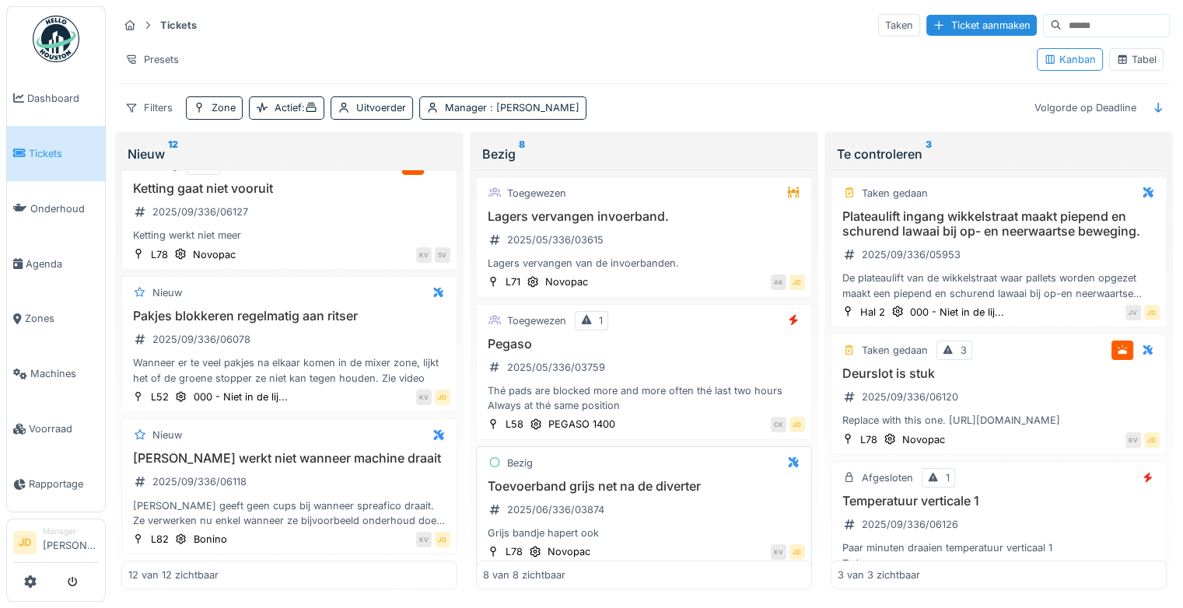
scroll to position [105, 0]
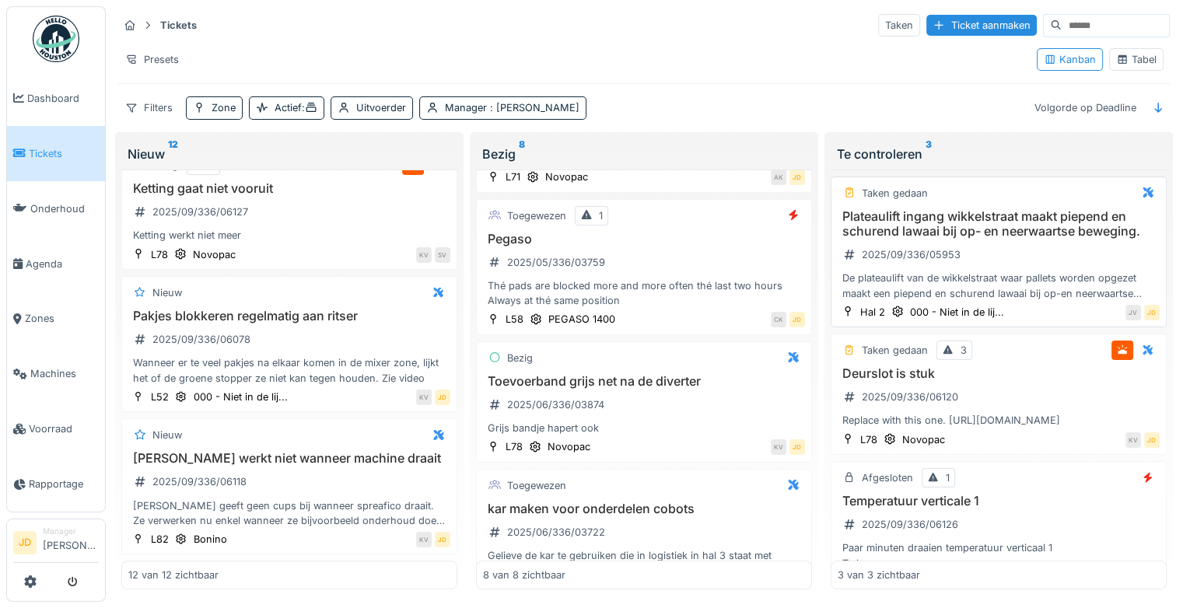
click at [1002, 273] on div "Plateaulift ingang wikkelstraat maakt piepend en schurend lawaai bij op- en nee…" at bounding box center [999, 255] width 322 height 92
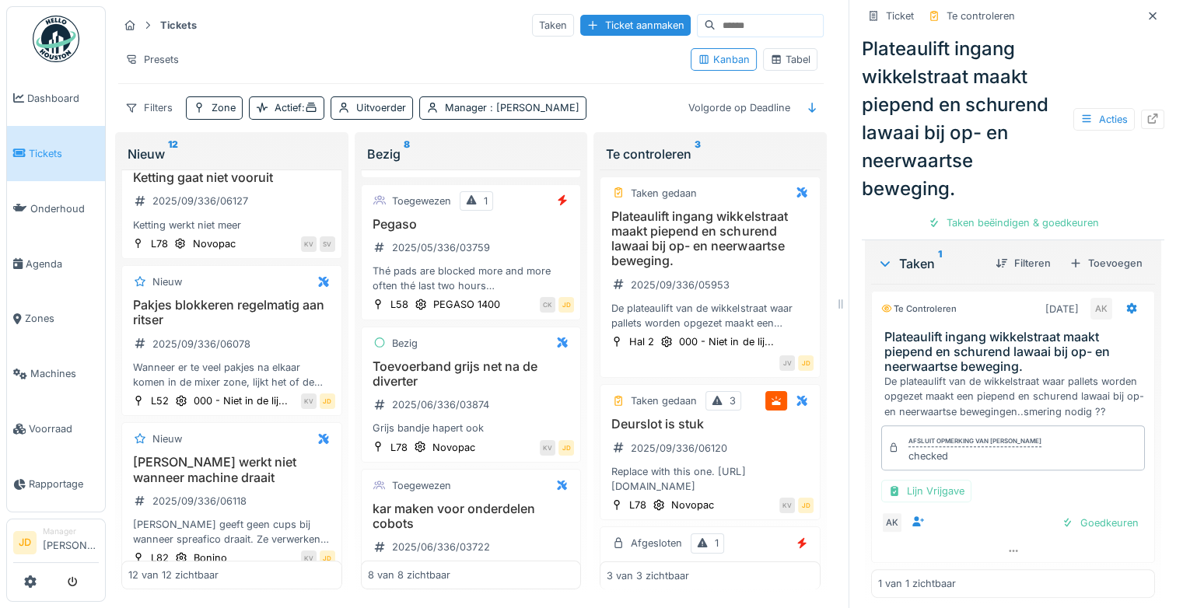
scroll to position [398, 0]
click at [1087, 534] on div "Goedkeuren" at bounding box center [1100, 523] width 89 height 21
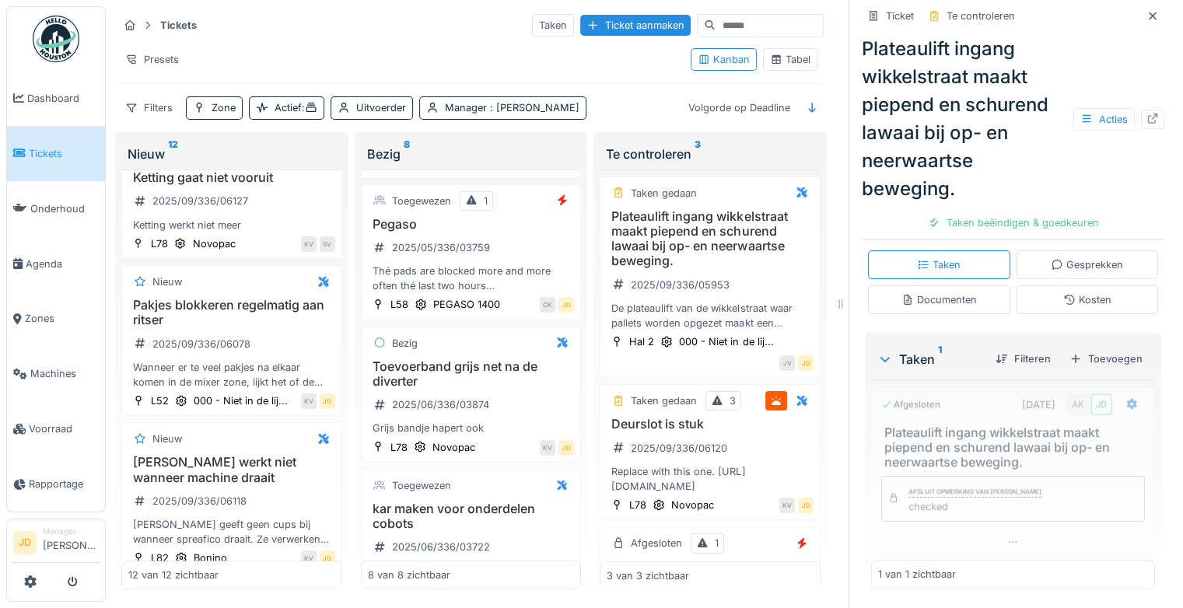
scroll to position [302, 0]
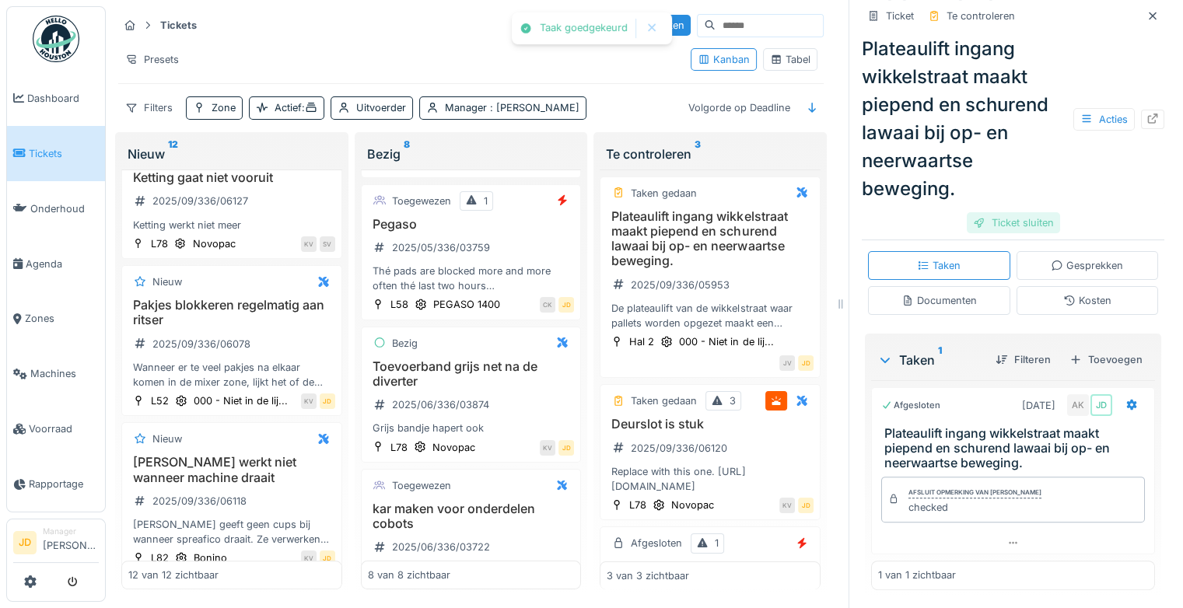
click at [1001, 229] on div "Ticket sluiten" at bounding box center [1013, 222] width 93 height 21
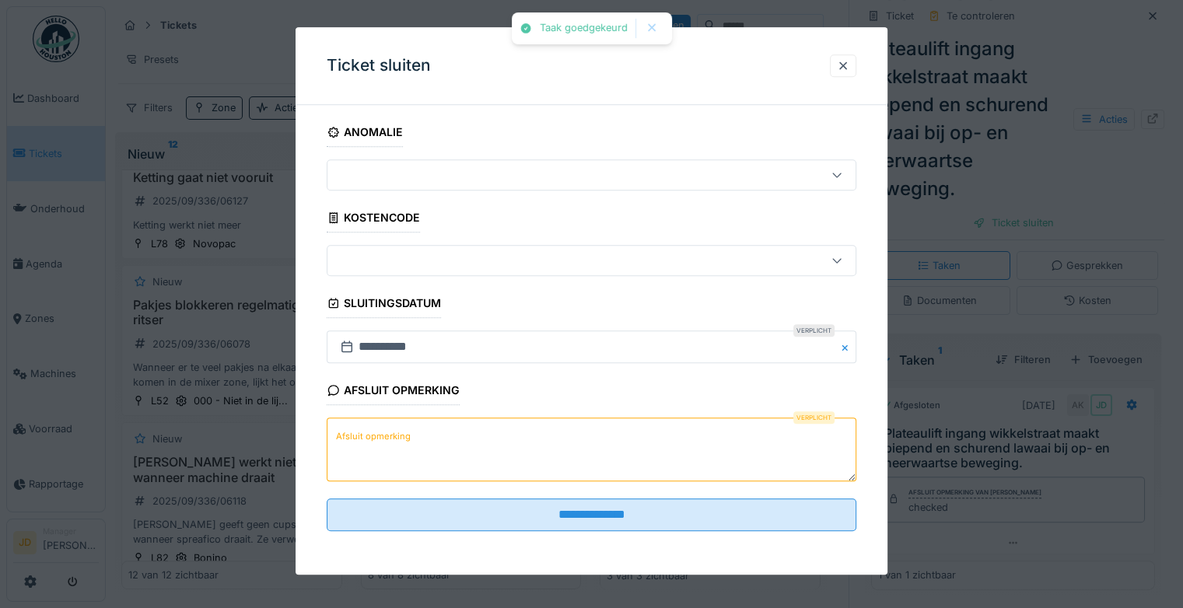
click at [519, 454] on textarea "Afsluit opmerking" at bounding box center [592, 451] width 530 height 64
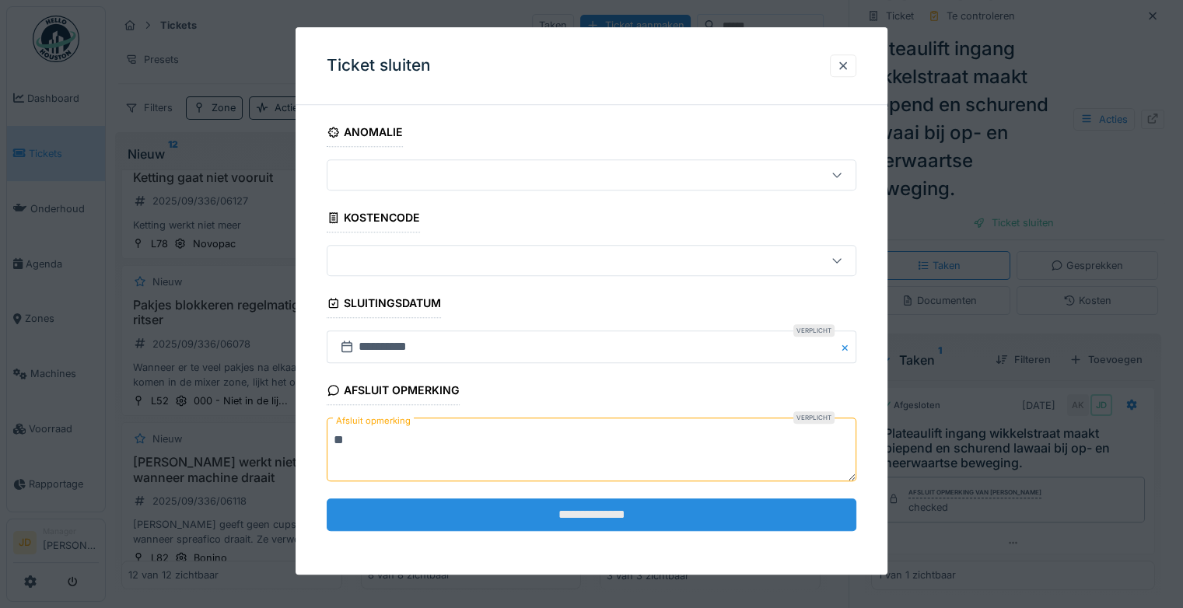
type textarea "**"
click at [566, 521] on input "**********" at bounding box center [592, 515] width 530 height 33
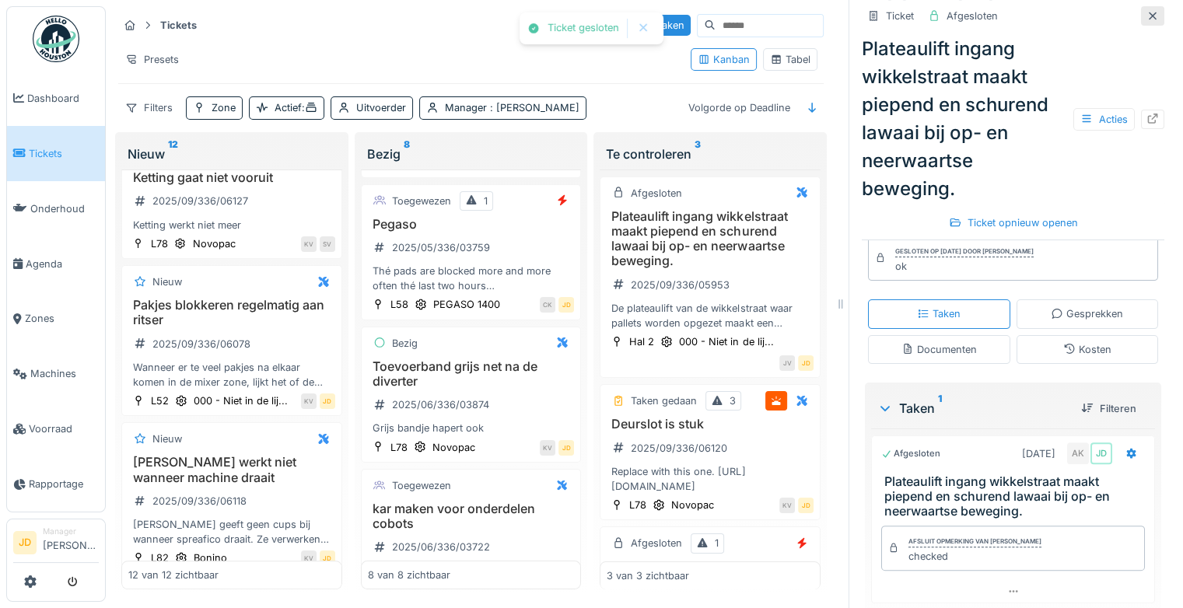
click at [1147, 23] on div at bounding box center [1153, 16] width 12 height 15
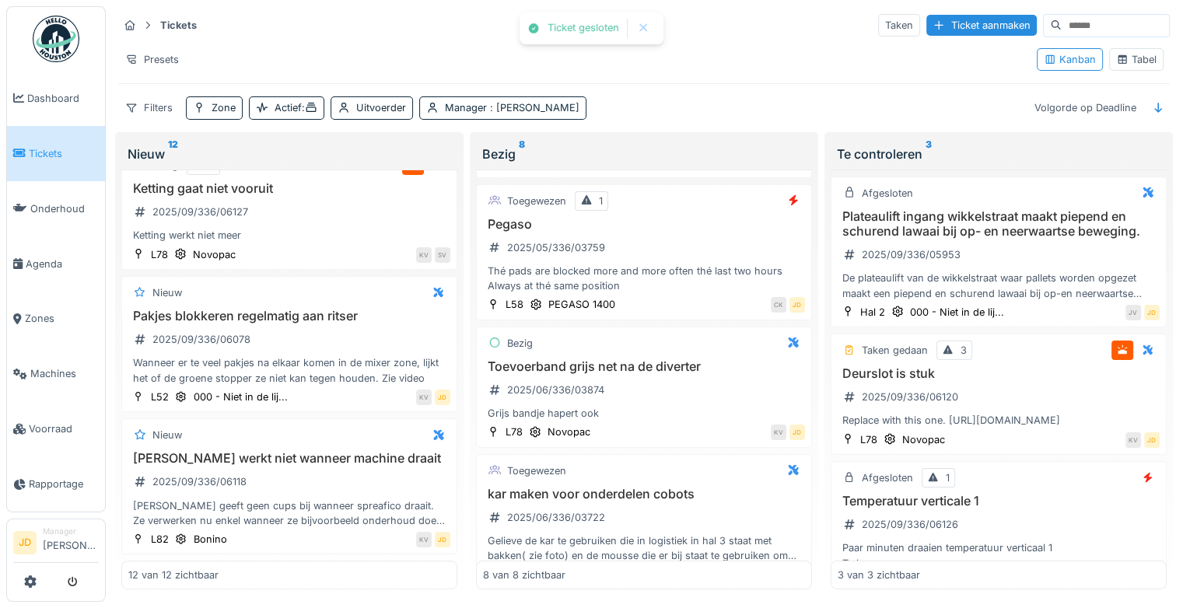
scroll to position [105, 0]
